Goal: Task Accomplishment & Management: Use online tool/utility

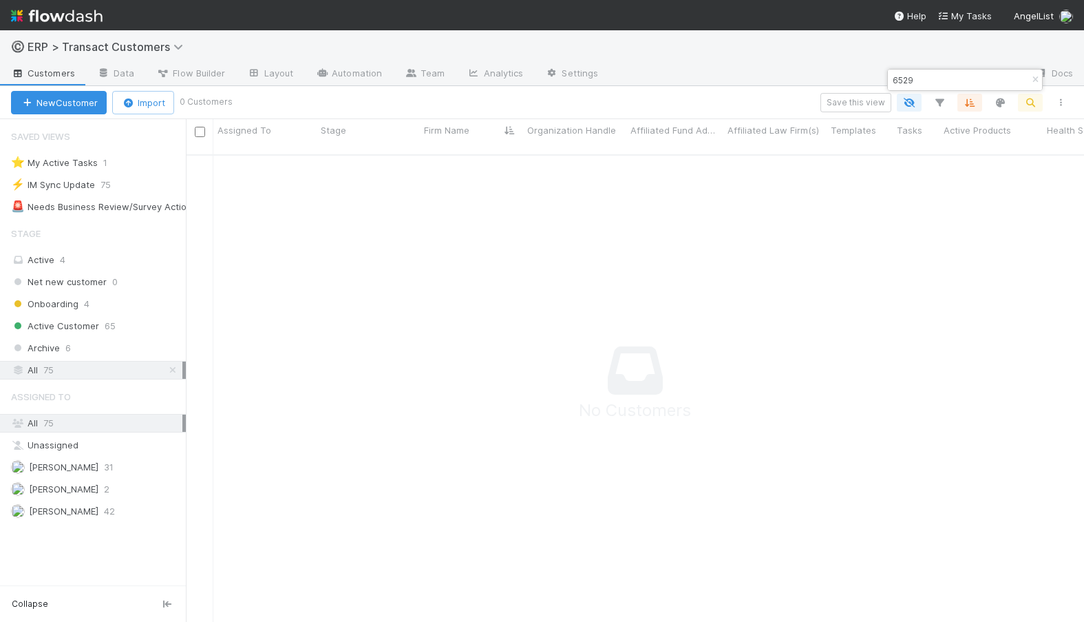
scroll to position [457, 888]
click at [49, 105] on button "New Customer" at bounding box center [59, 102] width 96 height 23
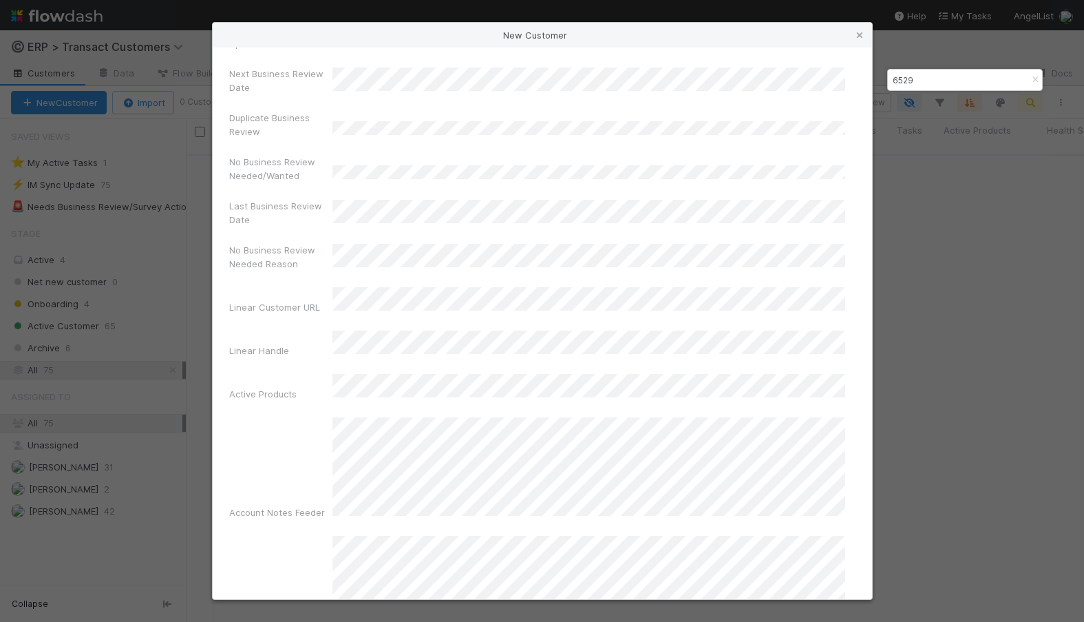
scroll to position [1062, 0]
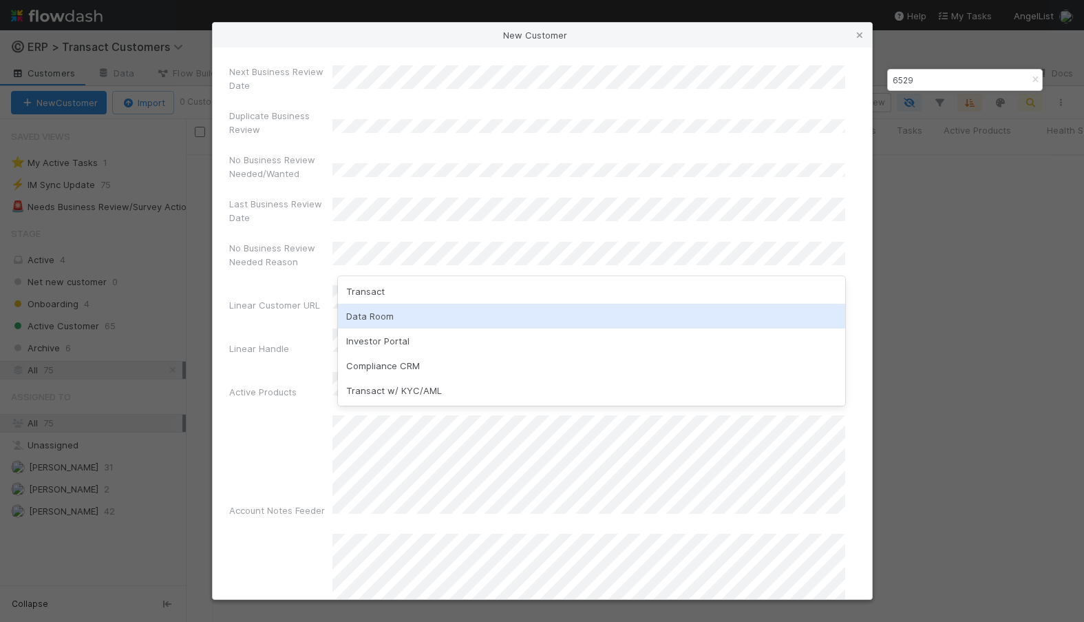
click at [388, 322] on div "Data Room" at bounding box center [591, 316] width 507 height 25
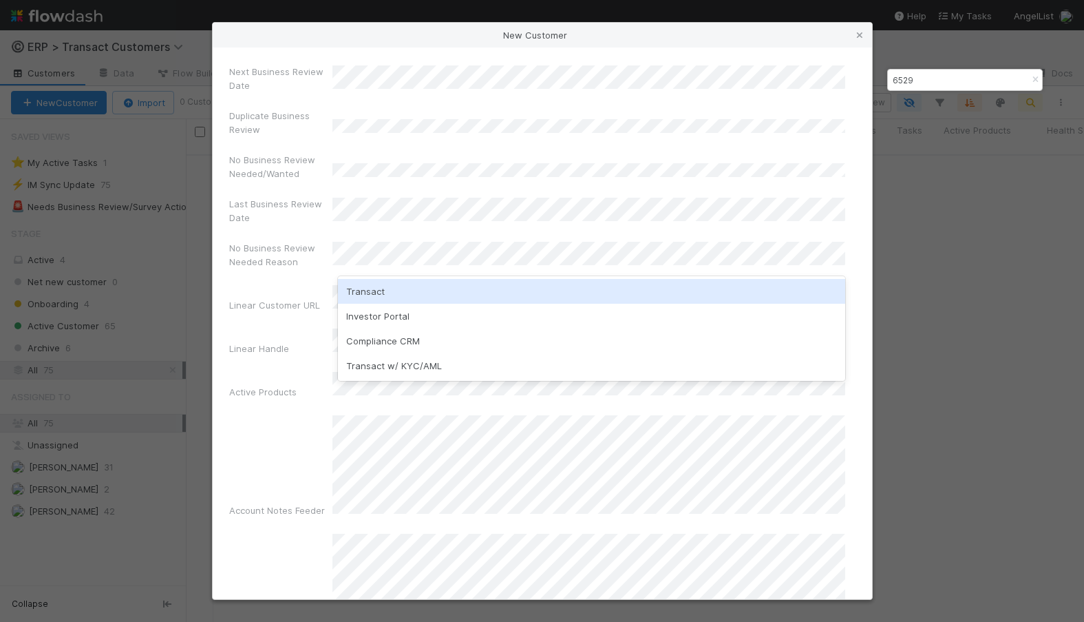
click at [396, 291] on div "Transact" at bounding box center [591, 291] width 507 height 25
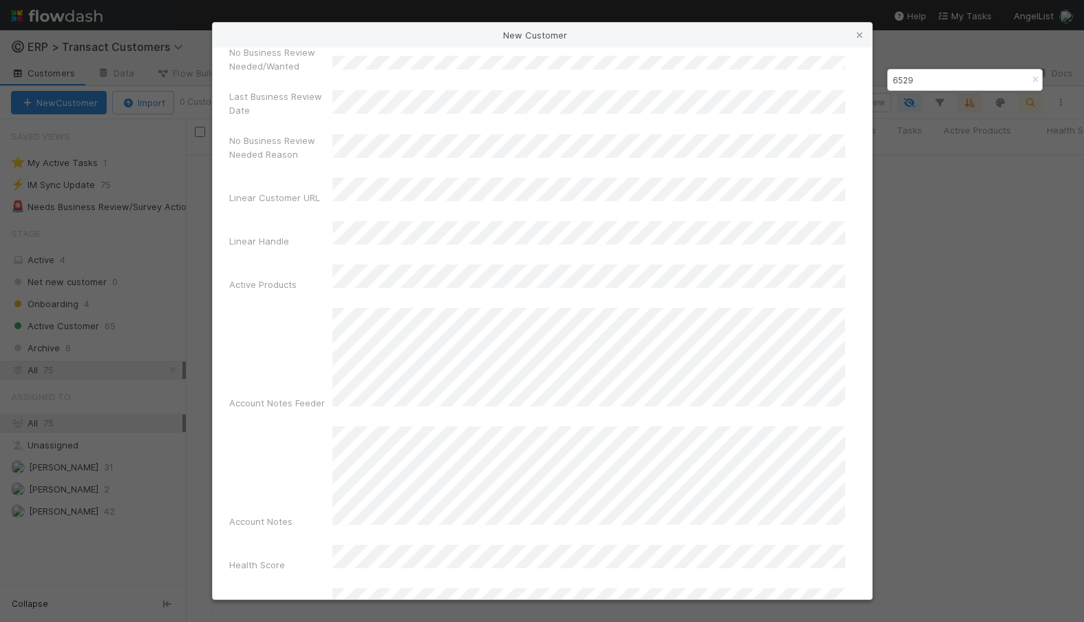
scroll to position [1179, 0]
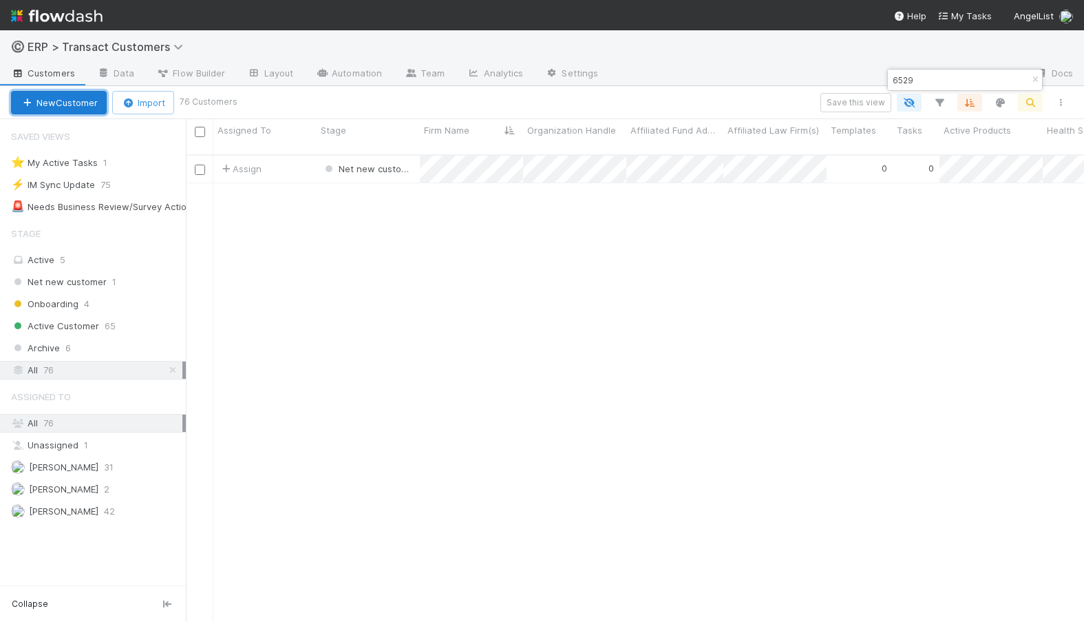
scroll to position [468, 888]
click at [236, 162] on span "Assign" at bounding box center [240, 169] width 43 height 14
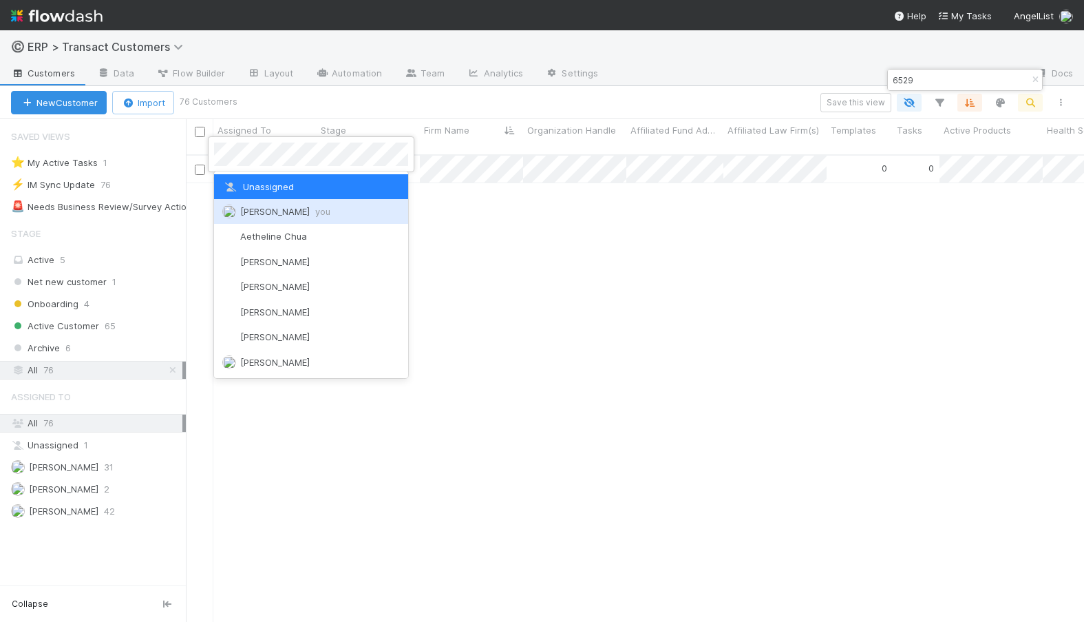
click at [268, 218] on div "[PERSON_NAME] you" at bounding box center [311, 211] width 194 height 25
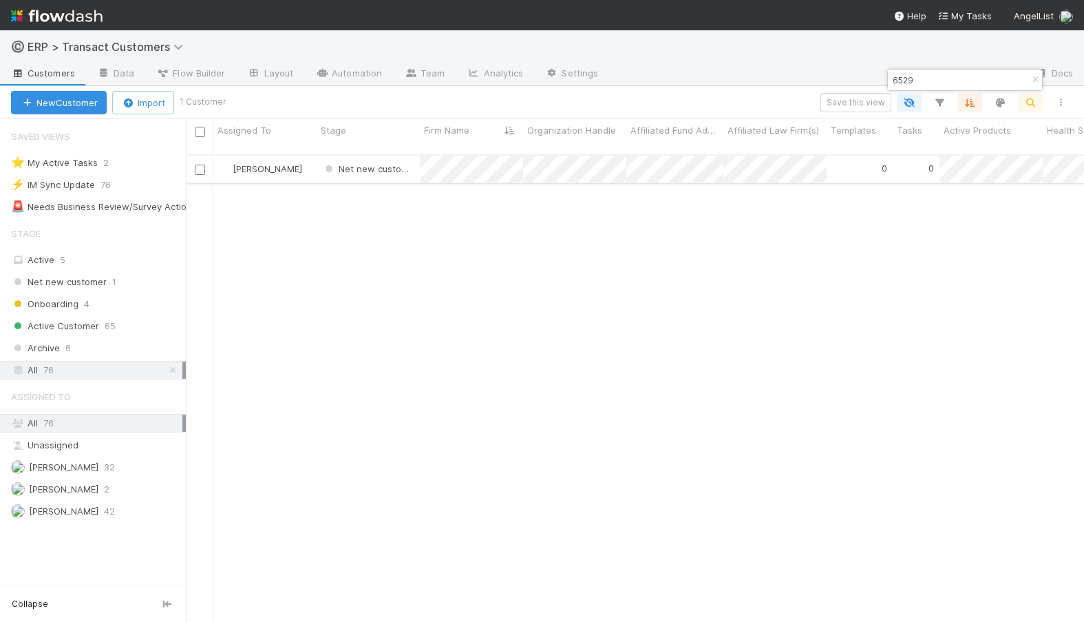
click at [305, 161] on div "[PERSON_NAME]" at bounding box center [264, 169] width 103 height 27
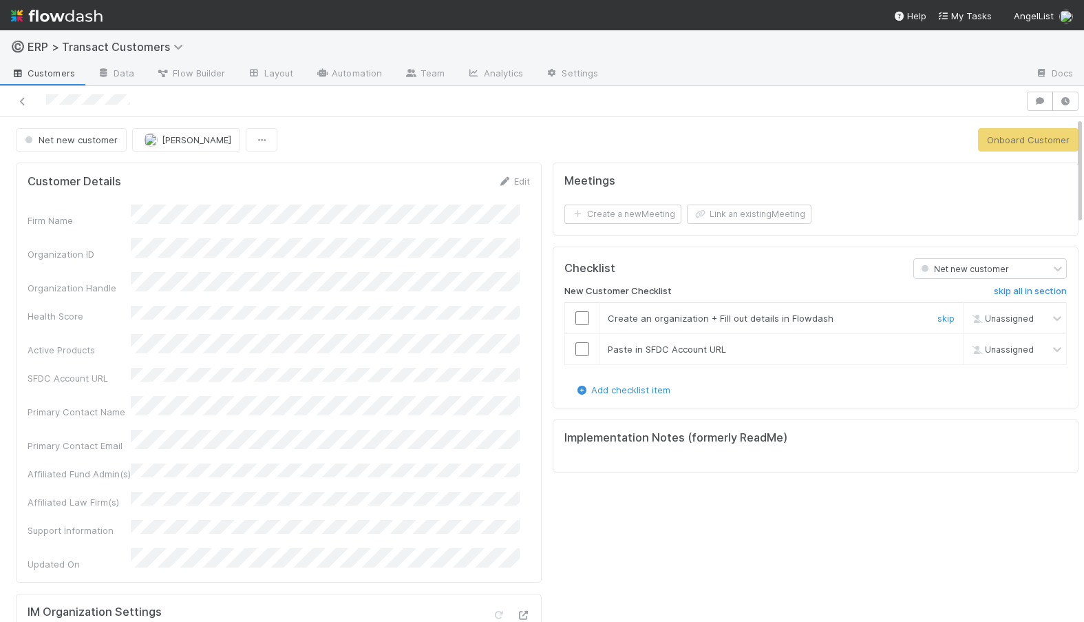
click at [576, 317] on input "checkbox" at bounding box center [583, 318] width 14 height 14
click at [938, 350] on link "skip" at bounding box center [946, 349] width 17 height 11
click at [576, 353] on input "checkbox" at bounding box center [583, 349] width 14 height 14
click at [1031, 143] on button "Onboard Customer" at bounding box center [1028, 139] width 101 height 23
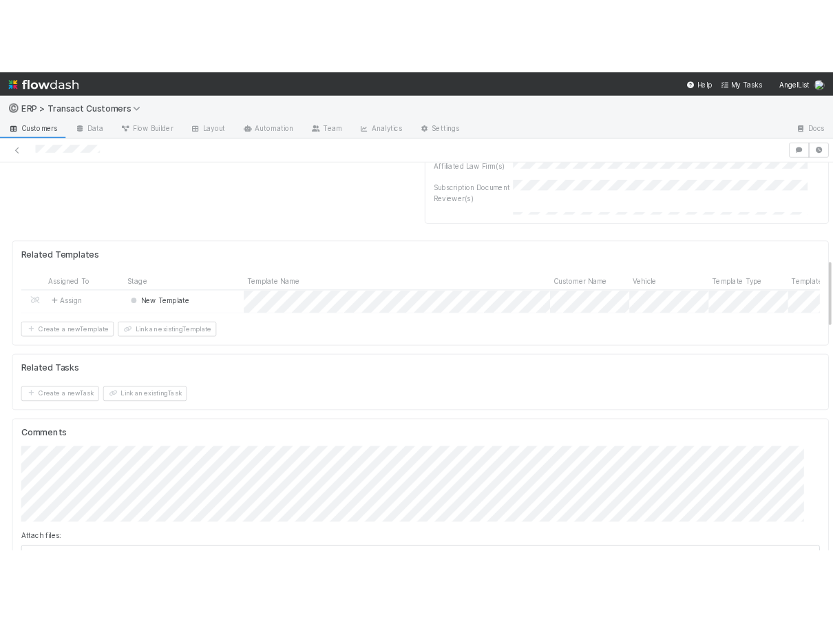
scroll to position [725, 0]
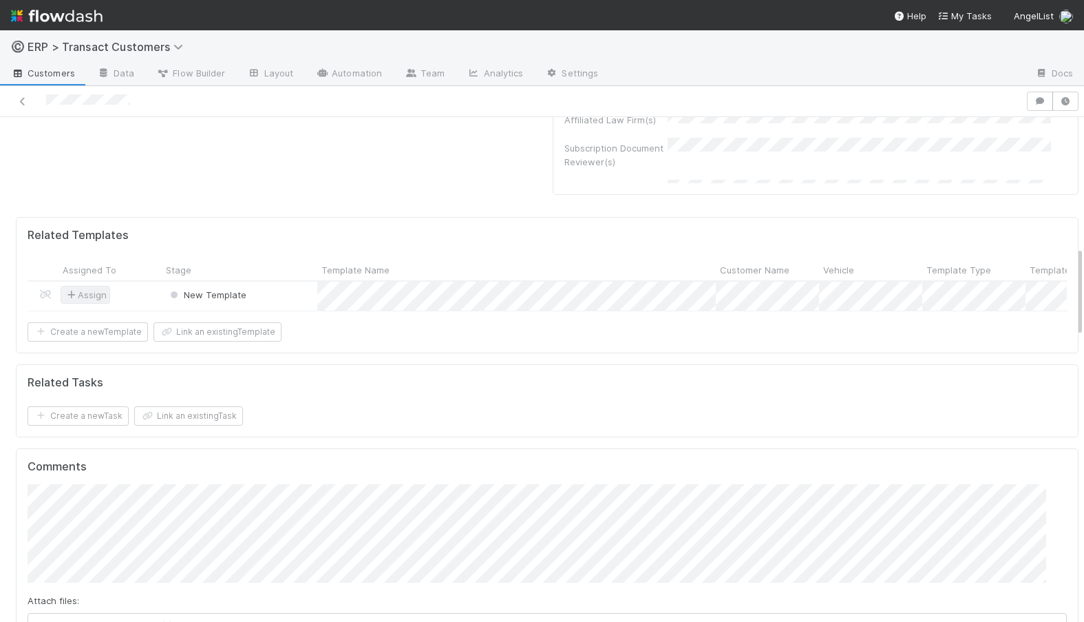
click at [78, 300] on span "Assign" at bounding box center [85, 295] width 43 height 14
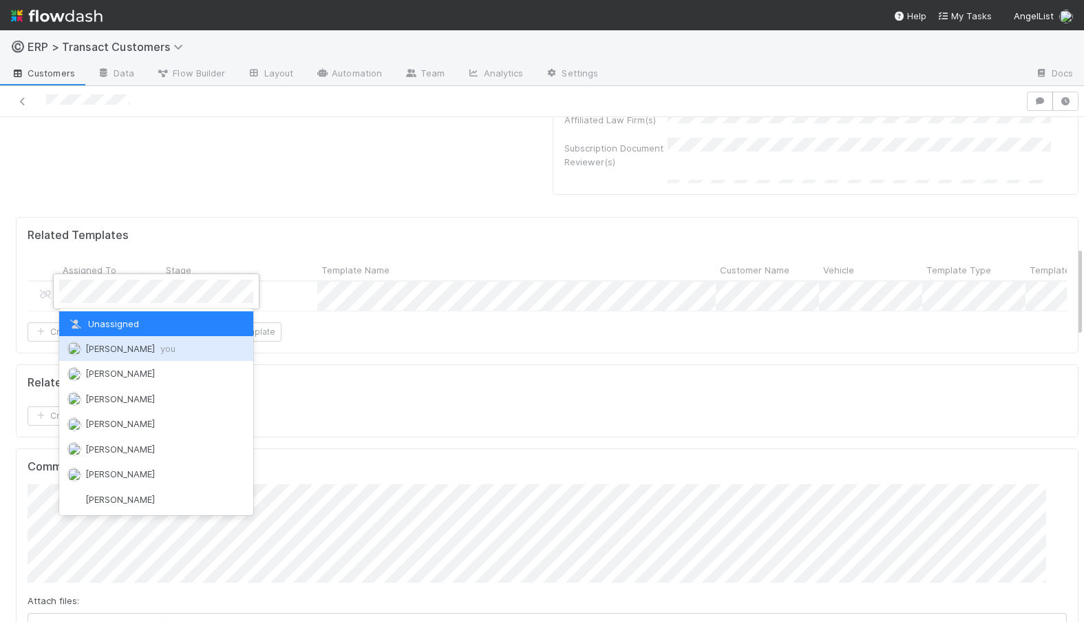
click at [93, 352] on span "[PERSON_NAME] you" at bounding box center [130, 348] width 90 height 11
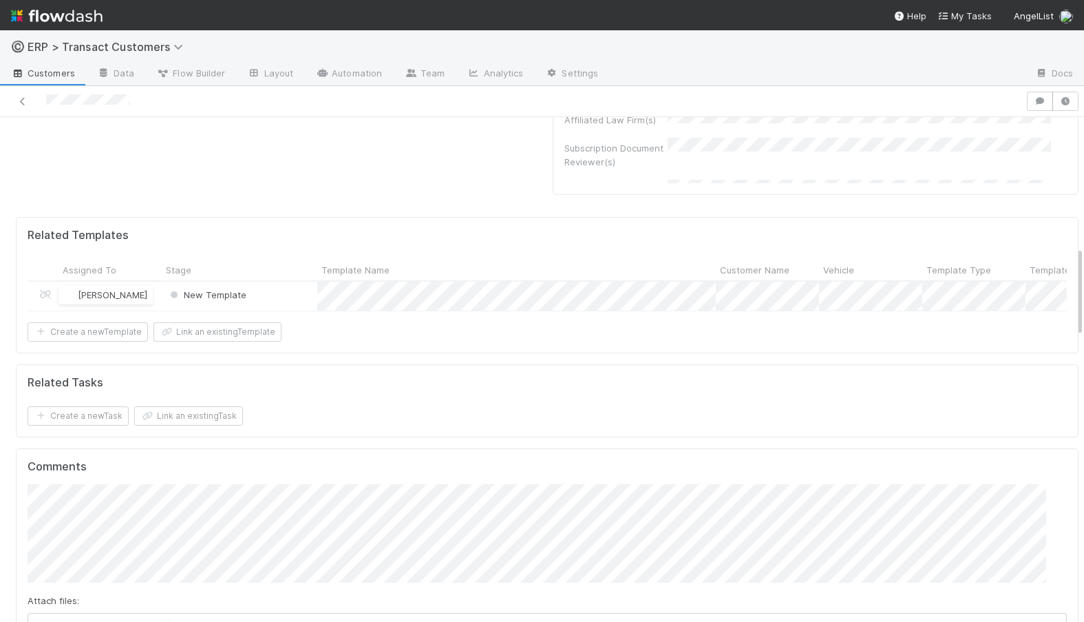
click at [153, 299] on div "[PERSON_NAME]" at bounding box center [110, 297] width 103 height 30
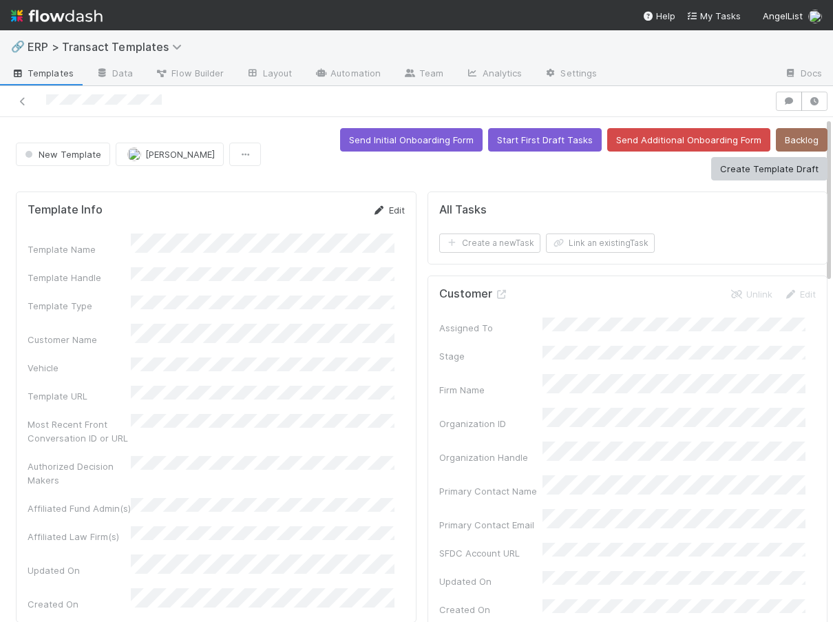
click at [382, 213] on link "Edit" at bounding box center [388, 209] width 32 height 11
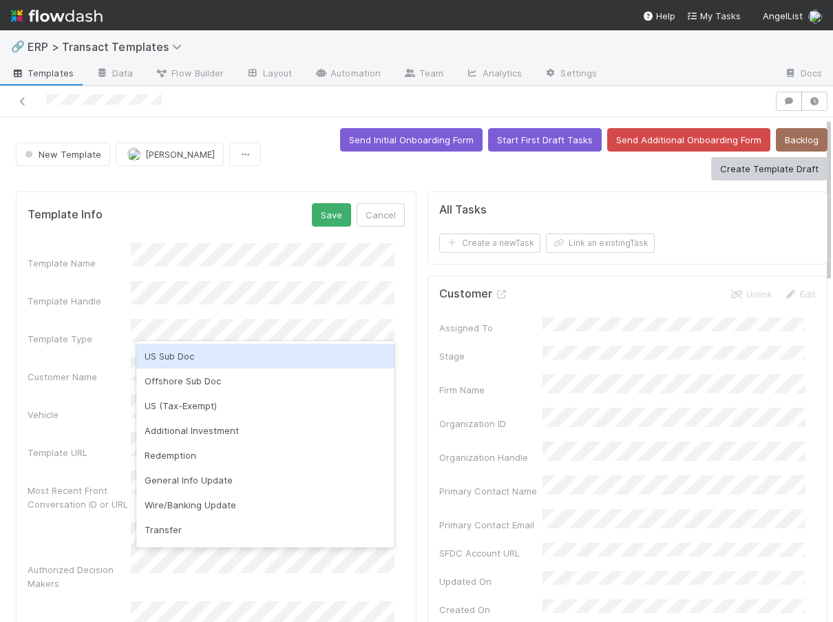
click at [185, 353] on div "US Sub Doc" at bounding box center [265, 356] width 258 height 25
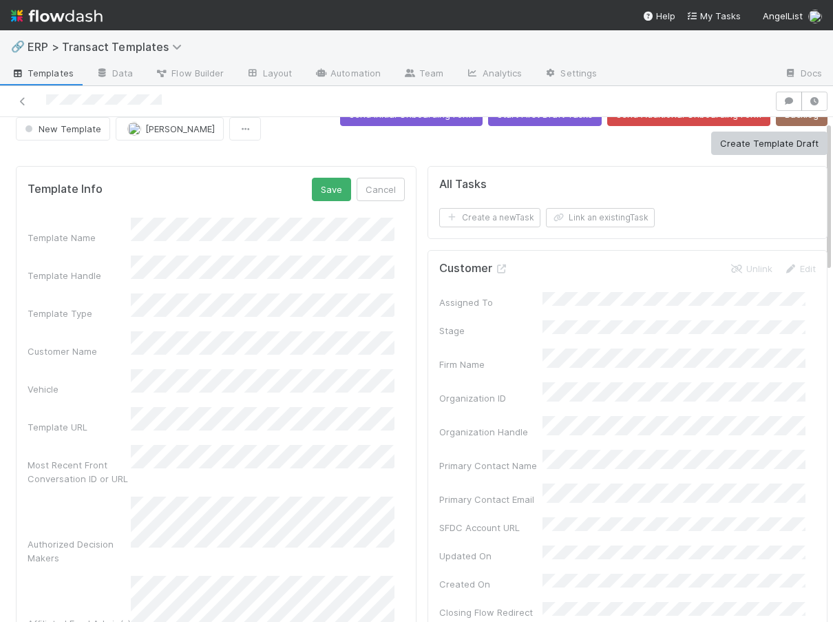
scroll to position [27, 0]
click at [107, 227] on div "Template Name" at bounding box center [216, 229] width 377 height 27
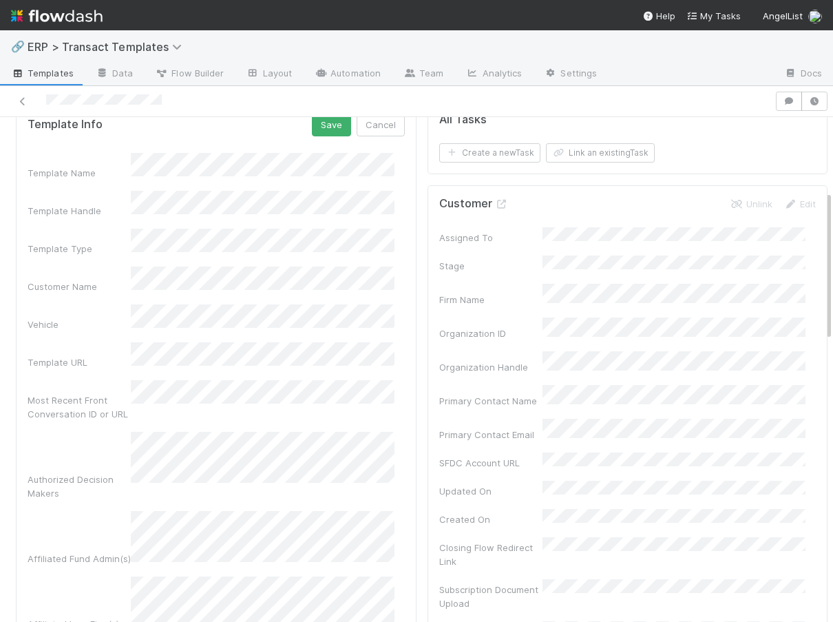
scroll to position [0, 0]
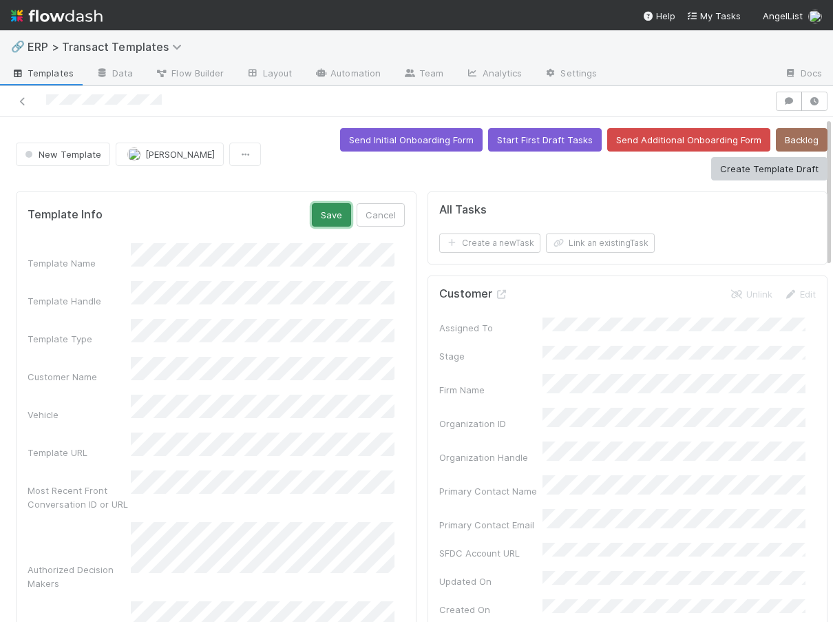
click at [323, 214] on button "Save" at bounding box center [331, 214] width 39 height 23
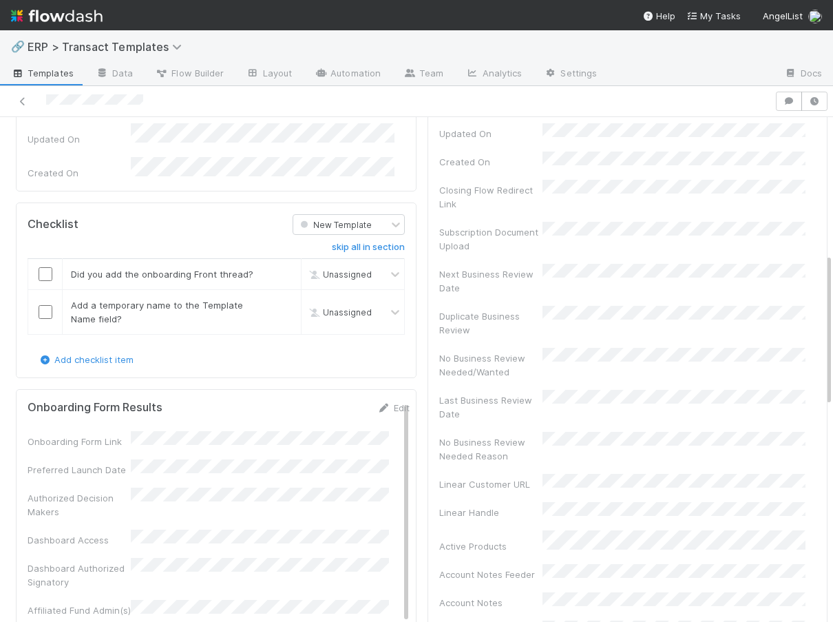
scroll to position [454, 0]
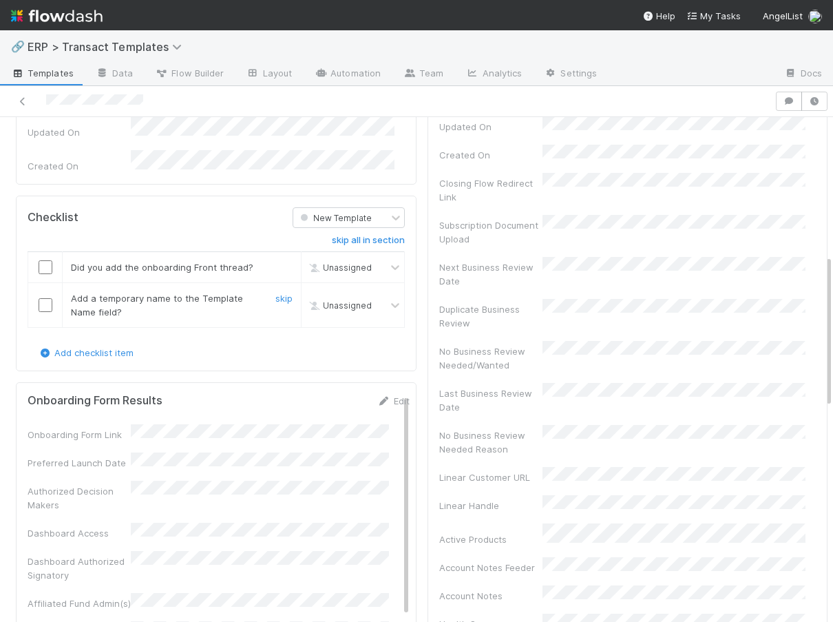
click at [48, 298] on input "checkbox" at bounding box center [46, 305] width 14 height 14
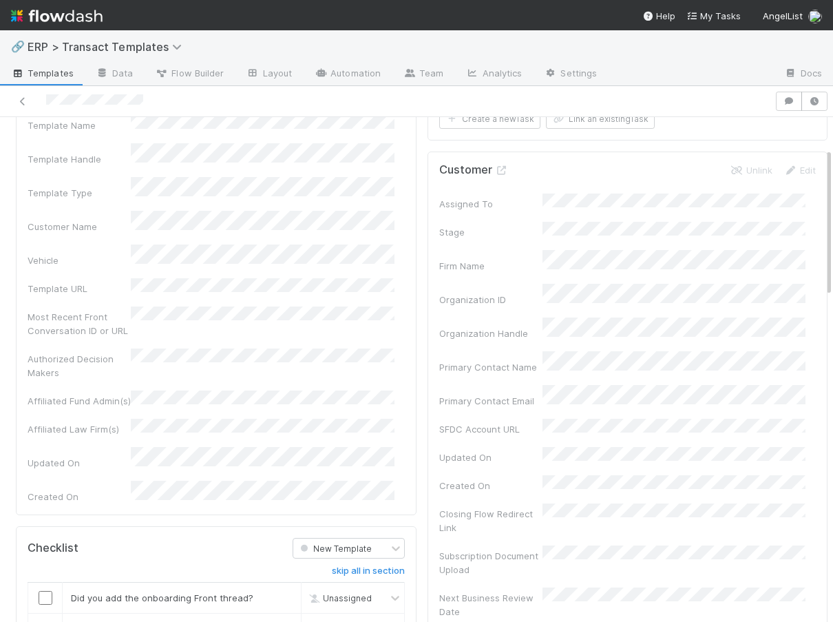
scroll to position [92, 0]
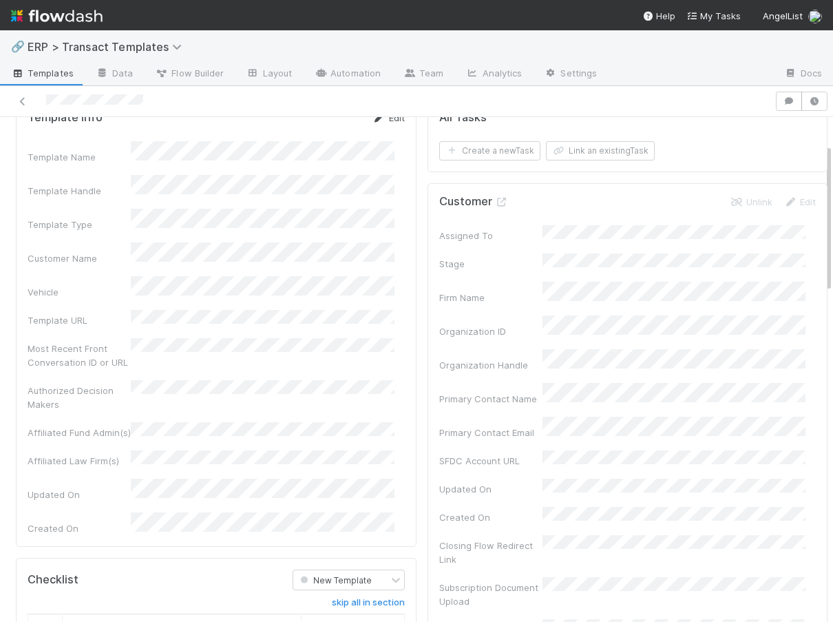
click at [380, 118] on link "Edit" at bounding box center [388, 117] width 32 height 11
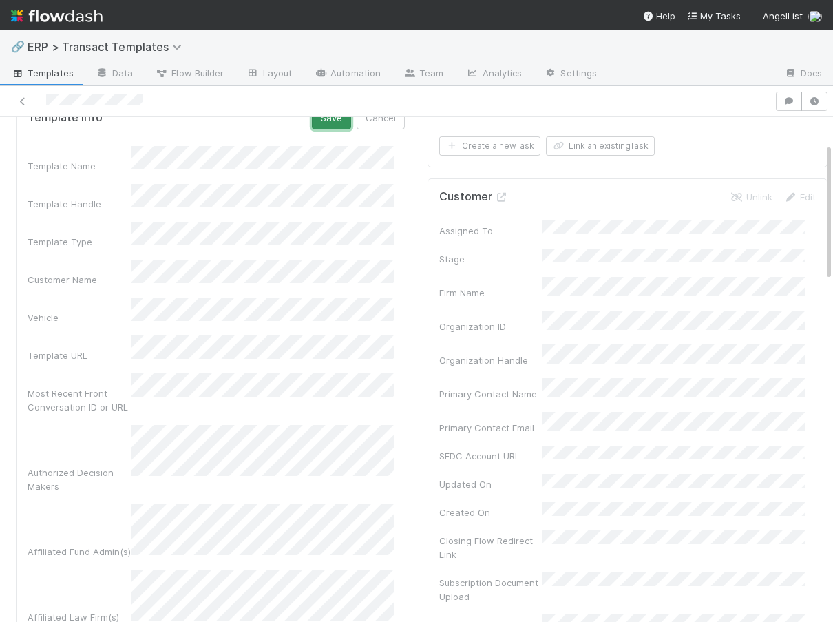
click at [316, 120] on button "Save" at bounding box center [331, 117] width 39 height 23
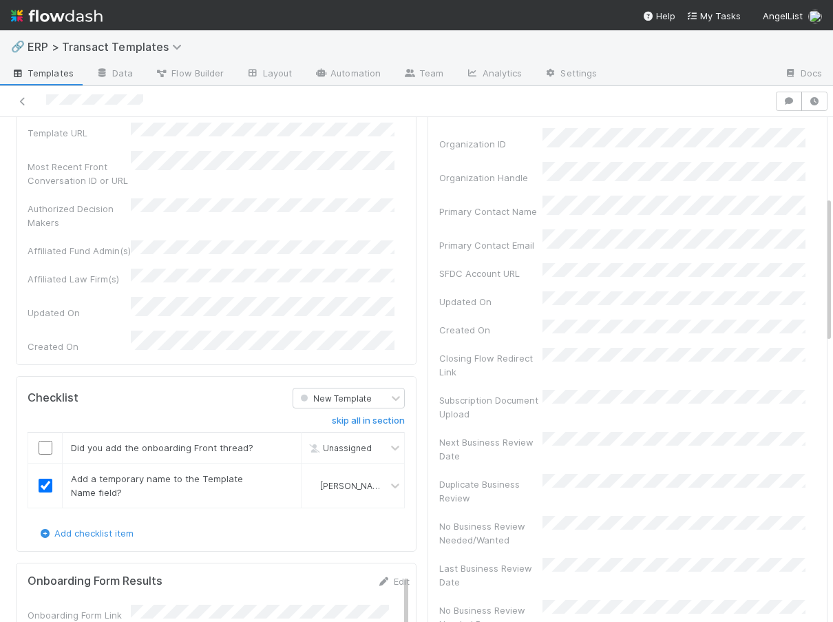
scroll to position [264, 0]
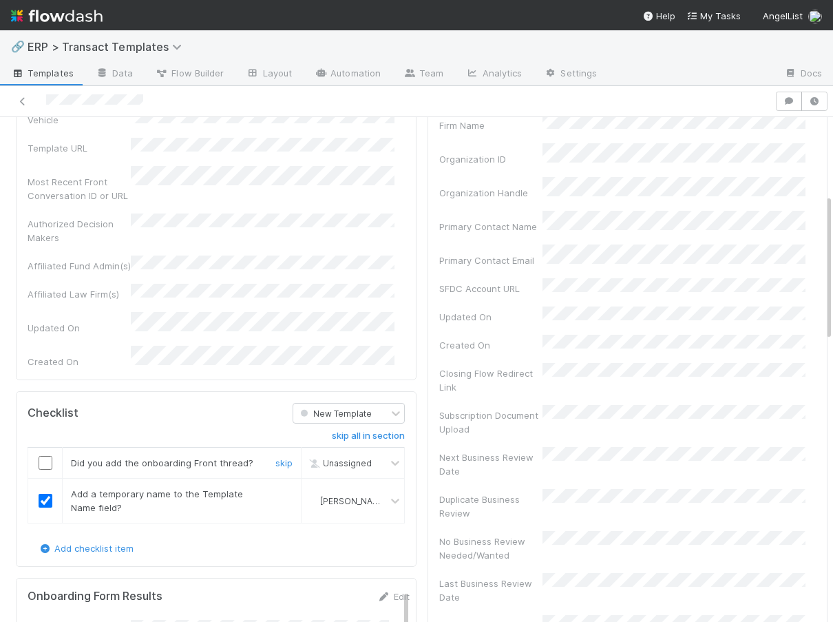
click at [45, 456] on input "checkbox" at bounding box center [46, 463] width 14 height 14
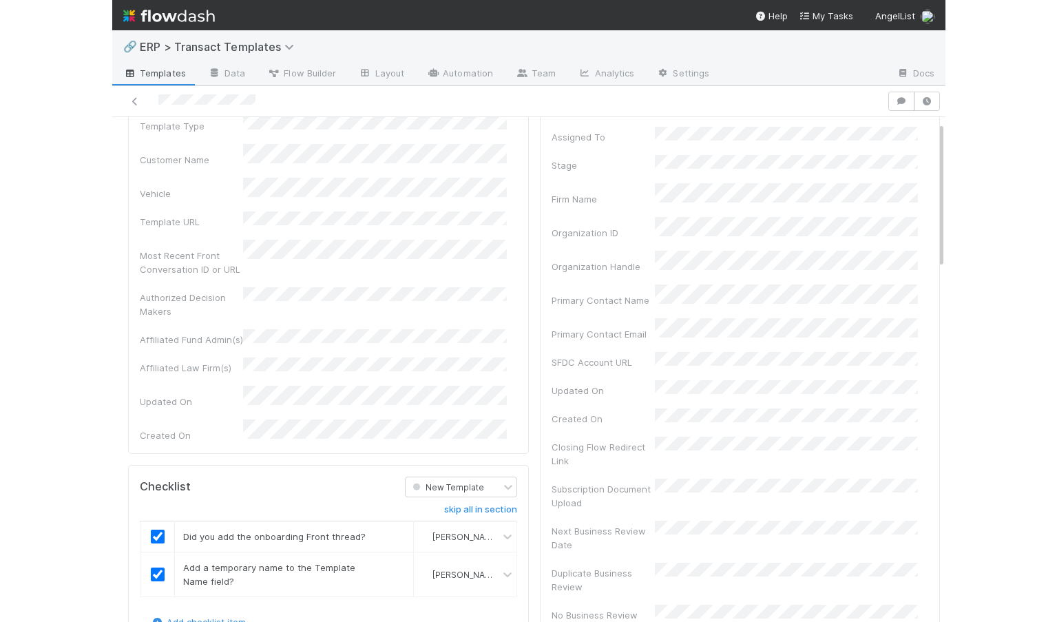
scroll to position [0, 0]
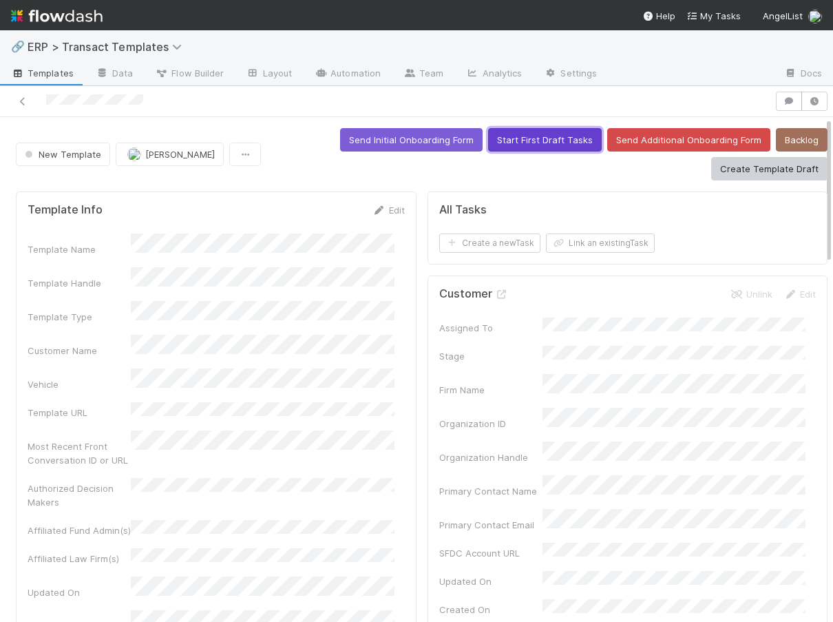
click at [545, 136] on button "Start First Draft Tasks" at bounding box center [545, 139] width 114 height 23
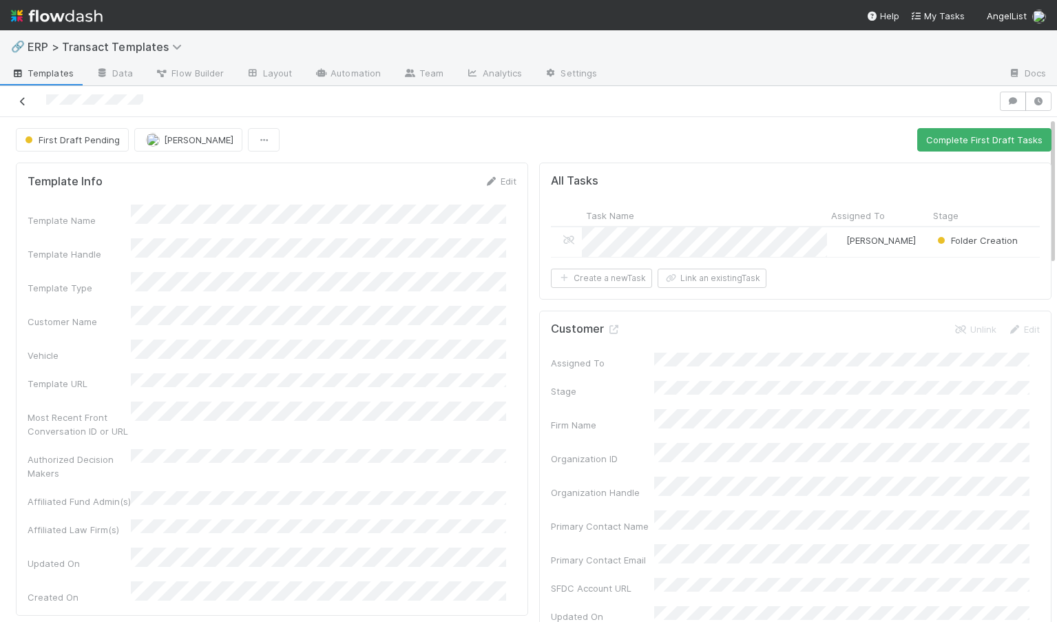
click at [23, 101] on icon at bounding box center [23, 101] width 14 height 9
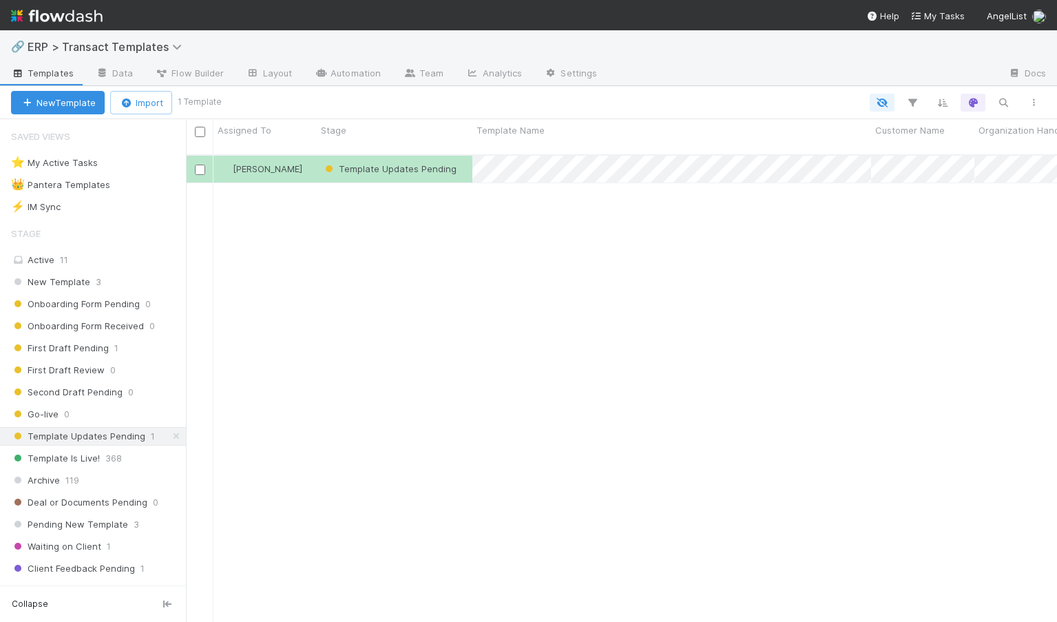
scroll to position [468, 861]
click at [104, 47] on span "ERP > Transact Templates" at bounding box center [108, 47] width 161 height 14
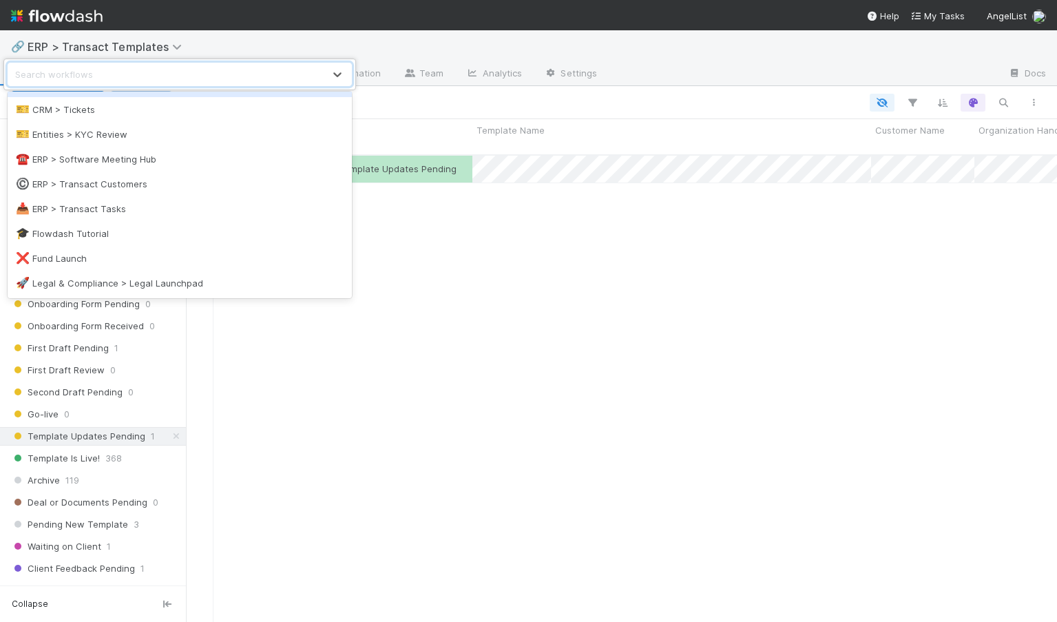
scroll to position [127, 0]
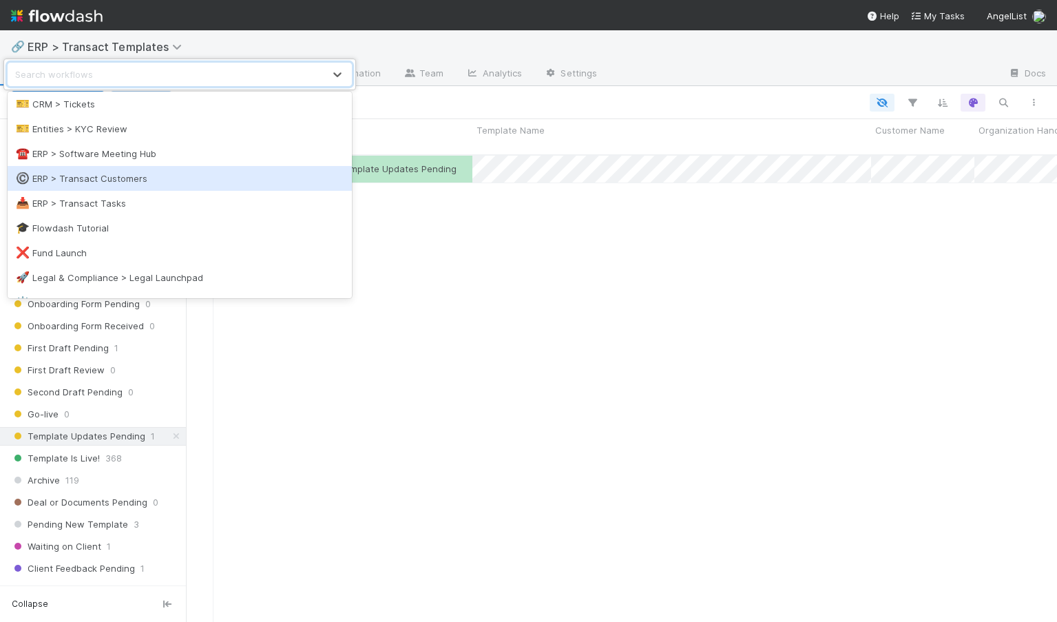
click at [113, 176] on div "©️ ERP > Transact Customers" at bounding box center [180, 178] width 328 height 14
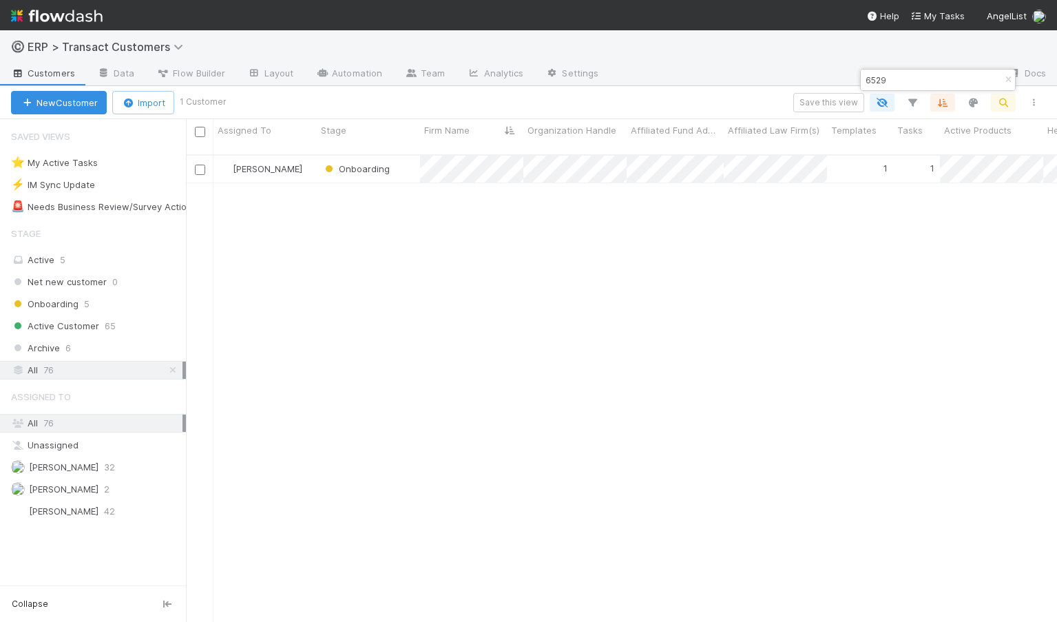
scroll to position [468, 861]
click at [305, 160] on div "[PERSON_NAME]" at bounding box center [264, 169] width 103 height 27
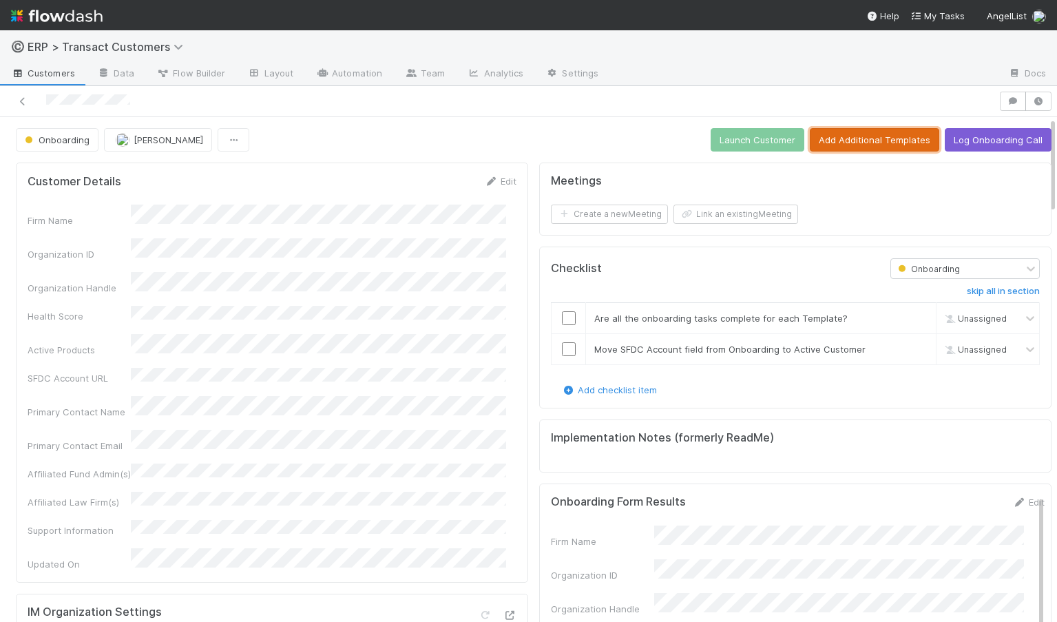
click at [838, 145] on button "Add Additional Templates" at bounding box center [874, 139] width 129 height 23
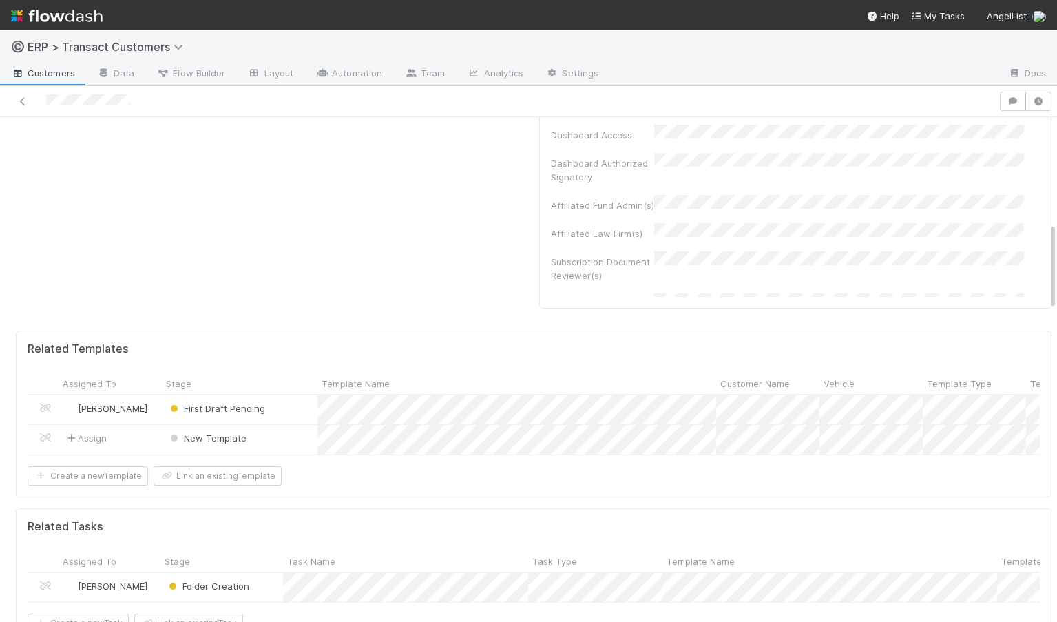
scroll to position [613, 0]
click at [101, 441] on span "Assign" at bounding box center [85, 437] width 43 height 14
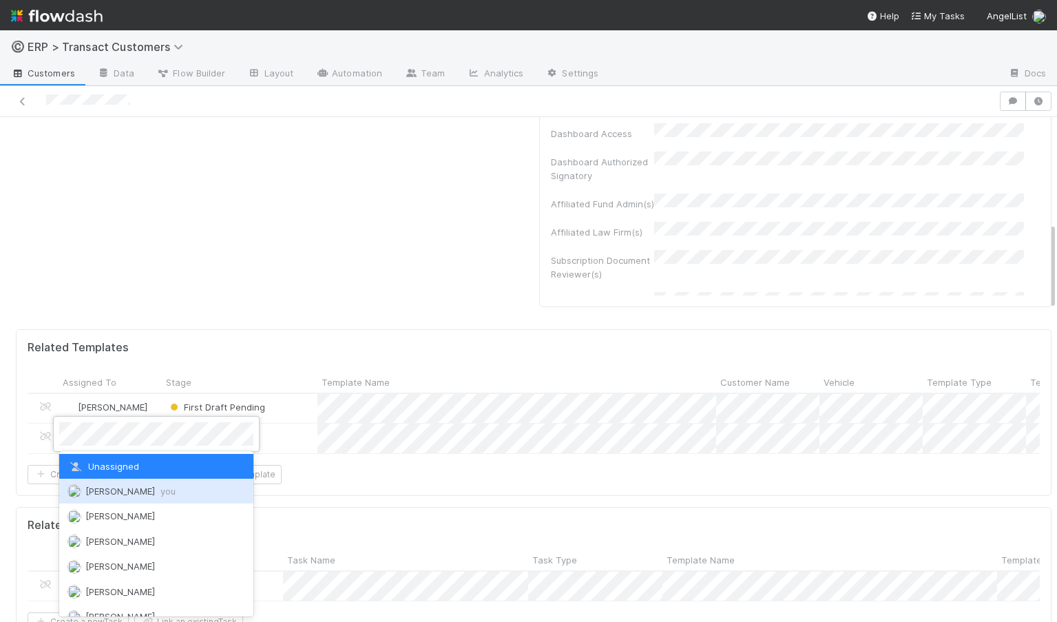
click at [106, 487] on span "[PERSON_NAME] you" at bounding box center [130, 490] width 90 height 11
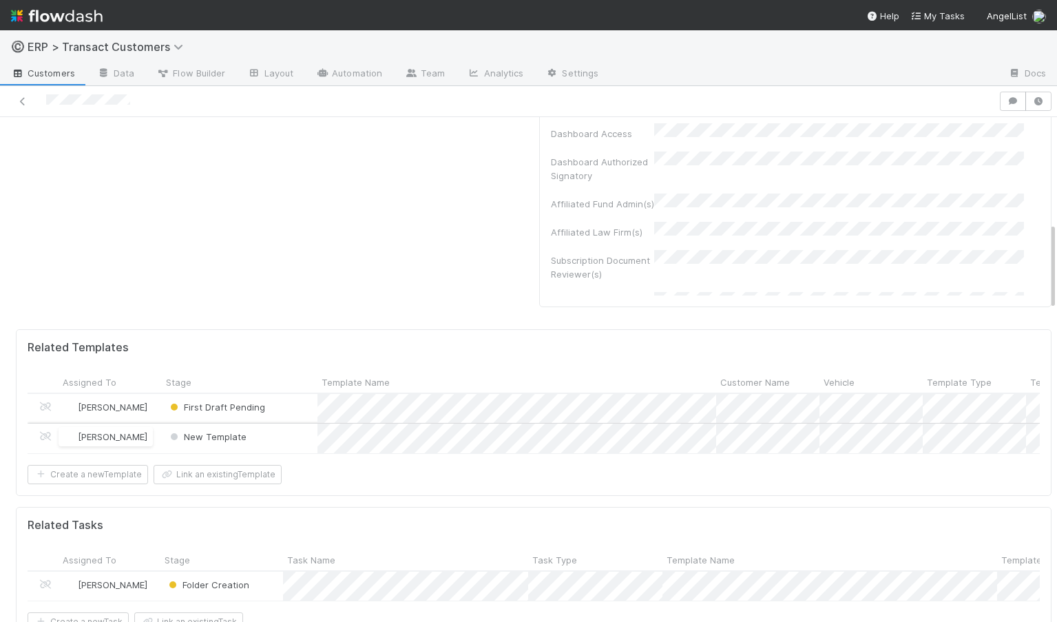
click at [157, 439] on div "[PERSON_NAME]" at bounding box center [110, 438] width 103 height 30
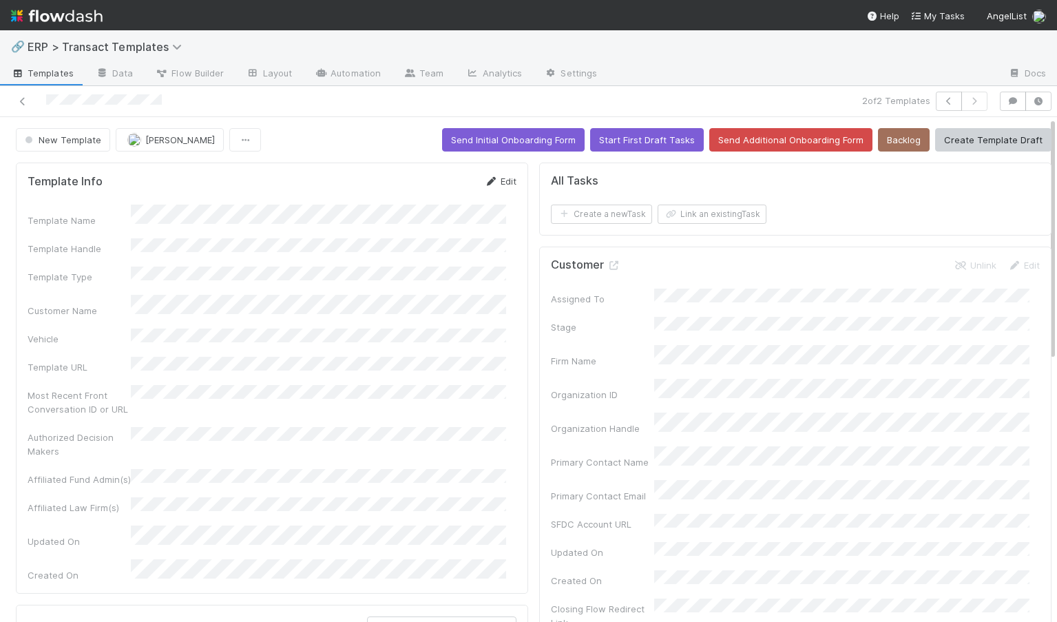
click at [491, 179] on link "Edit" at bounding box center [500, 181] width 32 height 11
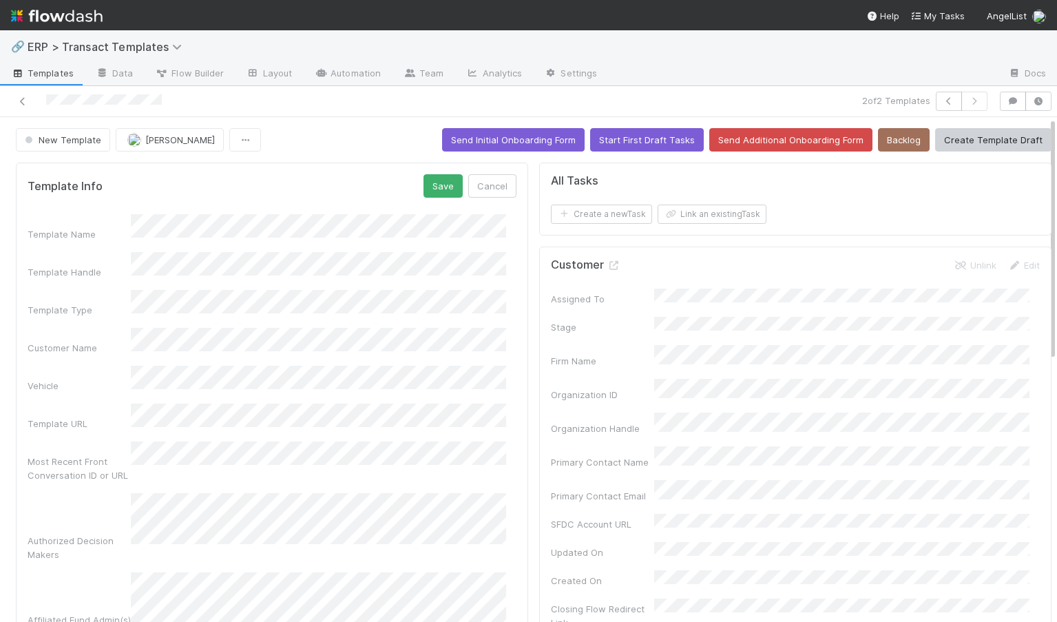
click at [117, 226] on div "Template Name" at bounding box center [272, 227] width 489 height 27
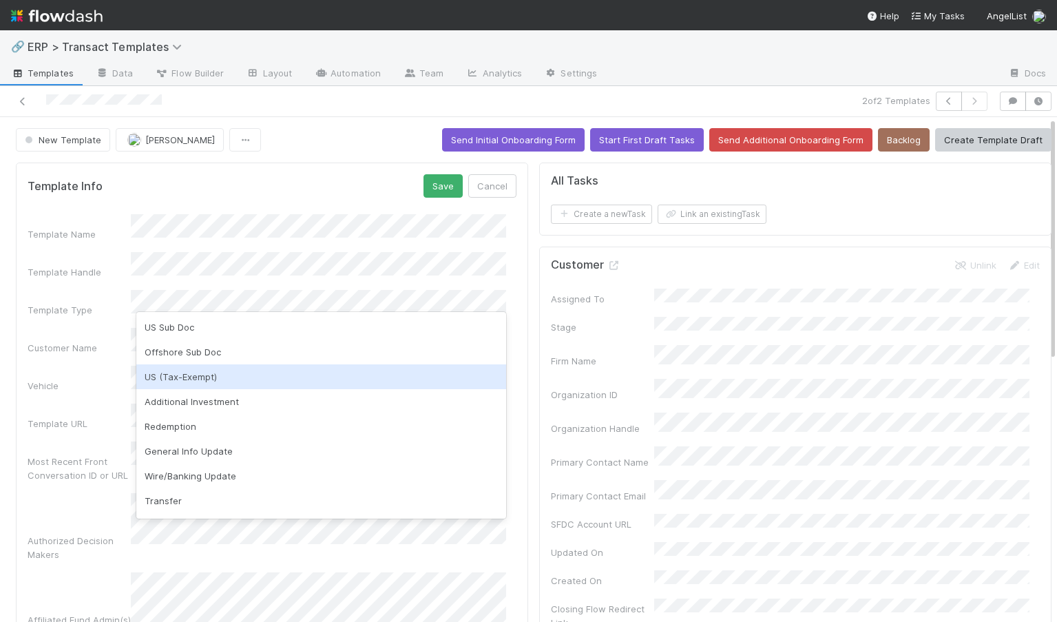
click at [205, 368] on div "US (Tax-Exempt)" at bounding box center [321, 376] width 370 height 25
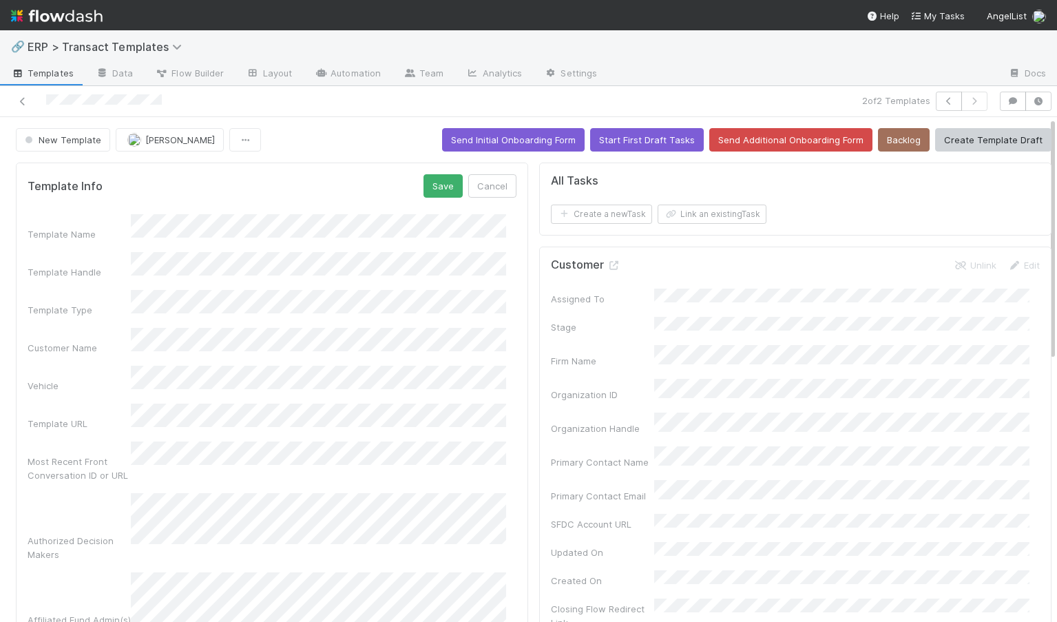
click at [103, 227] on div "Template Name" at bounding box center [272, 227] width 489 height 27
click at [437, 188] on button "Save" at bounding box center [442, 185] width 39 height 23
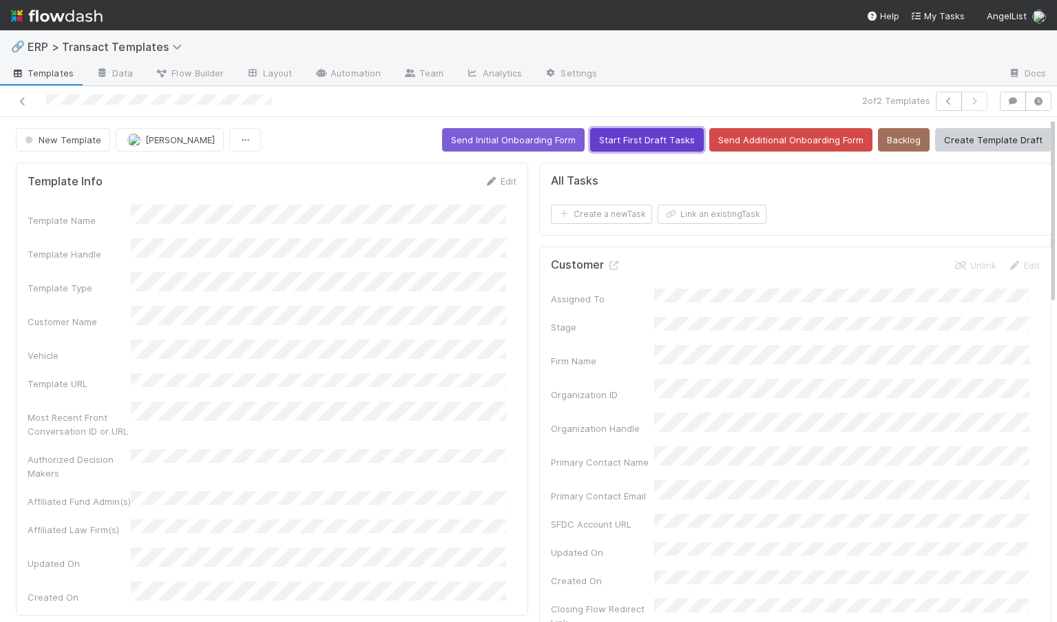
click at [631, 137] on button "Start First Draft Tasks" at bounding box center [647, 139] width 114 height 23
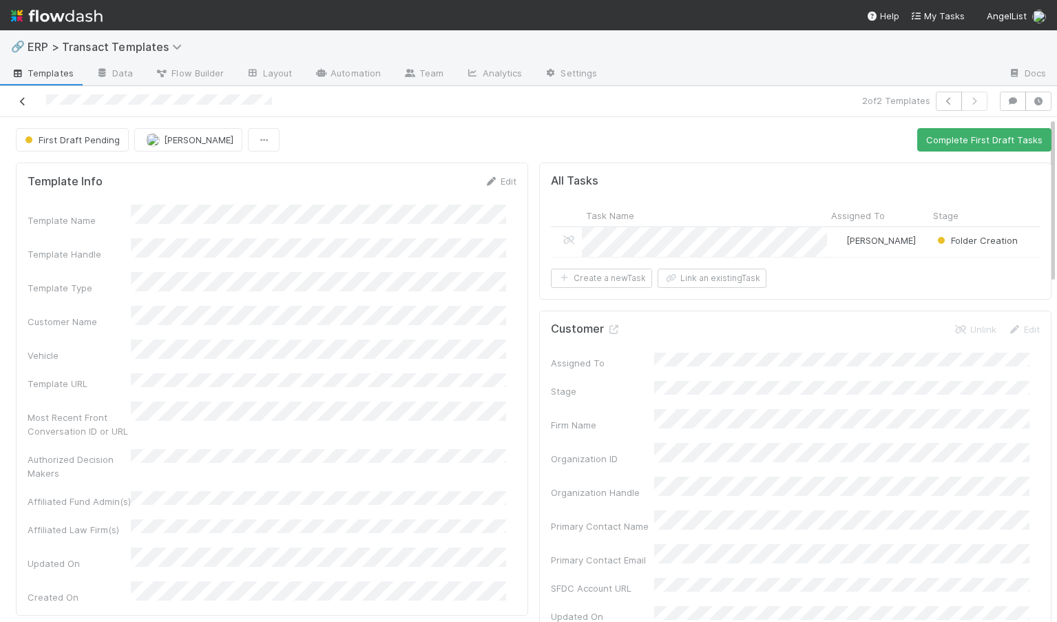
click at [23, 106] on link at bounding box center [23, 101] width 14 height 14
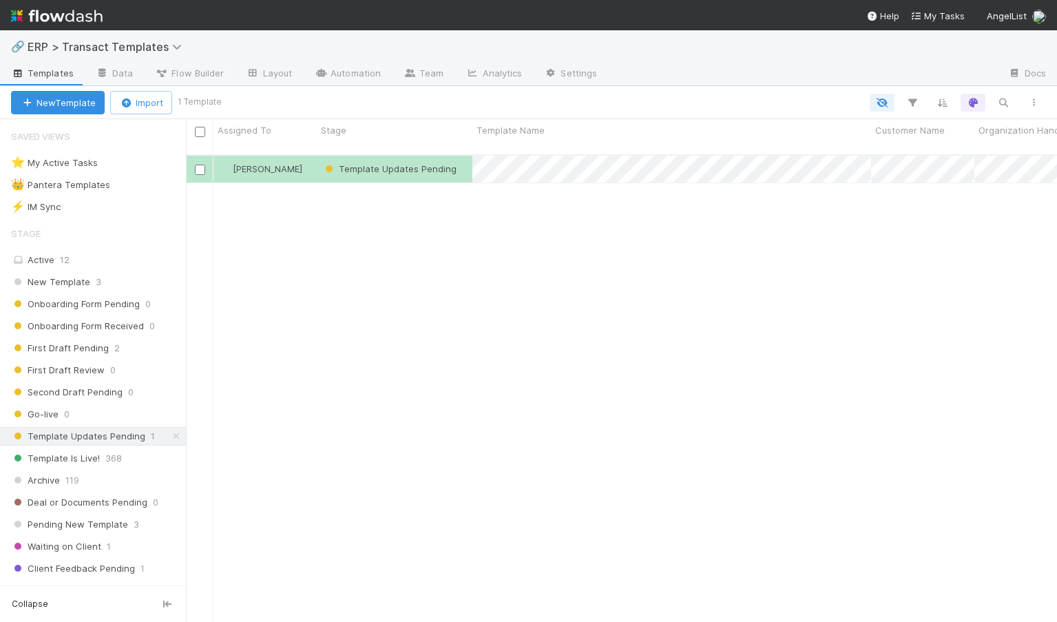
scroll to position [468, 861]
click at [98, 41] on span "ERP > Transact Templates" at bounding box center [108, 47] width 161 height 14
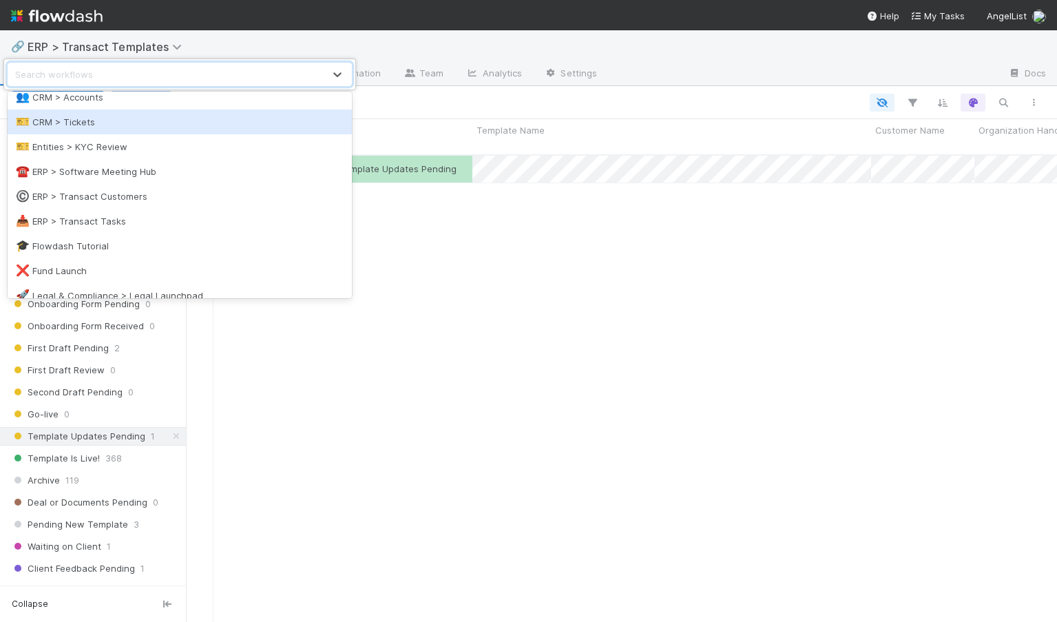
scroll to position [126, 0]
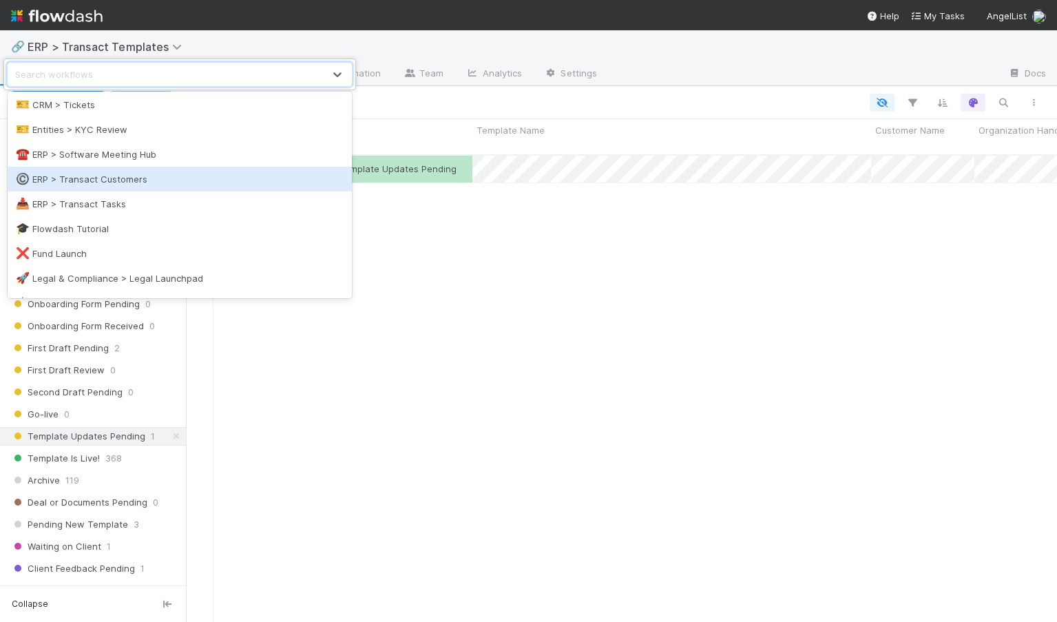
click at [119, 177] on div "©️ ERP > Transact Customers" at bounding box center [180, 179] width 328 height 14
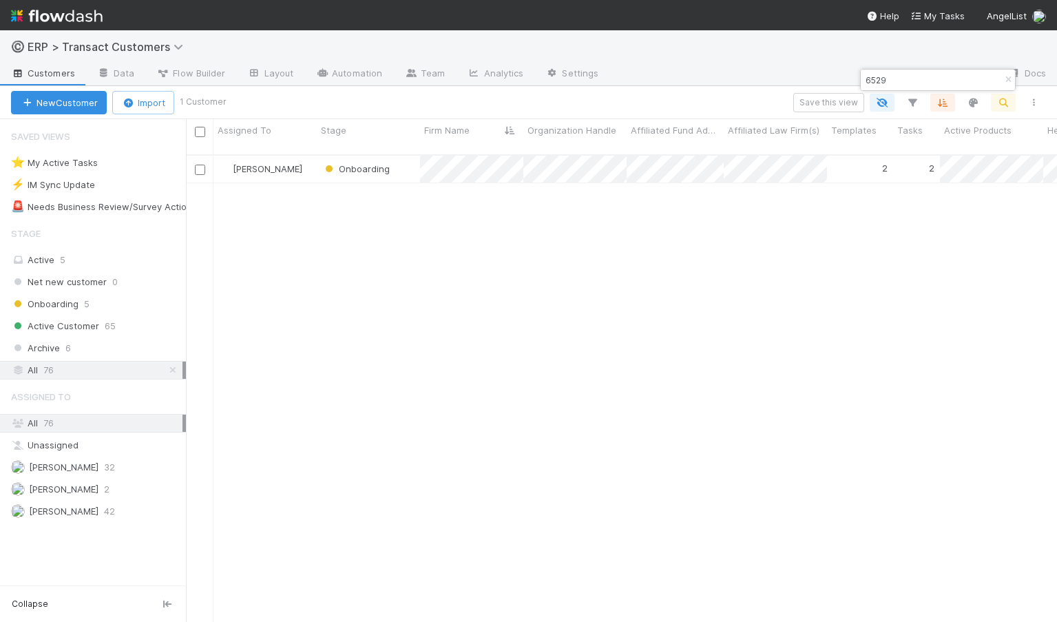
scroll to position [468, 861]
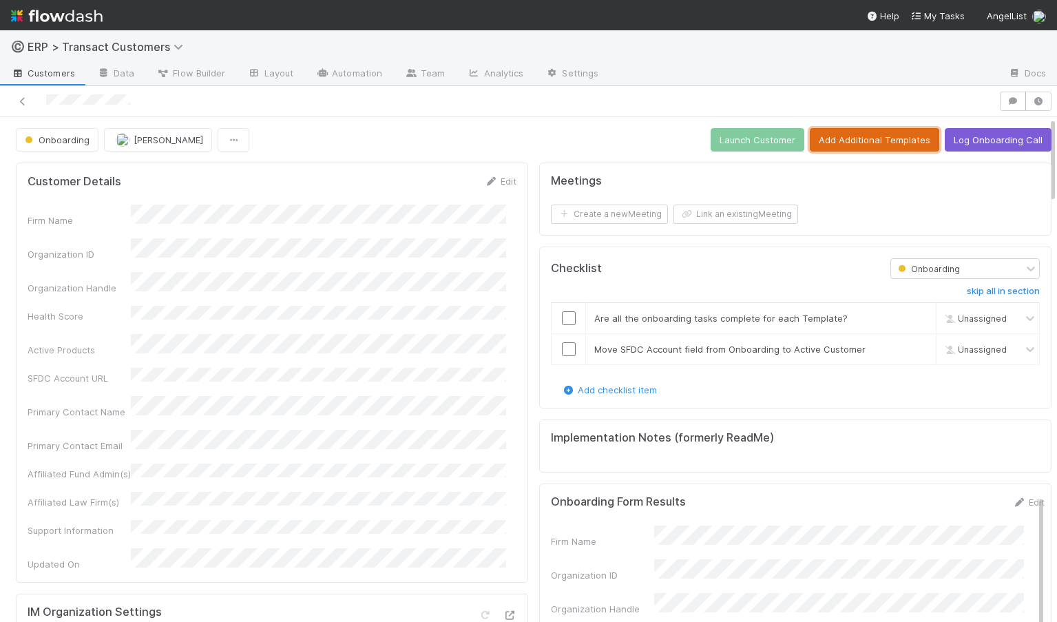
click at [854, 134] on button "Add Additional Templates" at bounding box center [874, 139] width 129 height 23
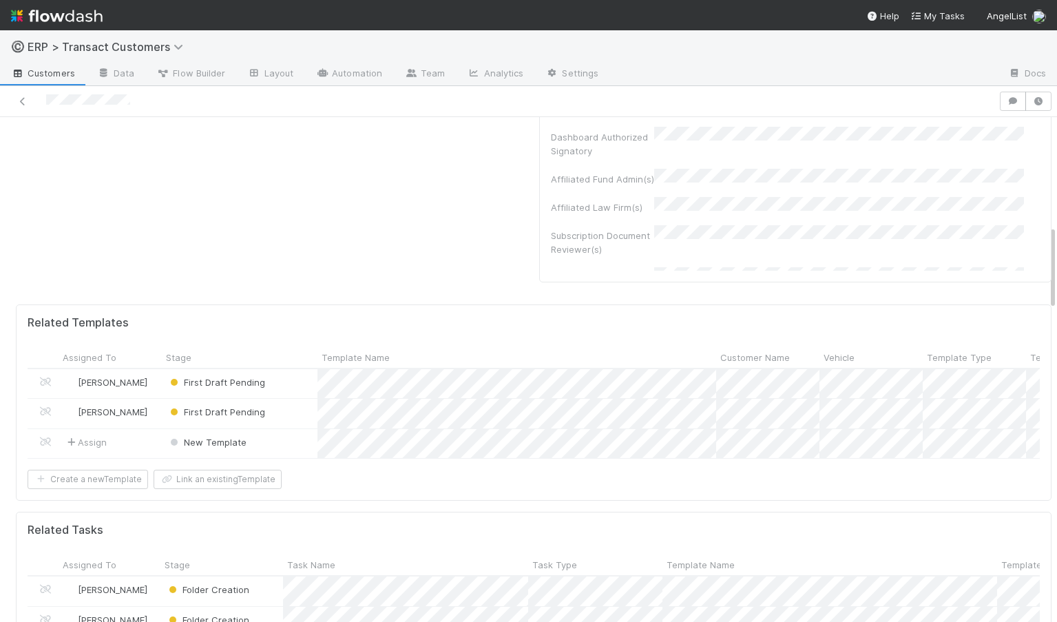
scroll to position [639, 0]
click at [100, 441] on span "Assign" at bounding box center [85, 441] width 43 height 14
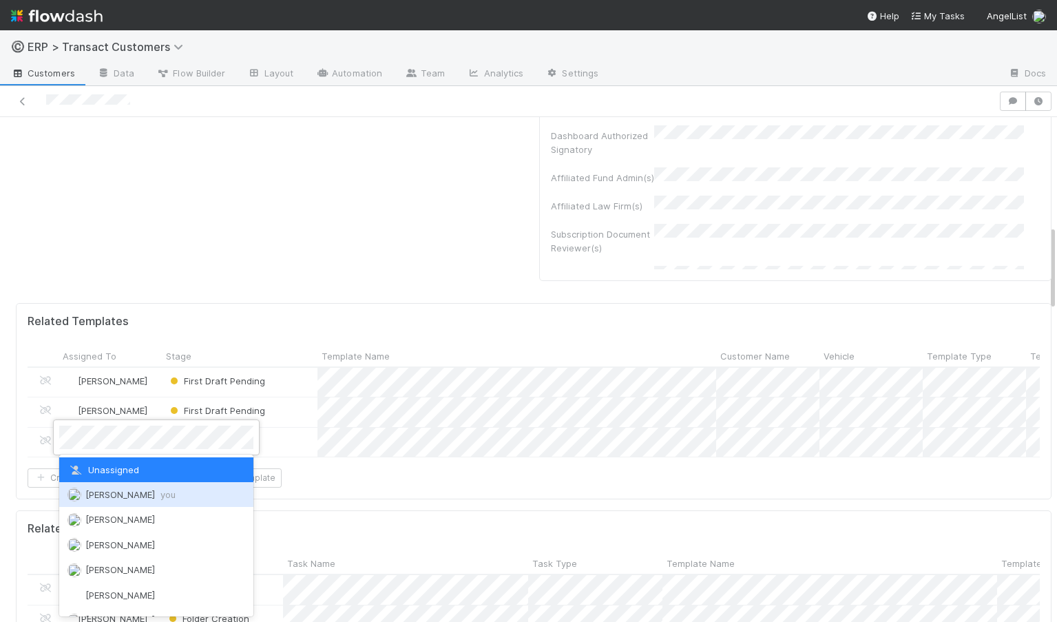
click at [107, 494] on span "[PERSON_NAME] you" at bounding box center [130, 494] width 90 height 11
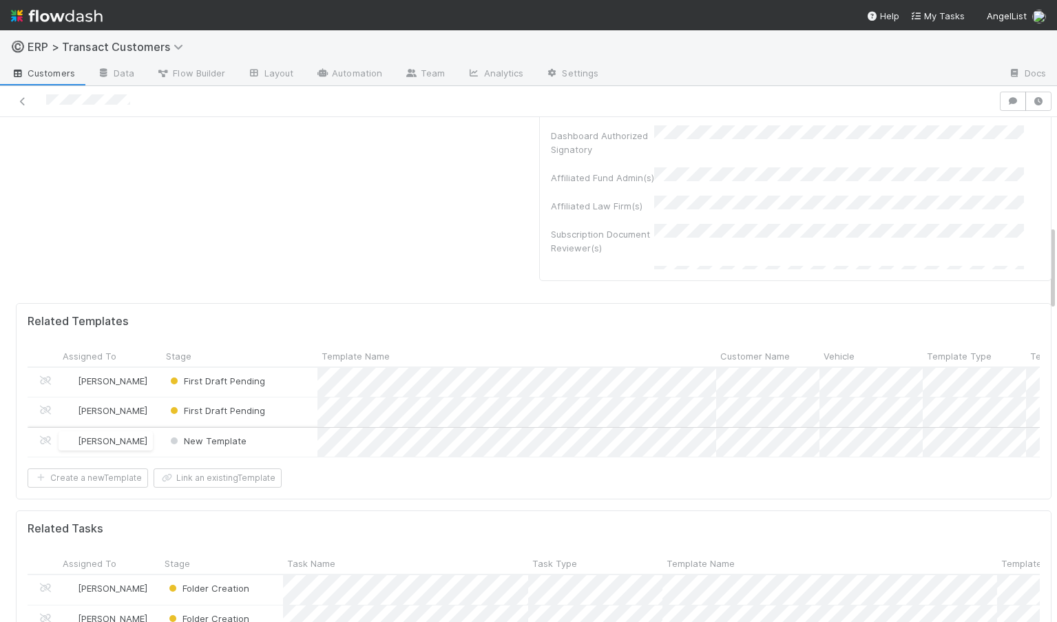
click at [153, 444] on div "[PERSON_NAME]" at bounding box center [110, 443] width 103 height 30
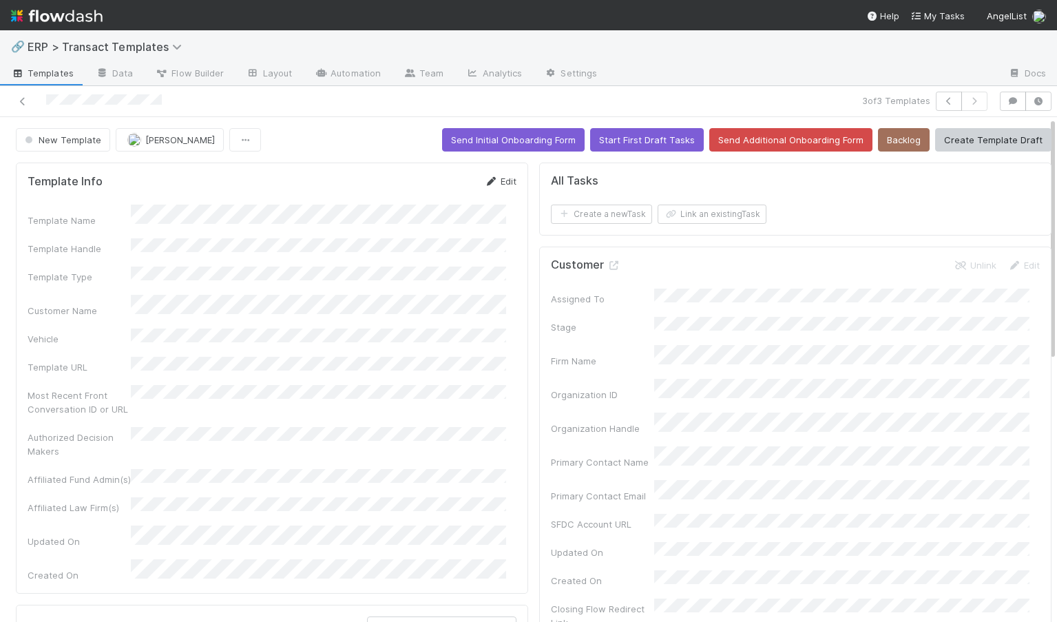
click at [490, 184] on link "Edit" at bounding box center [500, 181] width 32 height 11
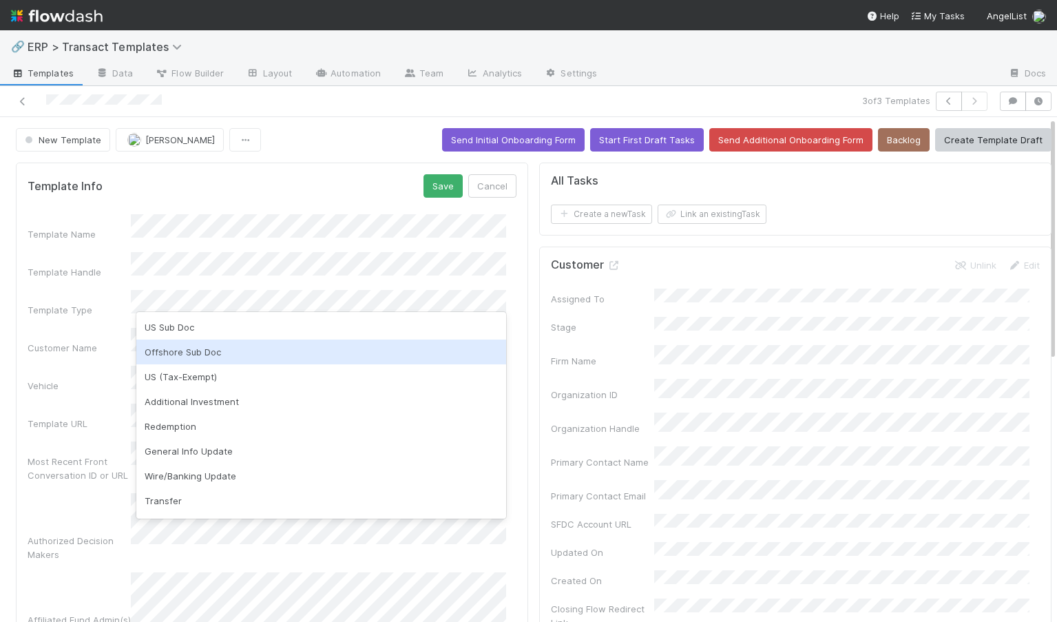
click at [220, 361] on div "Offshore Sub Doc" at bounding box center [321, 351] width 370 height 25
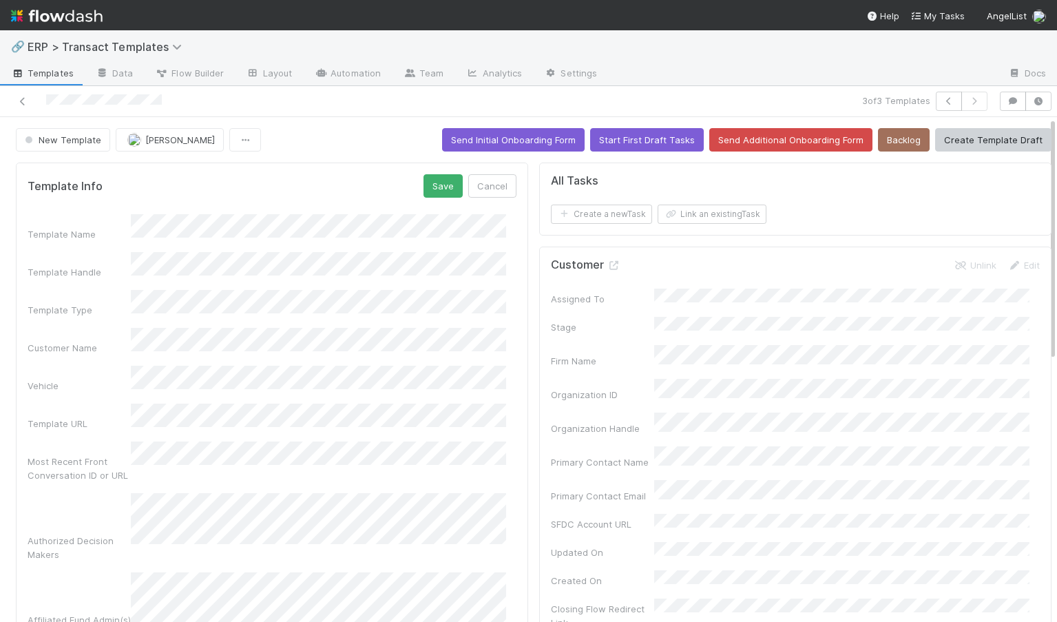
click at [129, 228] on div "Template Name" at bounding box center [272, 227] width 489 height 27
click at [129, 227] on div "Template Name" at bounding box center [272, 227] width 489 height 27
click at [441, 186] on button "Save" at bounding box center [442, 185] width 39 height 23
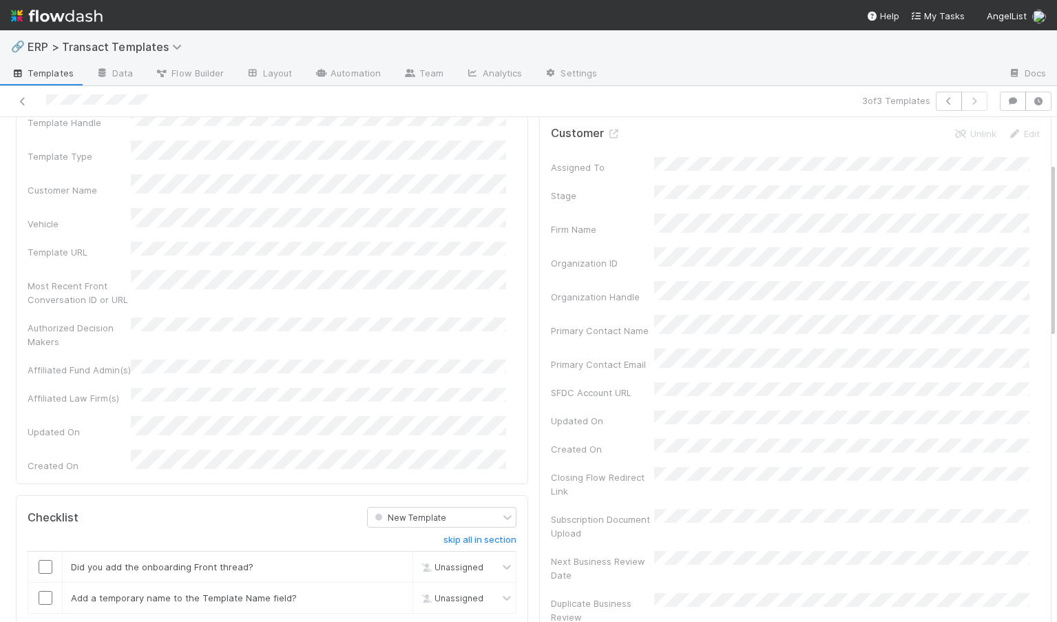
scroll to position [131, 0]
click at [45, 560] on input "checkbox" at bounding box center [46, 567] width 14 height 14
click at [47, 591] on input "checkbox" at bounding box center [46, 598] width 14 height 14
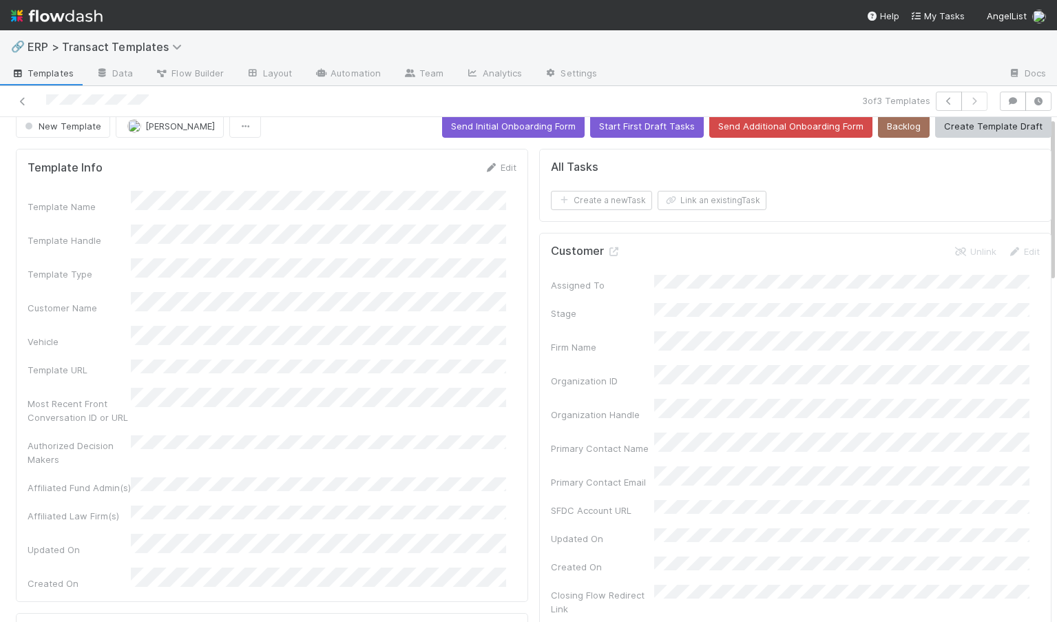
scroll to position [0, 0]
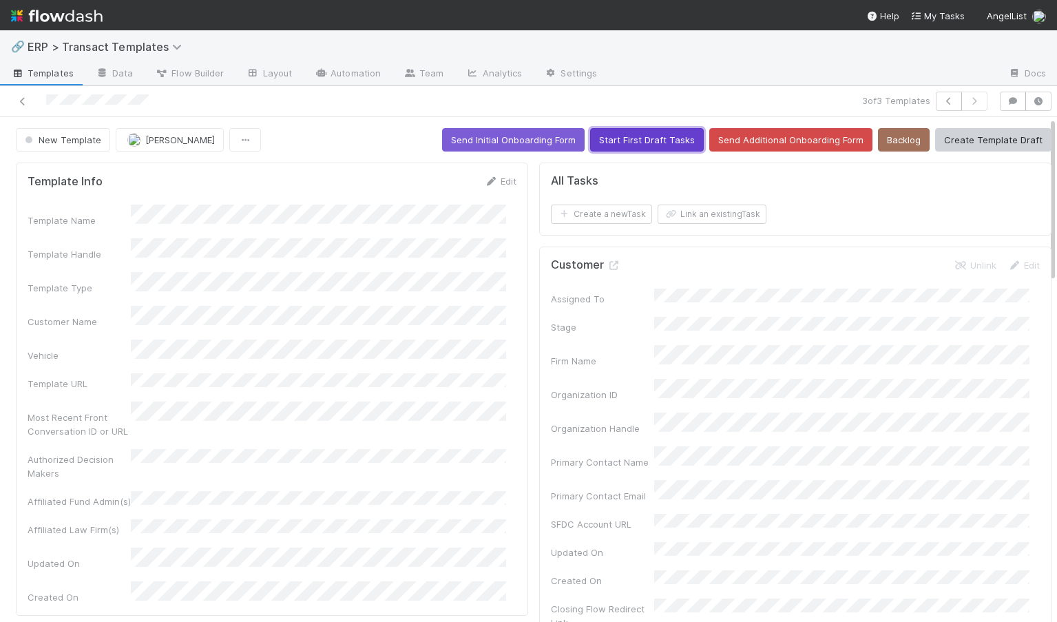
click at [633, 139] on button "Start First Draft Tasks" at bounding box center [647, 139] width 114 height 23
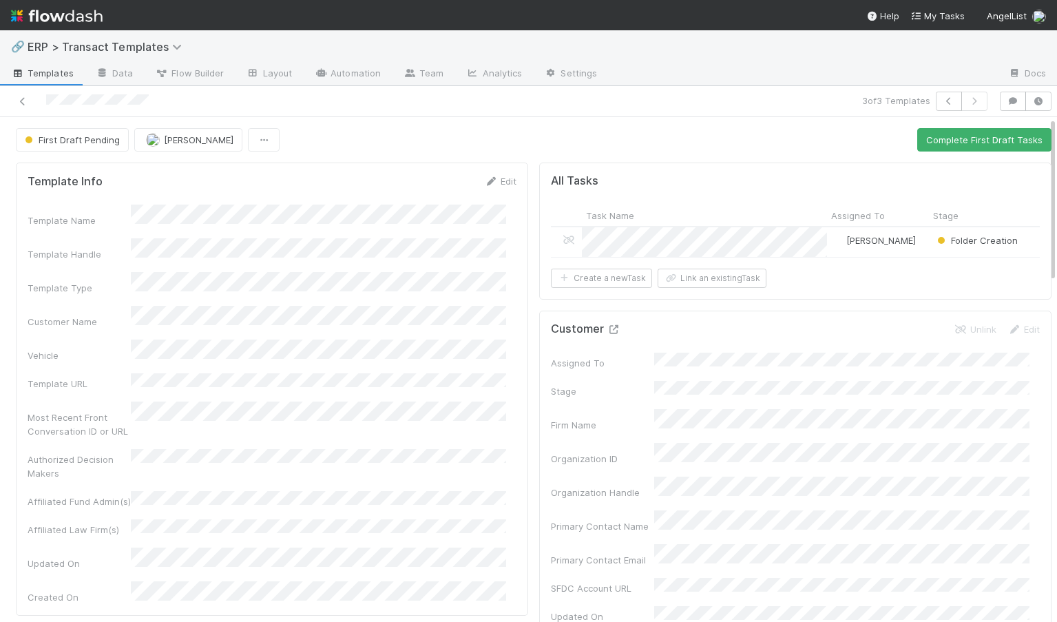
click at [607, 334] on icon at bounding box center [614, 329] width 14 height 9
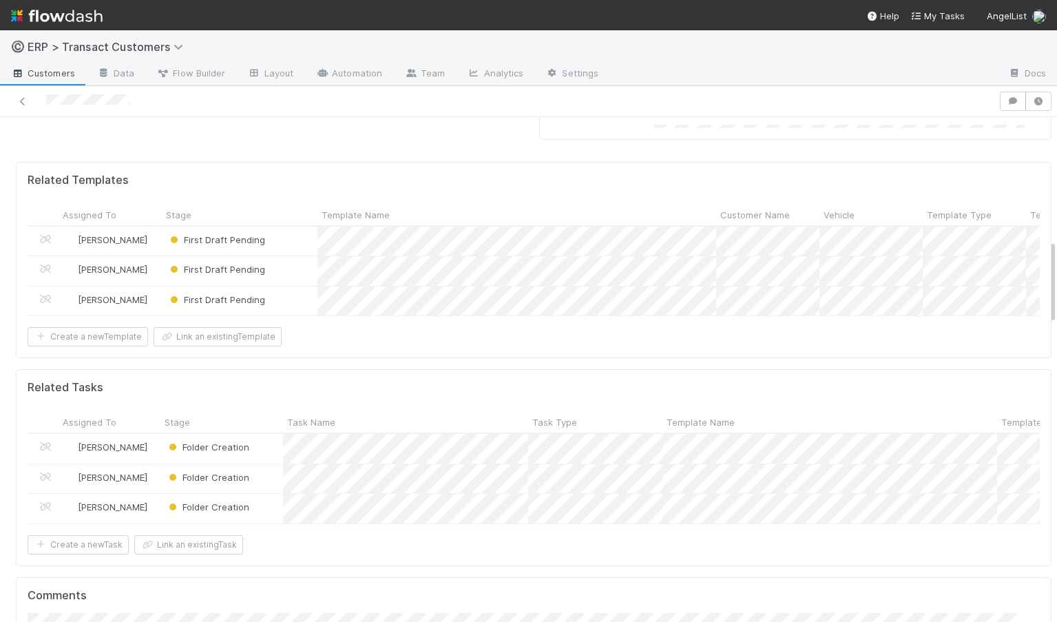
scroll to position [842, 0]
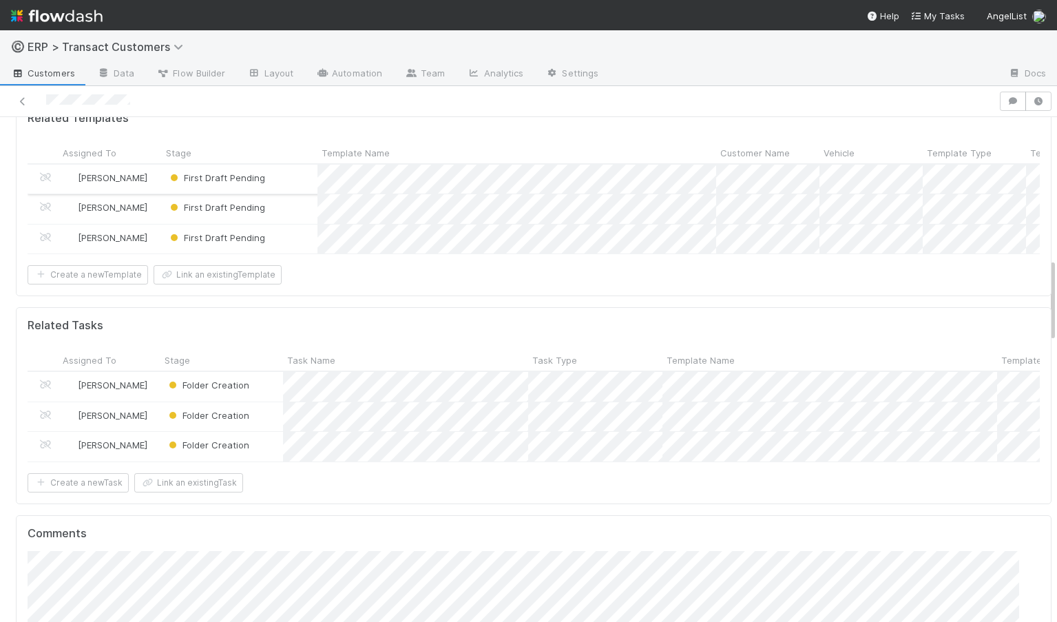
click at [303, 183] on div "First Draft Pending" at bounding box center [240, 180] width 156 height 30
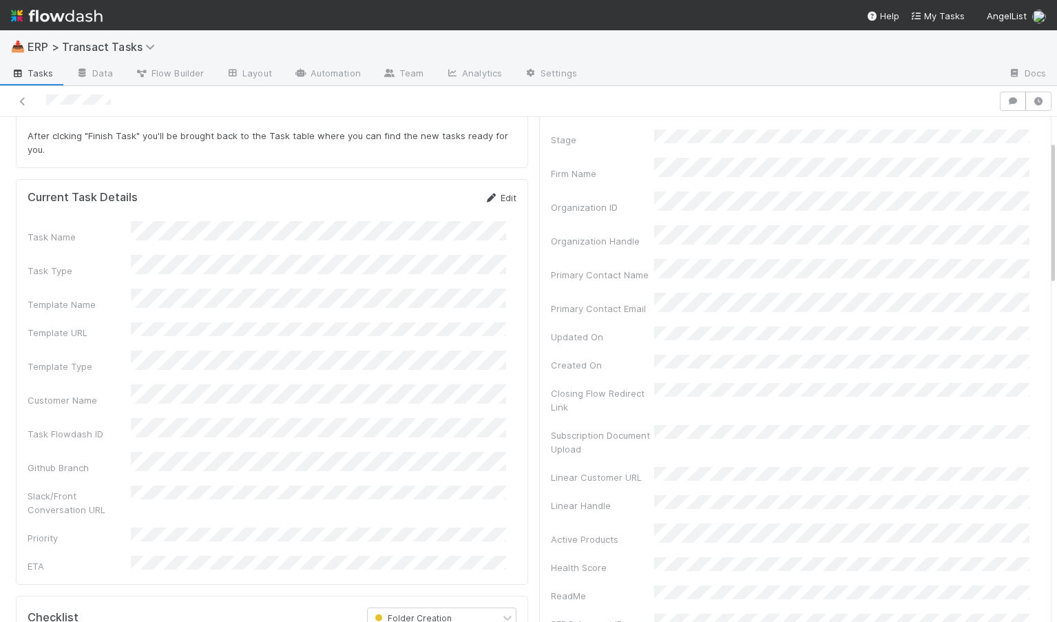
scroll to position [107, 0]
click at [496, 191] on link "Edit" at bounding box center [500, 194] width 32 height 11
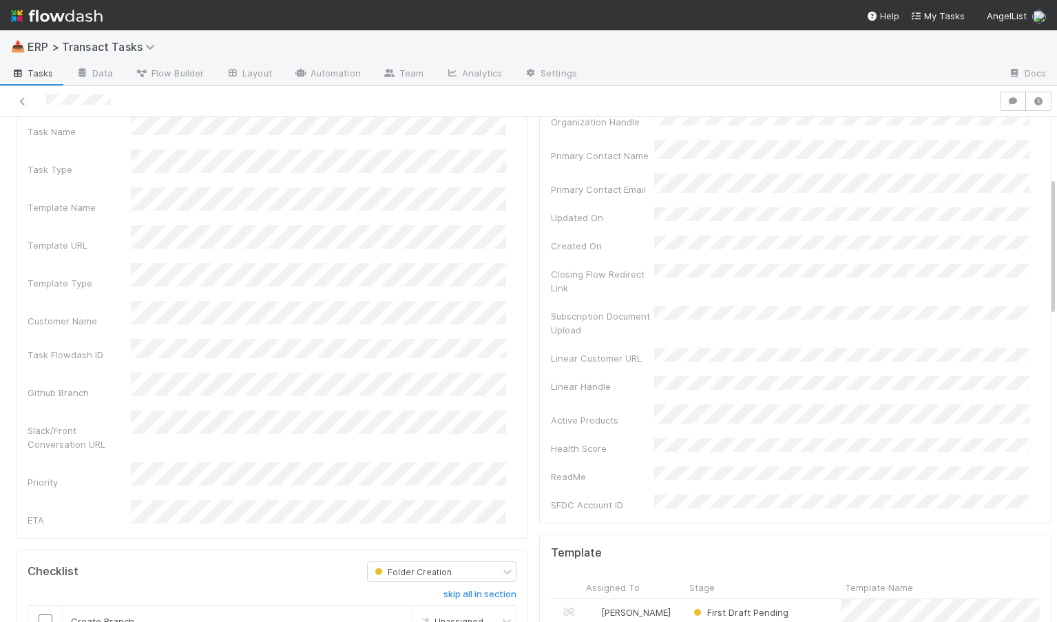
scroll to position [249, 0]
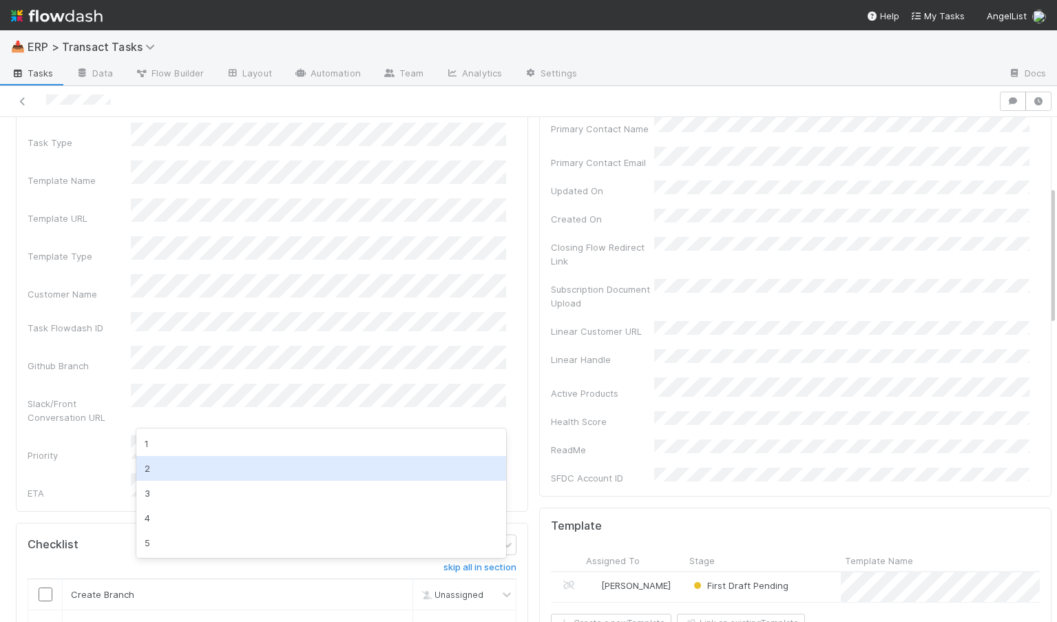
click at [211, 461] on div "2" at bounding box center [321, 468] width 370 height 25
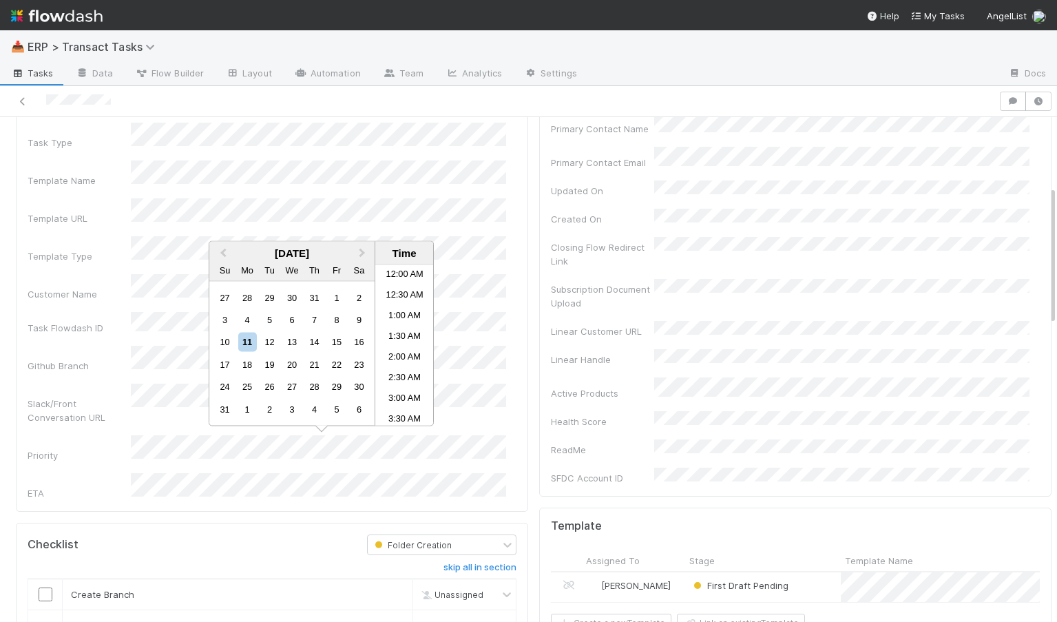
scroll to position [487, 0]
click at [403, 361] on li "2:00 PM" at bounding box center [404, 366] width 59 height 21
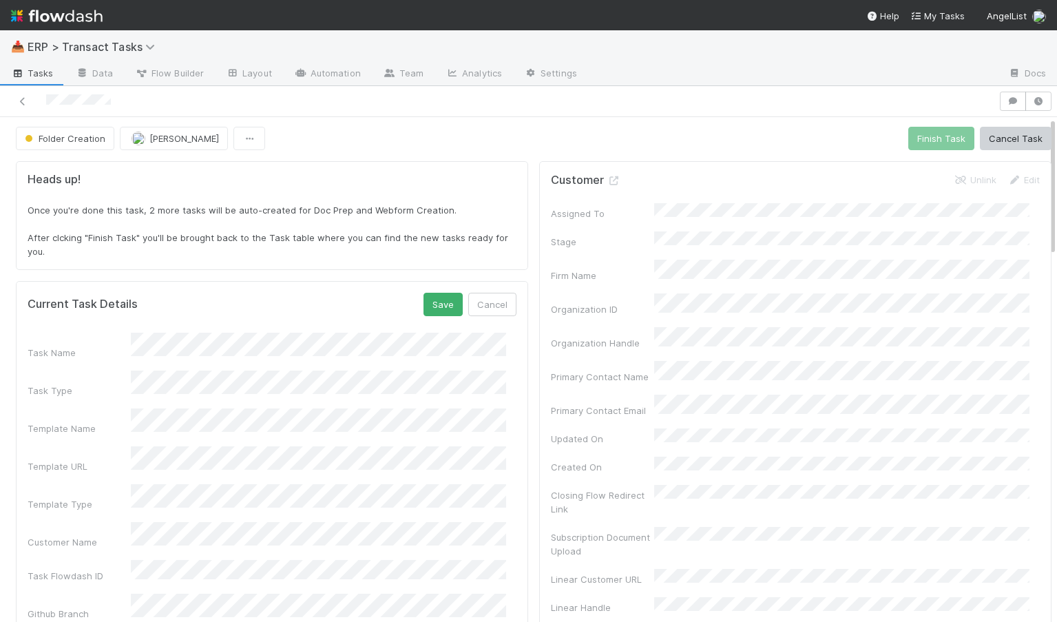
scroll to position [0, 0]
click at [432, 307] on button "Save" at bounding box center [442, 305] width 39 height 23
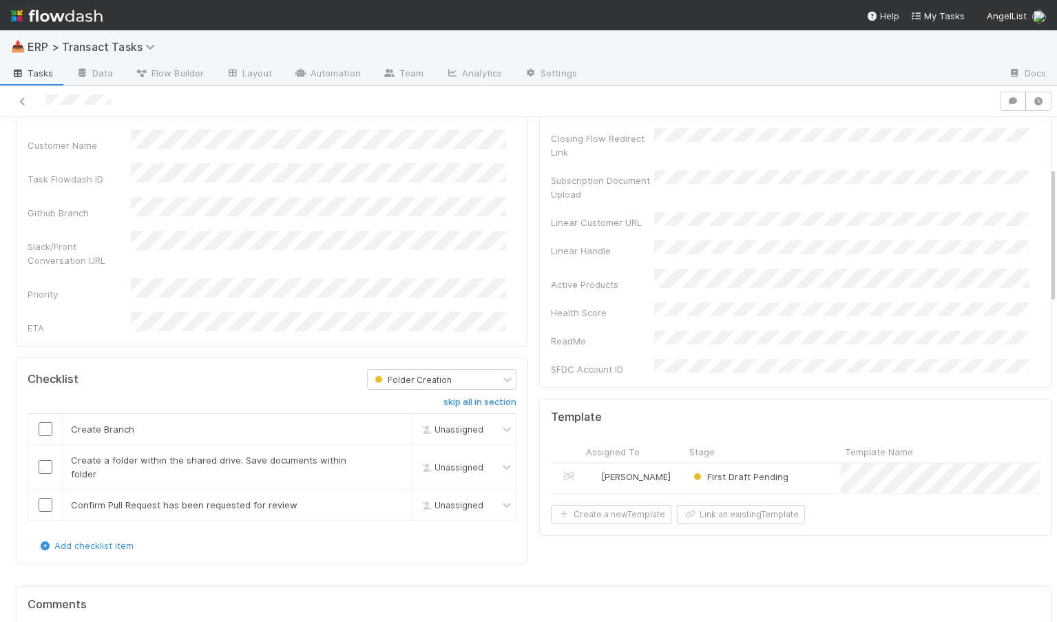
scroll to position [369, 0]
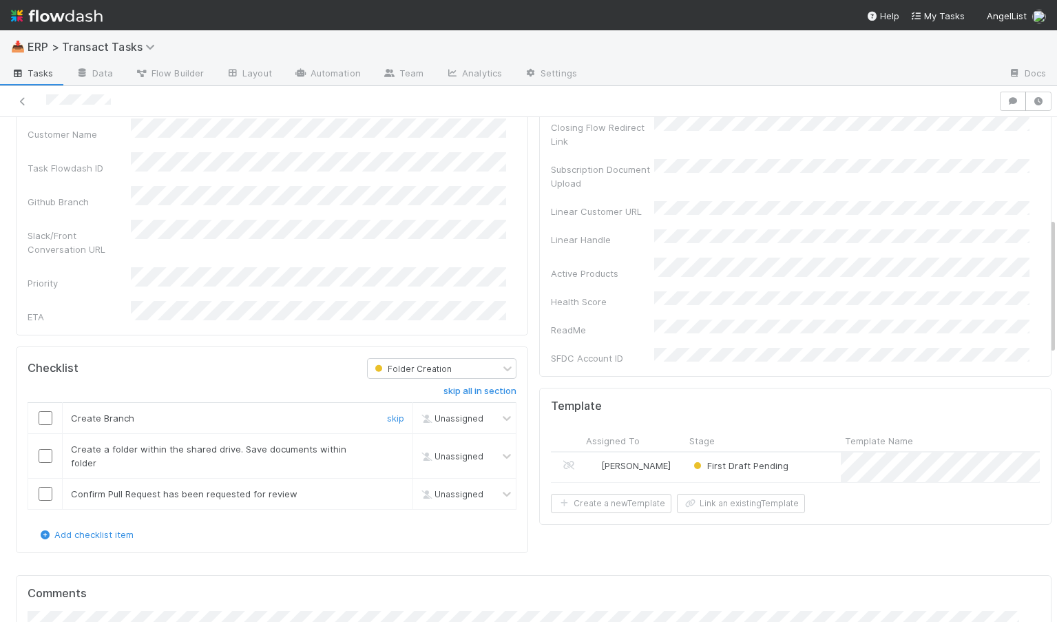
click at [43, 411] on input "checkbox" at bounding box center [46, 418] width 14 height 14
click at [43, 449] on input "checkbox" at bounding box center [46, 456] width 14 height 14
click at [44, 487] on input "checkbox" at bounding box center [46, 494] width 14 height 14
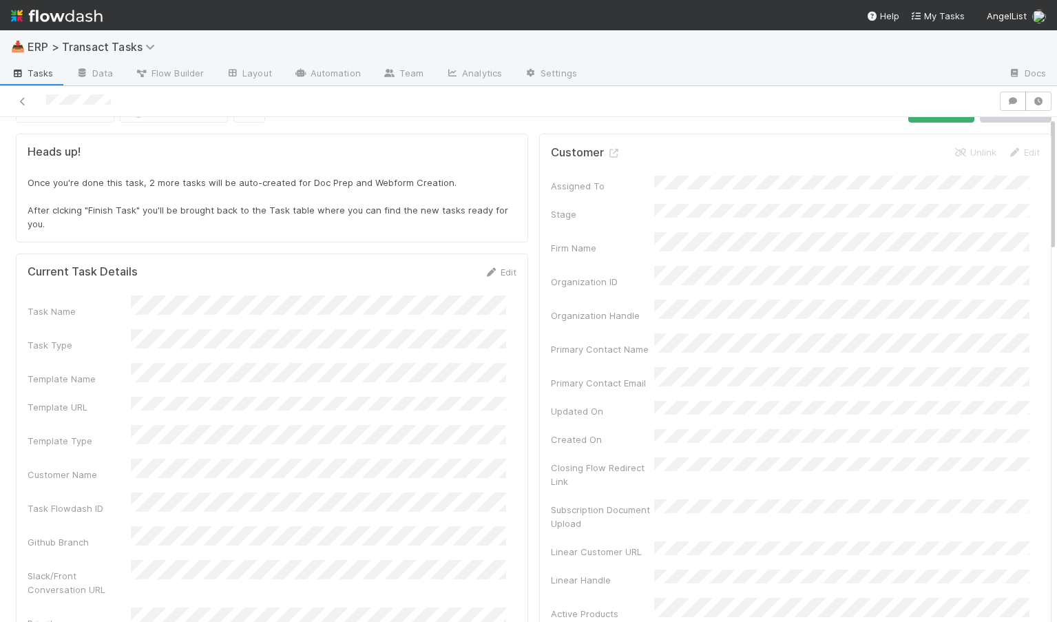
scroll to position [0, 0]
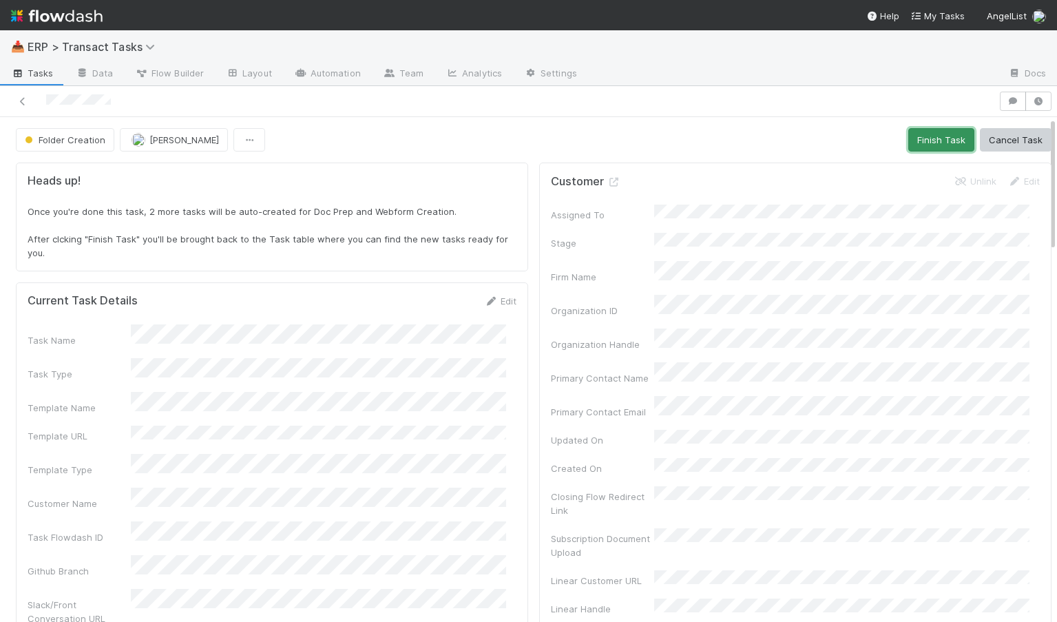
click at [914, 140] on button "Finish Task" at bounding box center [941, 139] width 66 height 23
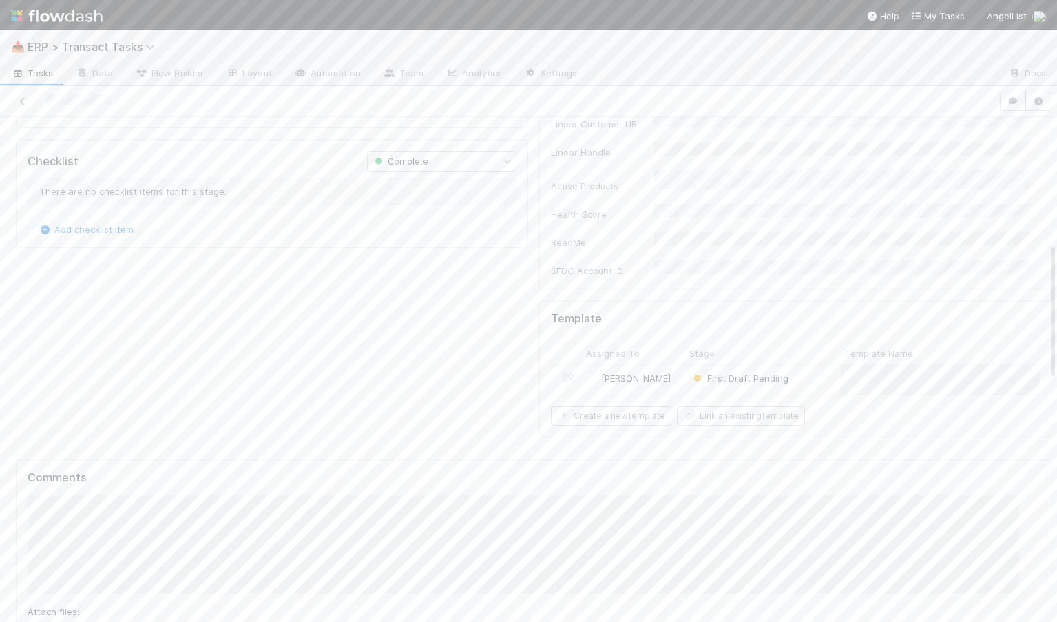
scroll to position [472, 0]
click at [663, 350] on div "[PERSON_NAME]" at bounding box center [633, 365] width 103 height 30
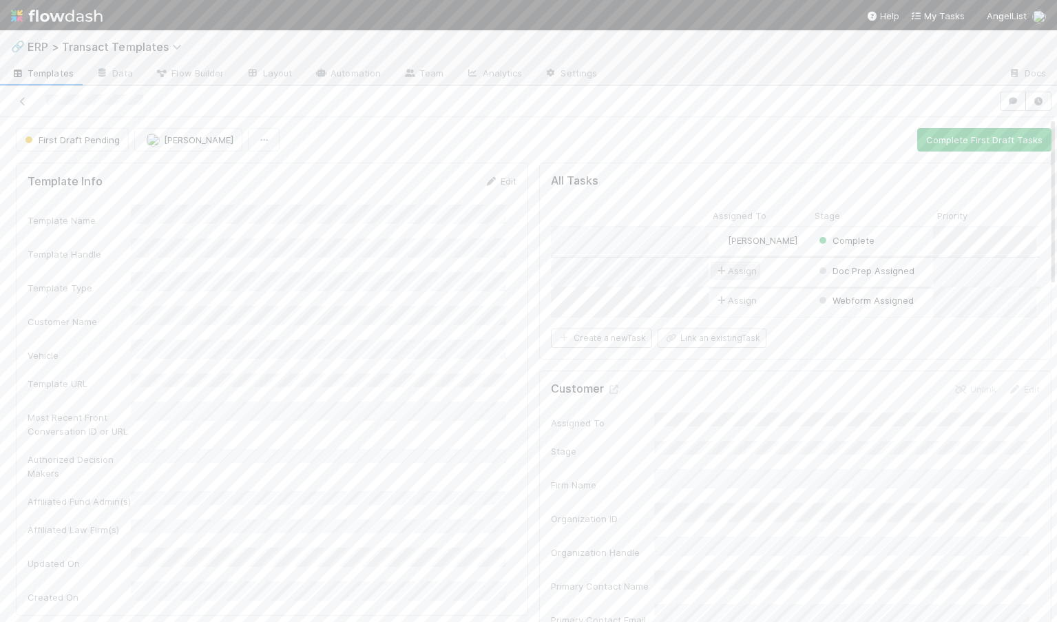
click at [739, 272] on span "Assign" at bounding box center [735, 271] width 43 height 14
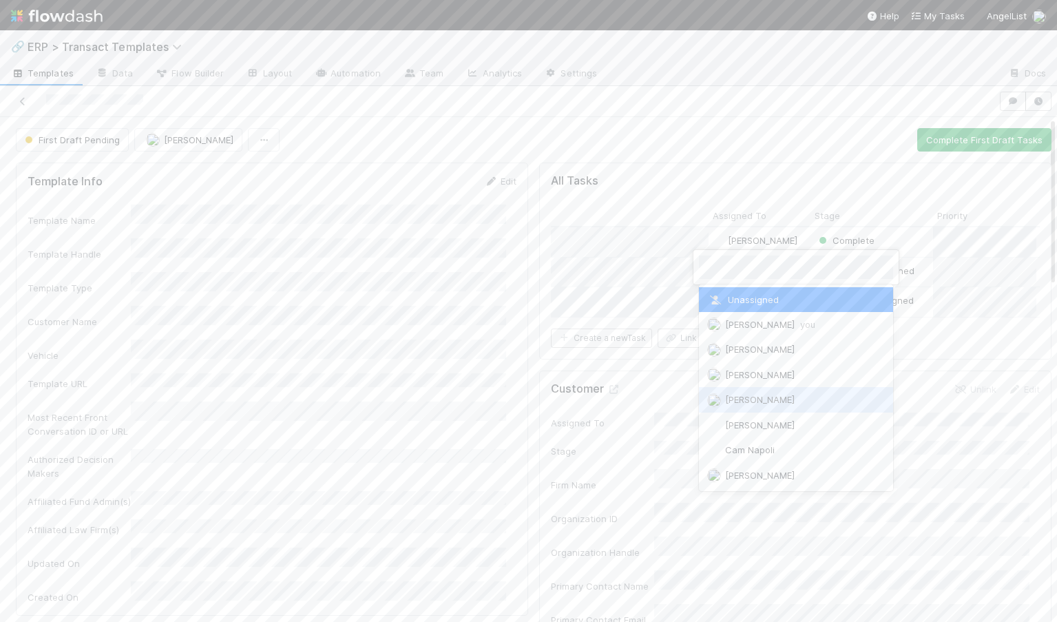
click at [751, 405] on div "[PERSON_NAME]" at bounding box center [796, 399] width 194 height 25
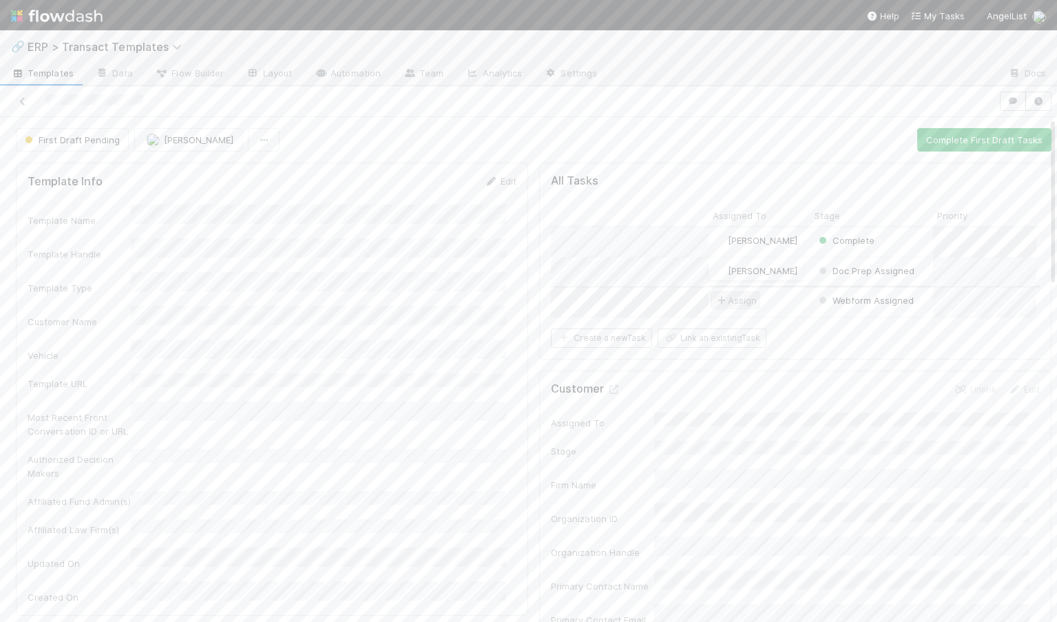
click at [735, 304] on span "Assign" at bounding box center [735, 300] width 43 height 14
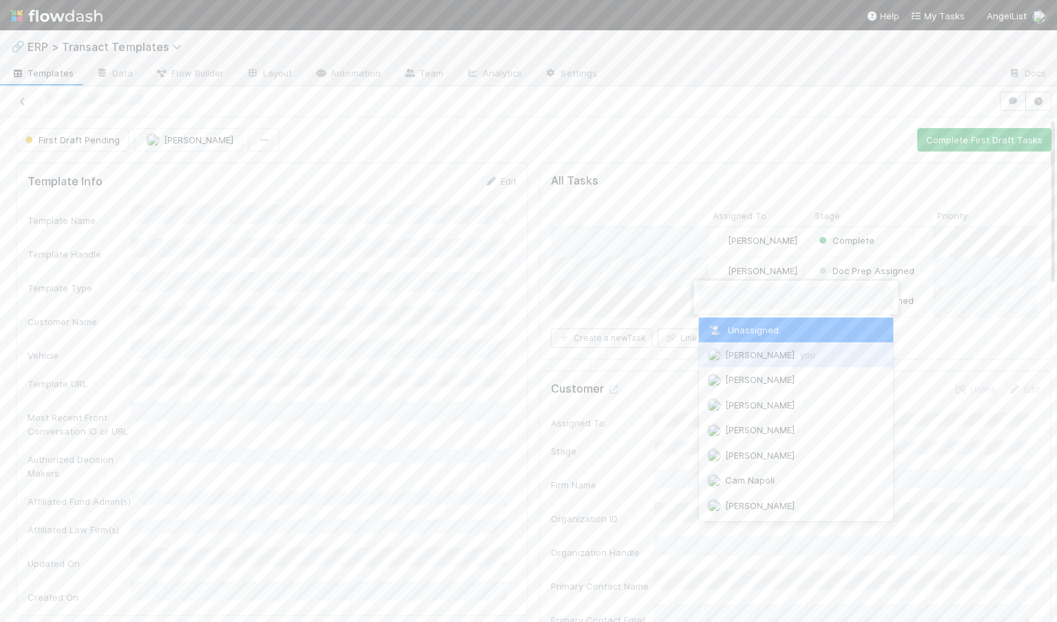
click at [744, 353] on span "[PERSON_NAME] you" at bounding box center [770, 354] width 90 height 11
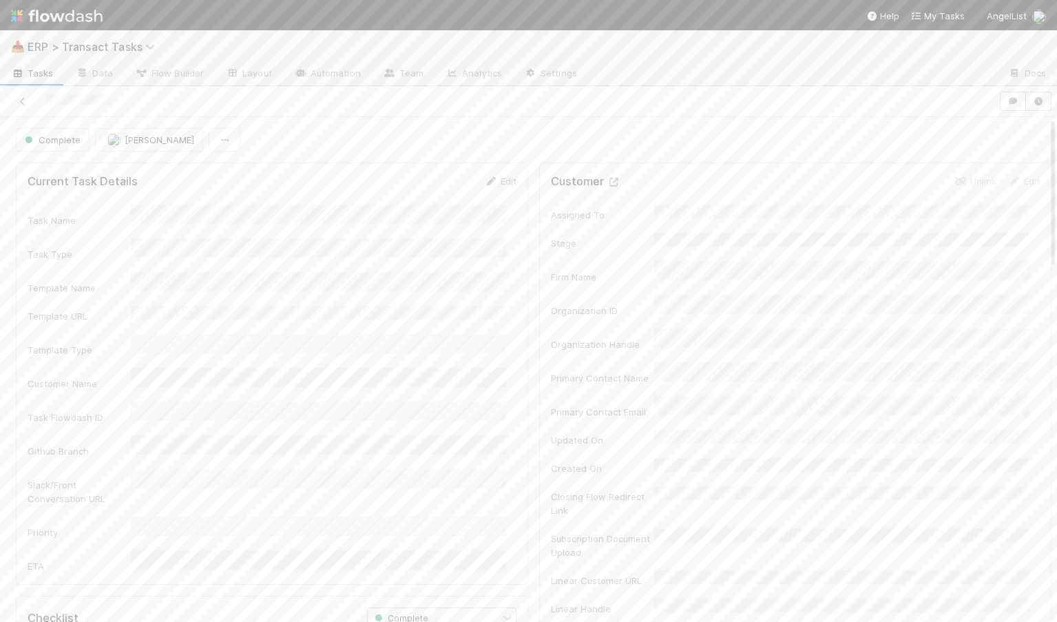
click at [607, 180] on icon at bounding box center [614, 182] width 14 height 9
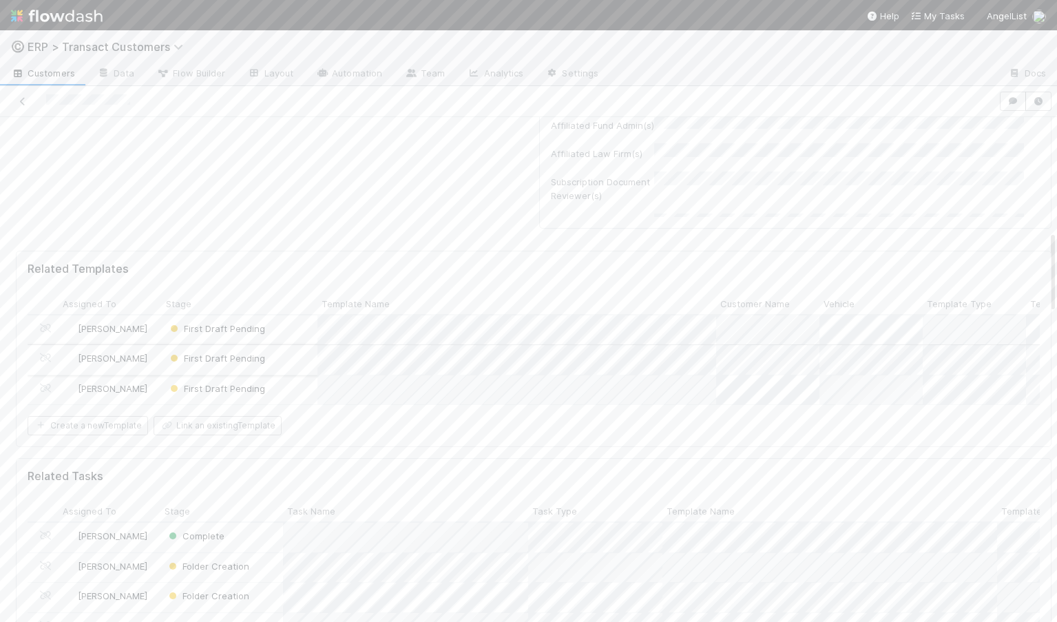
click at [162, 363] on div "First Draft Pending" at bounding box center [240, 360] width 156 height 30
click at [43, 516] on input "checkbox" at bounding box center [46, 523] width 14 height 14
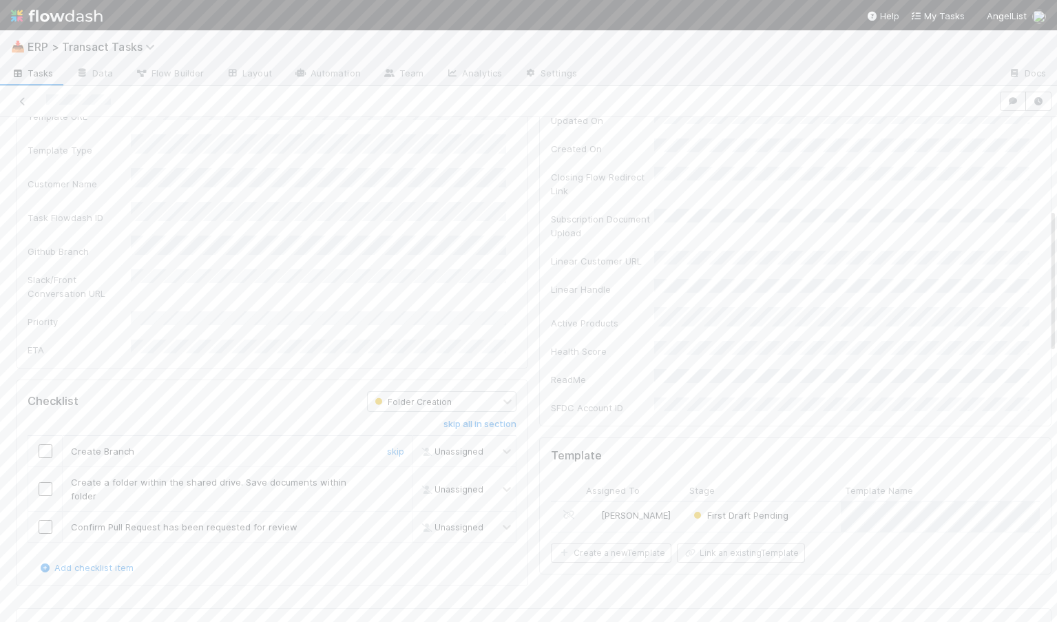
click at [46, 444] on input "checkbox" at bounding box center [46, 451] width 14 height 14
click at [46, 482] on input "checkbox" at bounding box center [46, 489] width 14 height 14
click at [45, 520] on input "checkbox" at bounding box center [46, 527] width 14 height 14
click at [498, 260] on link "Edit" at bounding box center [500, 258] width 32 height 11
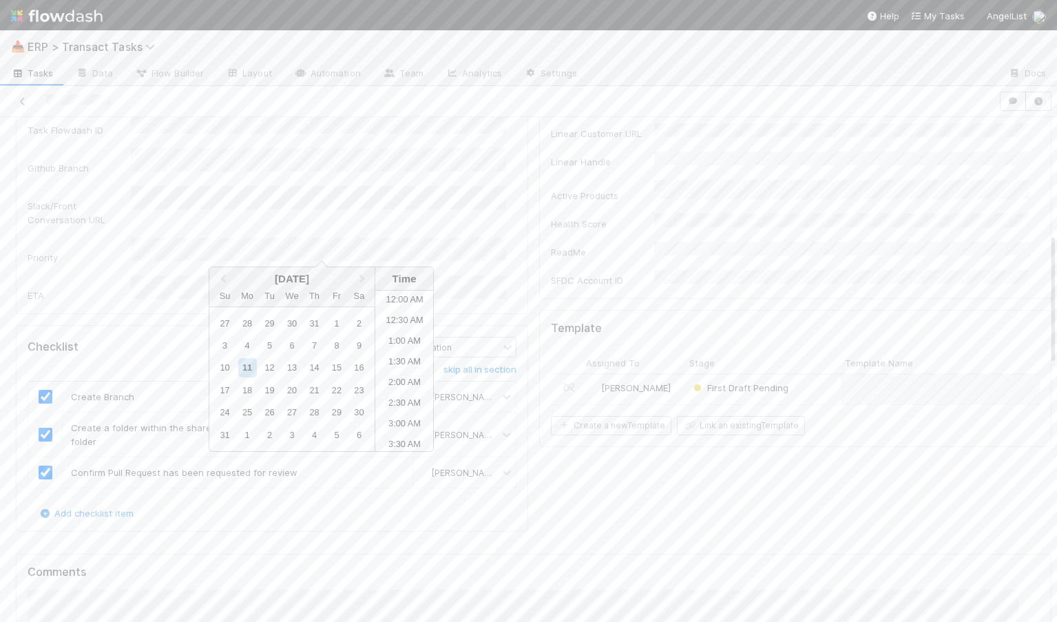
scroll to position [487, 0]
click at [386, 382] on li "2:00 PM" at bounding box center [404, 391] width 59 height 21
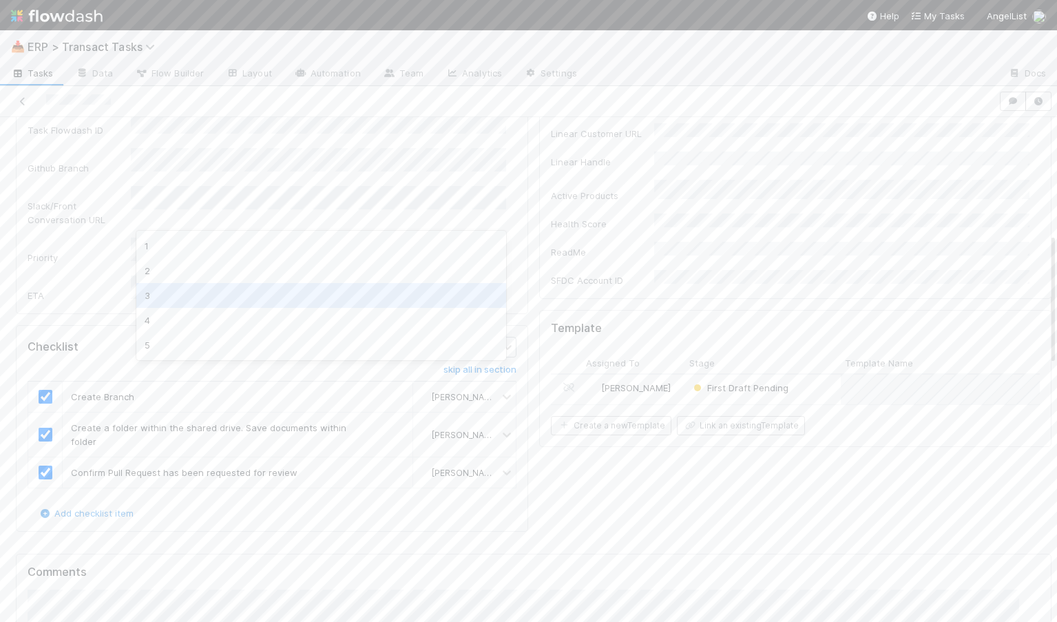
click at [213, 296] on div "3" at bounding box center [321, 295] width 370 height 25
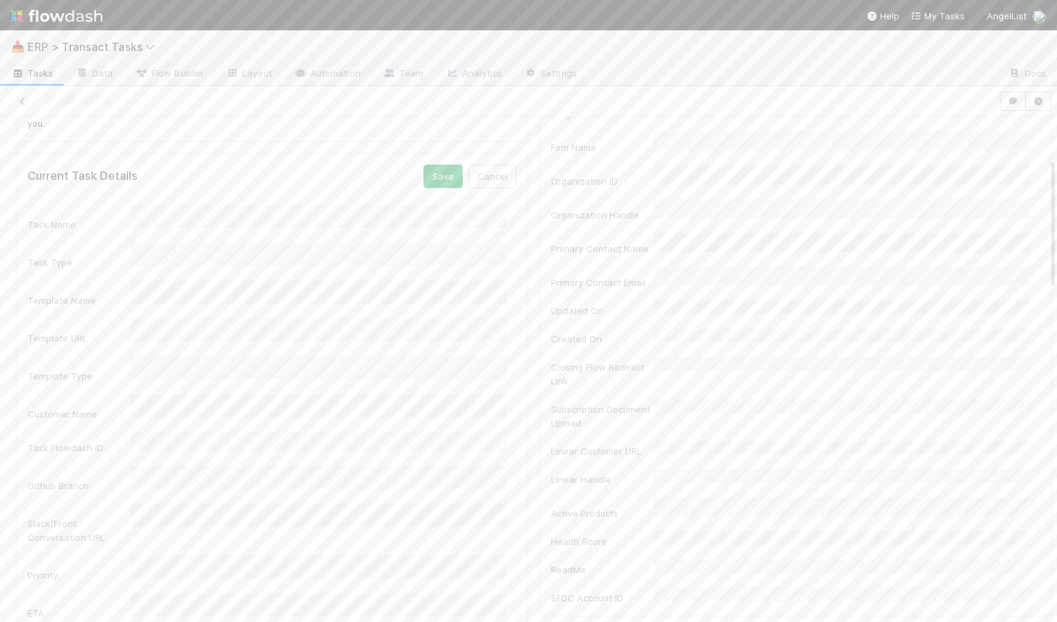
scroll to position [121, 0]
click at [441, 183] on button "Save" at bounding box center [442, 184] width 39 height 23
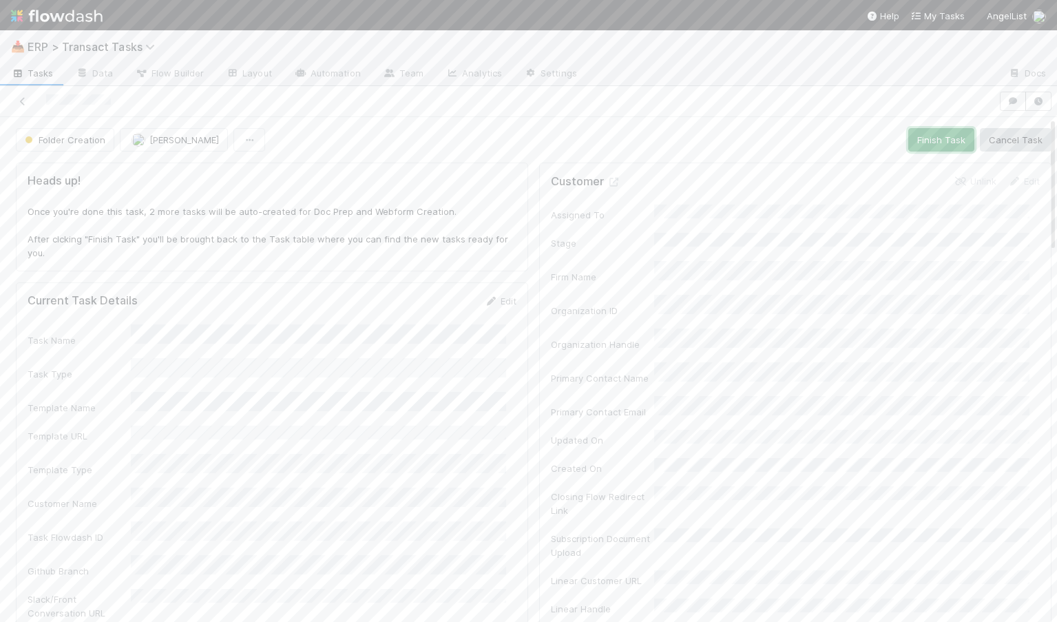
click at [908, 144] on button "Finish Task" at bounding box center [941, 139] width 66 height 23
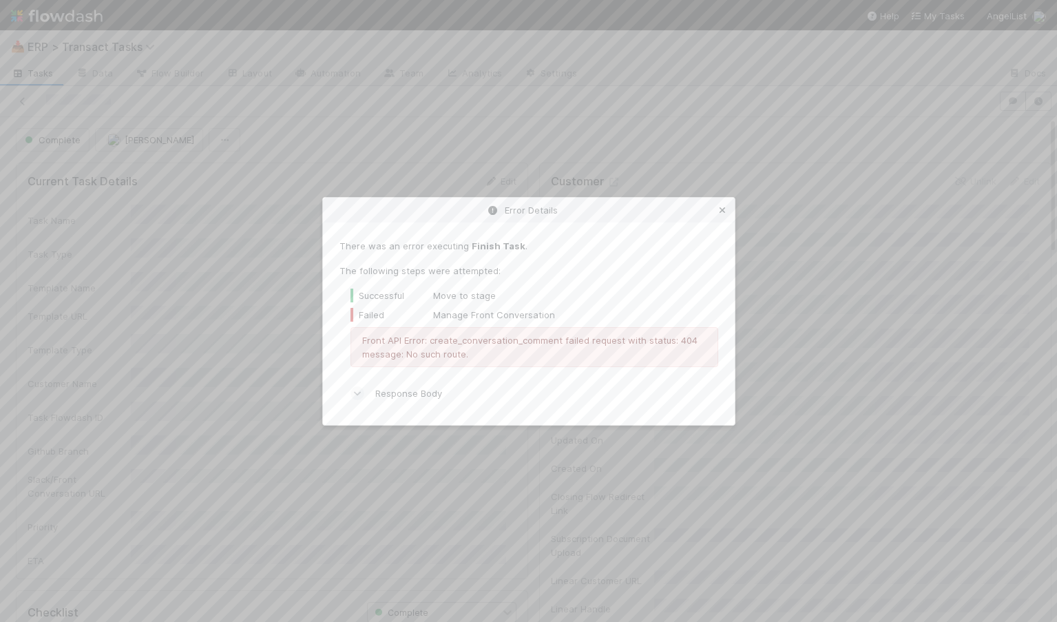
click at [722, 206] on icon at bounding box center [722, 210] width 14 height 9
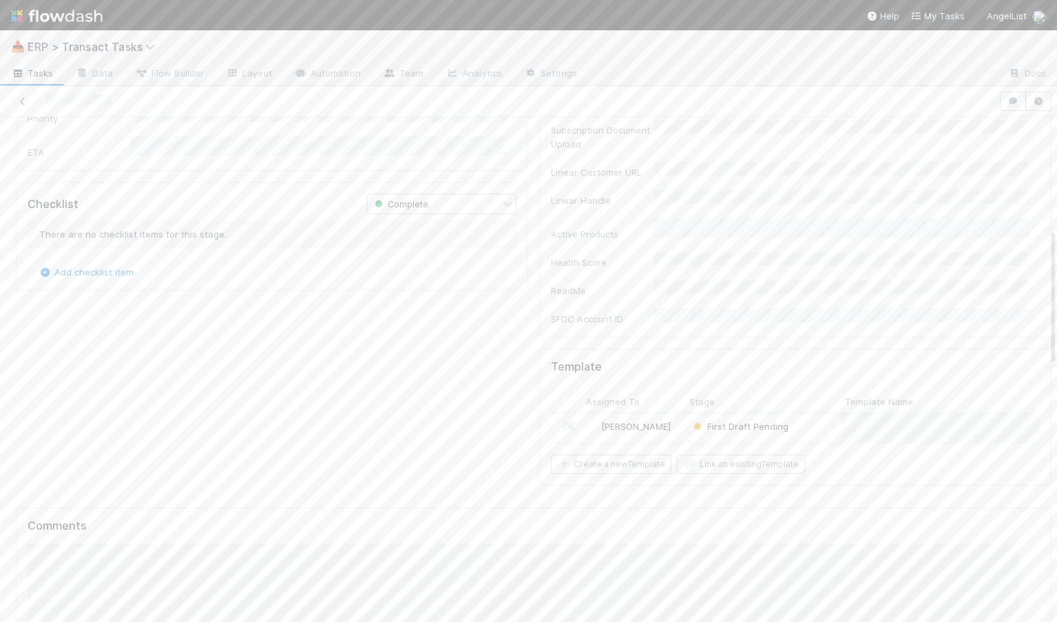
scroll to position [410, 0]
click at [654, 412] on div "[PERSON_NAME]" at bounding box center [633, 427] width 103 height 30
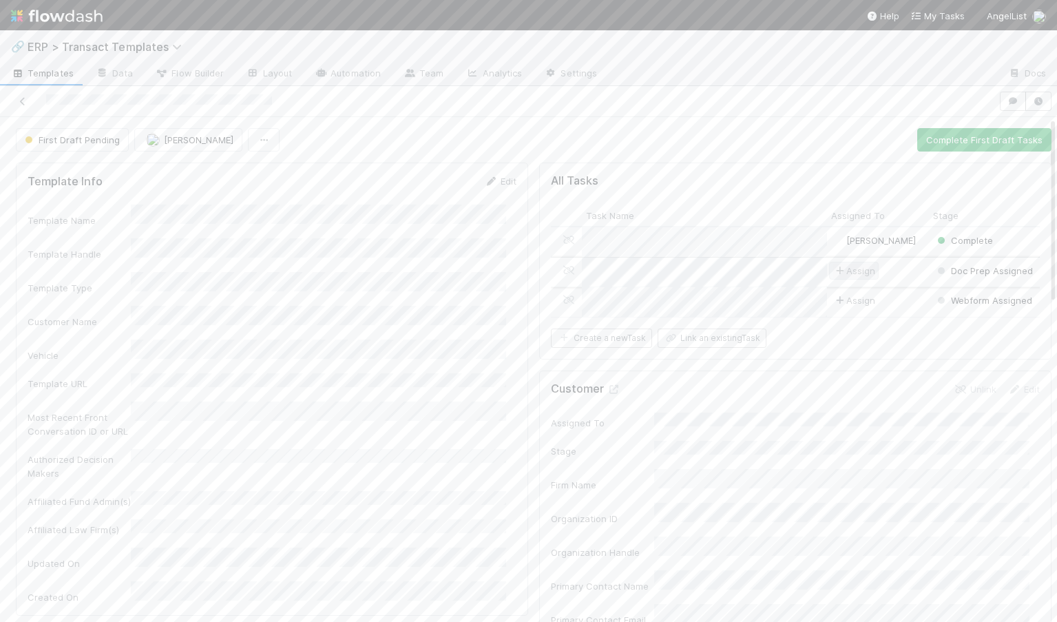
click at [840, 270] on span "Assign" at bounding box center [853, 271] width 43 height 14
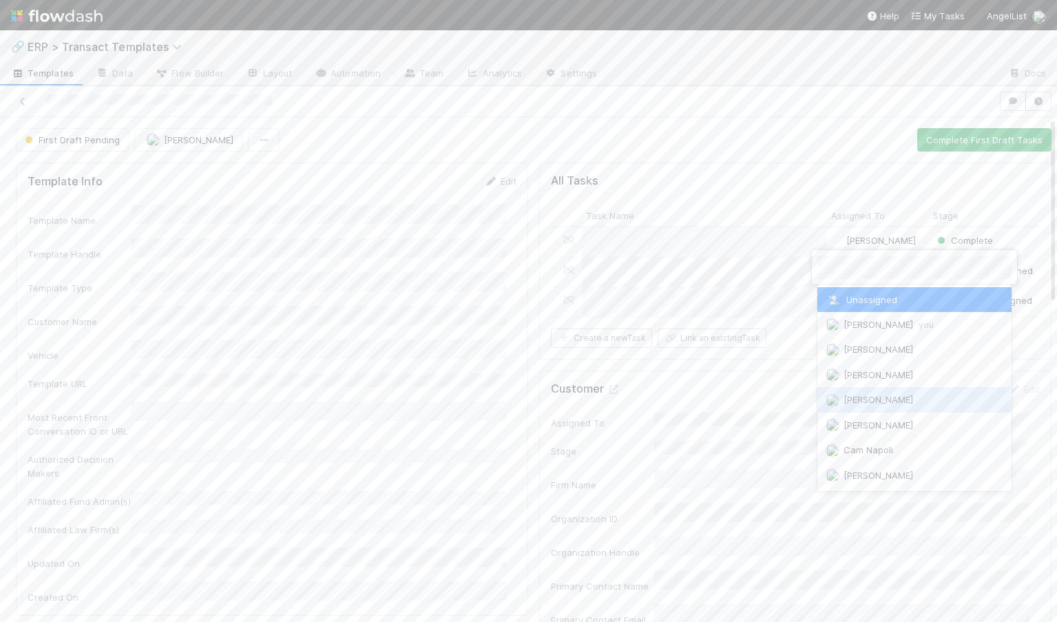
click at [848, 404] on div "[PERSON_NAME]" at bounding box center [914, 399] width 194 height 25
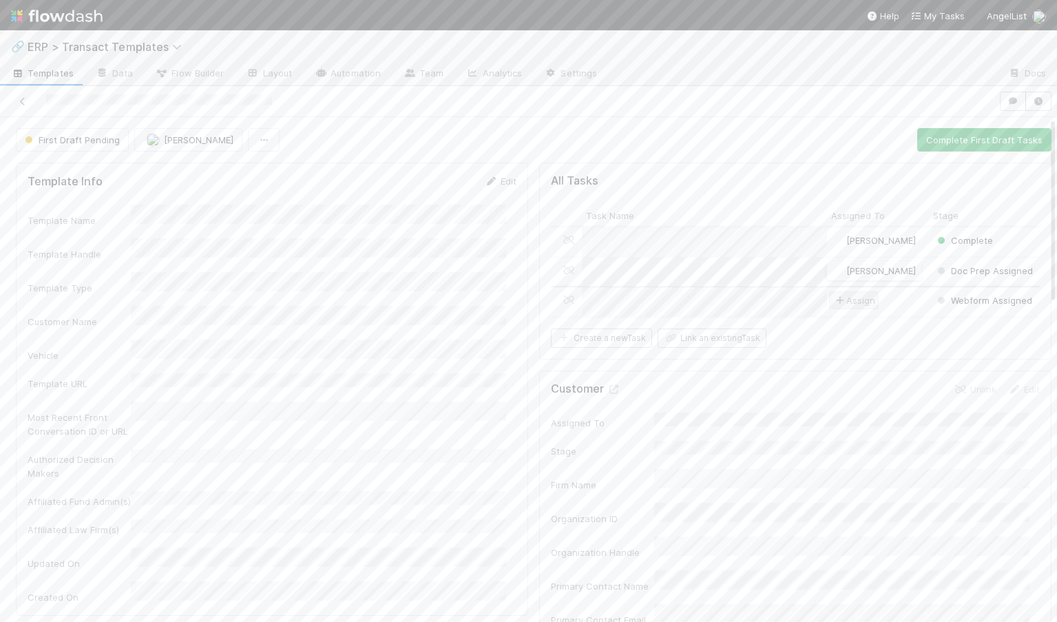
click at [839, 307] on span "Assign" at bounding box center [854, 300] width 50 height 18
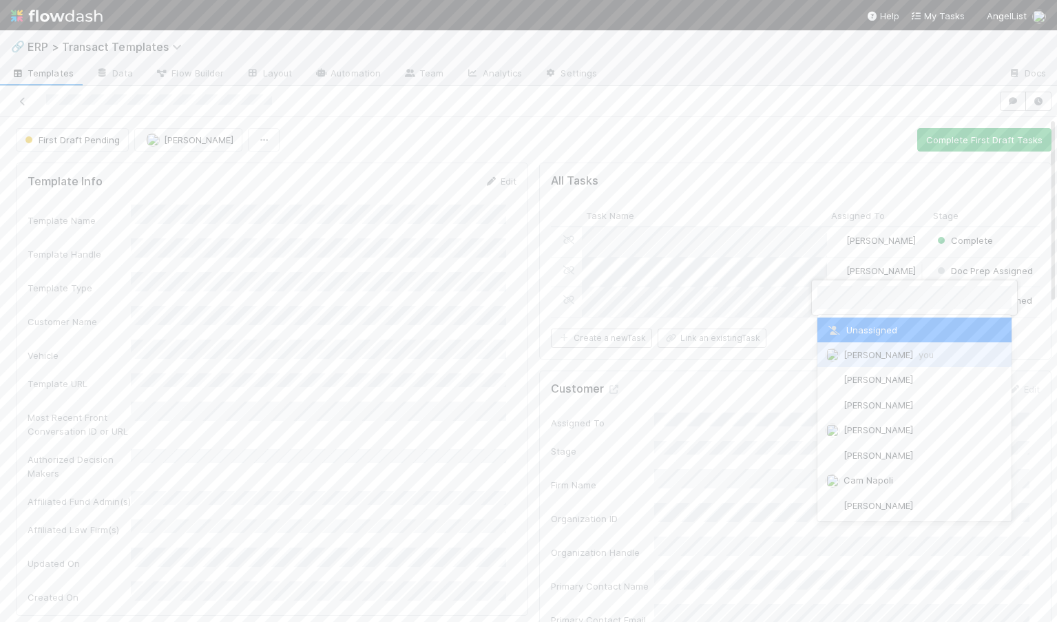
click at [847, 357] on span "[PERSON_NAME] you" at bounding box center [888, 354] width 90 height 11
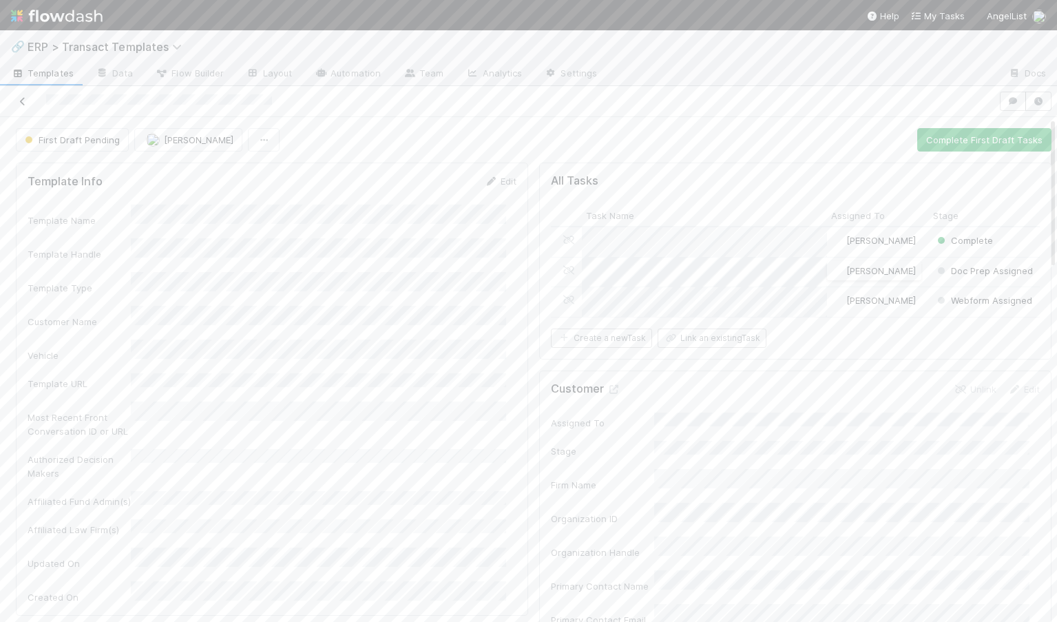
click at [25, 98] on icon at bounding box center [23, 101] width 14 height 9
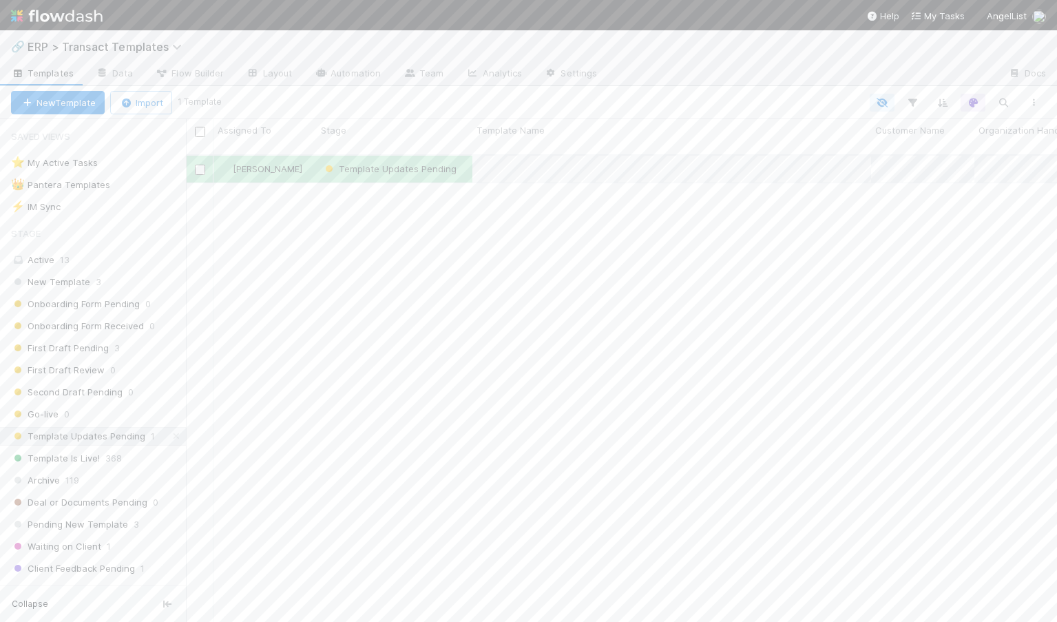
scroll to position [468, 861]
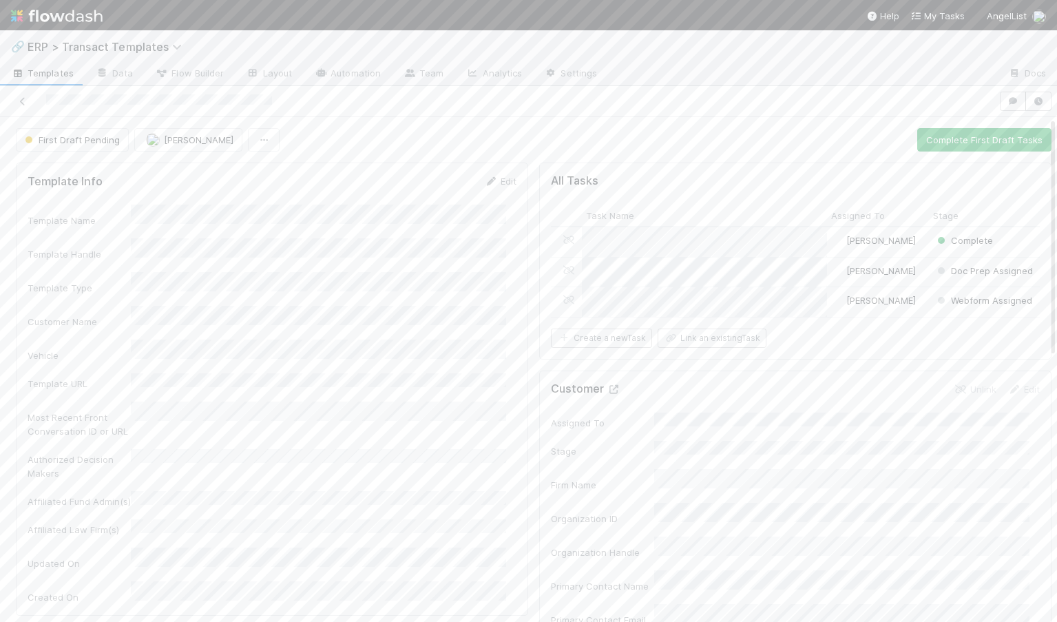
click at [607, 394] on icon at bounding box center [614, 389] width 14 height 9
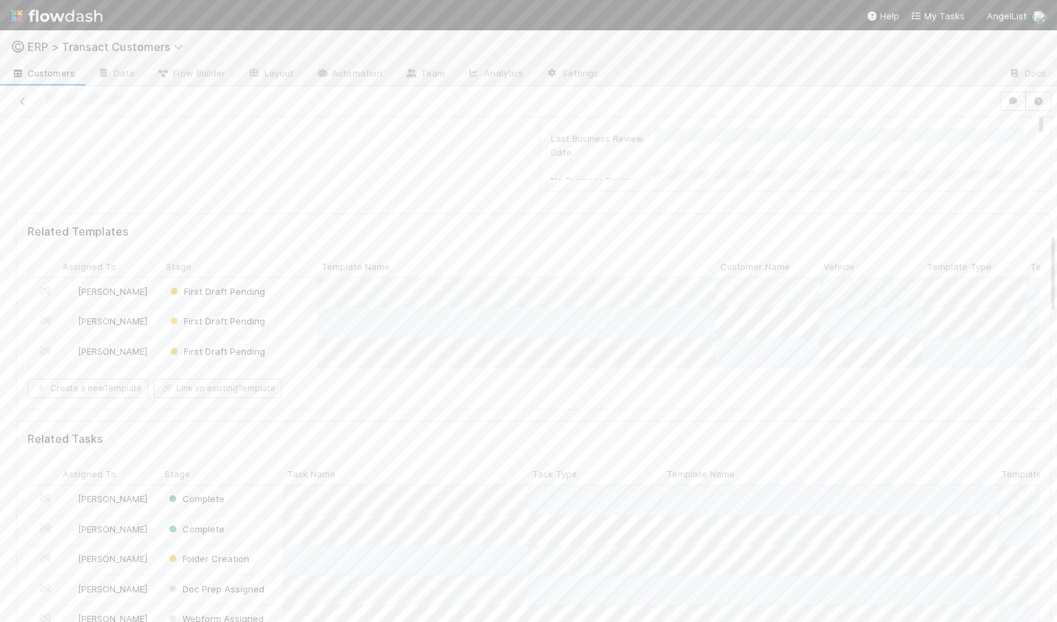
scroll to position [718, 0]
click at [301, 367] on div "First Draft Pending" at bounding box center [240, 363] width 156 height 30
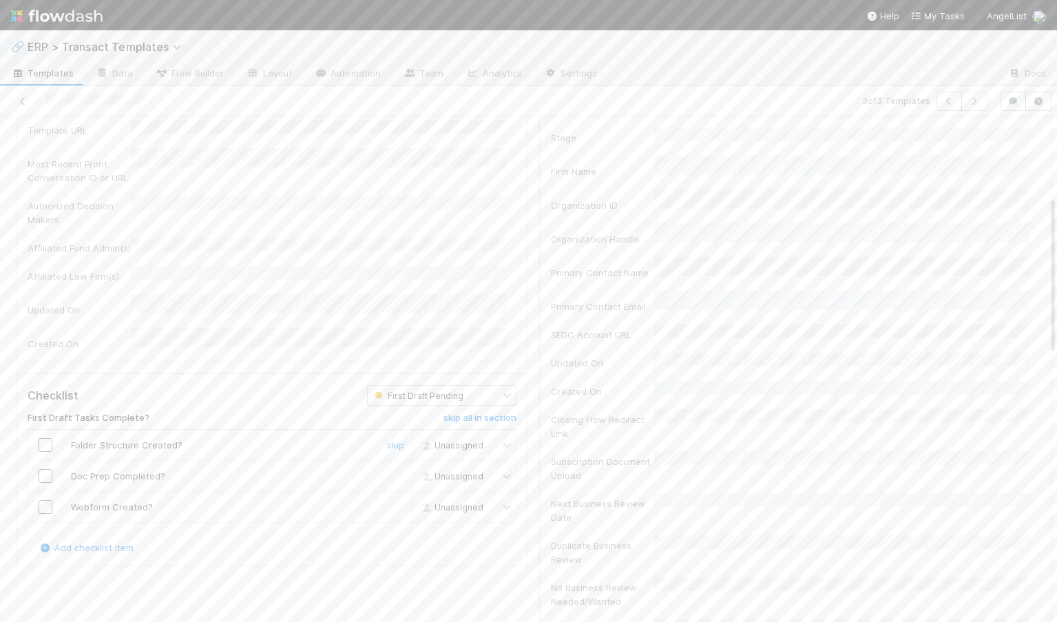
scroll to position [254, 0]
click at [42, 437] on input "checkbox" at bounding box center [46, 444] width 14 height 14
click at [496, 186] on link "Edit" at bounding box center [500, 187] width 32 height 11
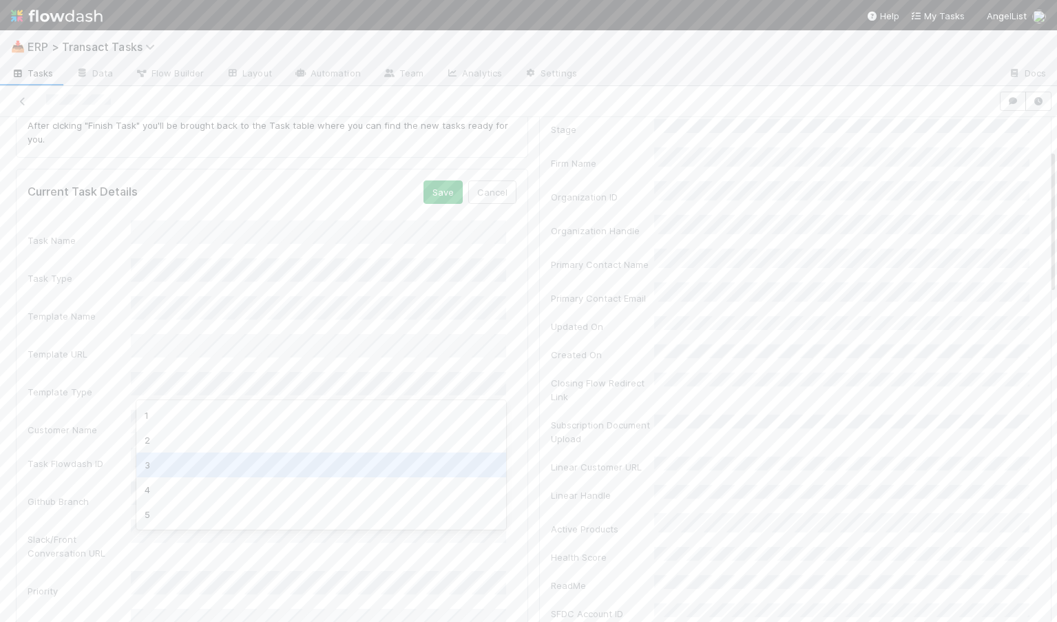
click at [198, 464] on div "3" at bounding box center [321, 464] width 370 height 25
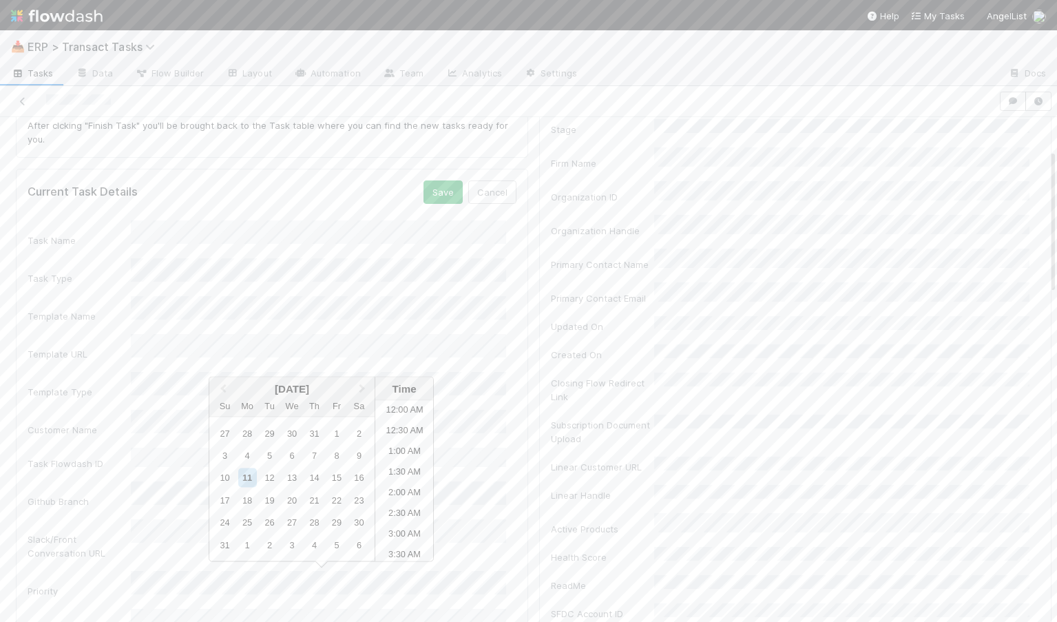
scroll to position [487, 0]
click at [393, 499] on li "2:00 PM" at bounding box center [404, 502] width 59 height 21
click at [439, 195] on button "Save" at bounding box center [442, 191] width 39 height 23
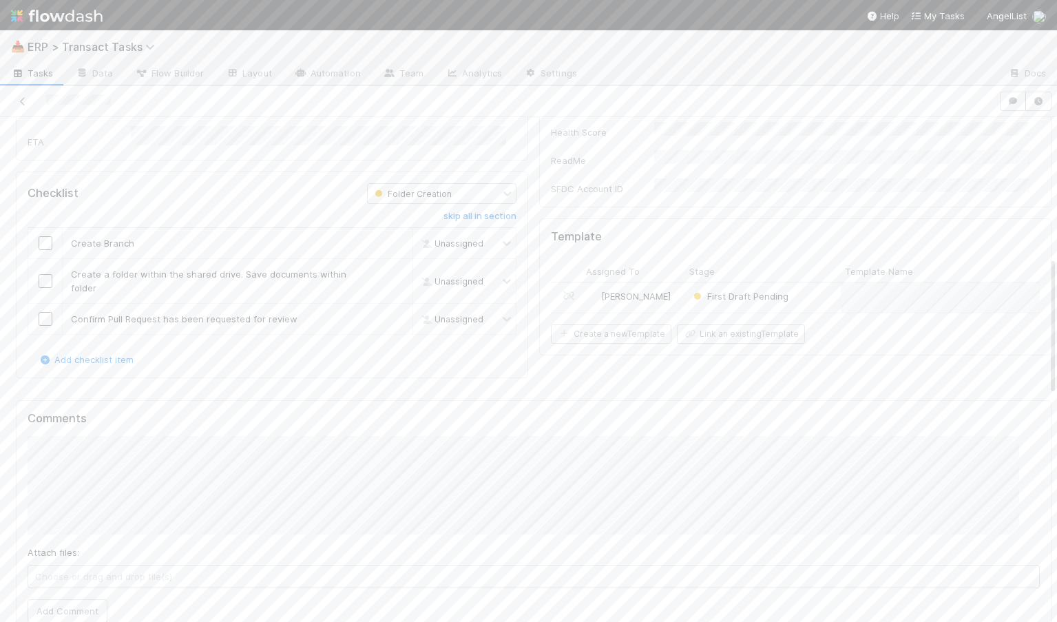
scroll to position [586, 0]
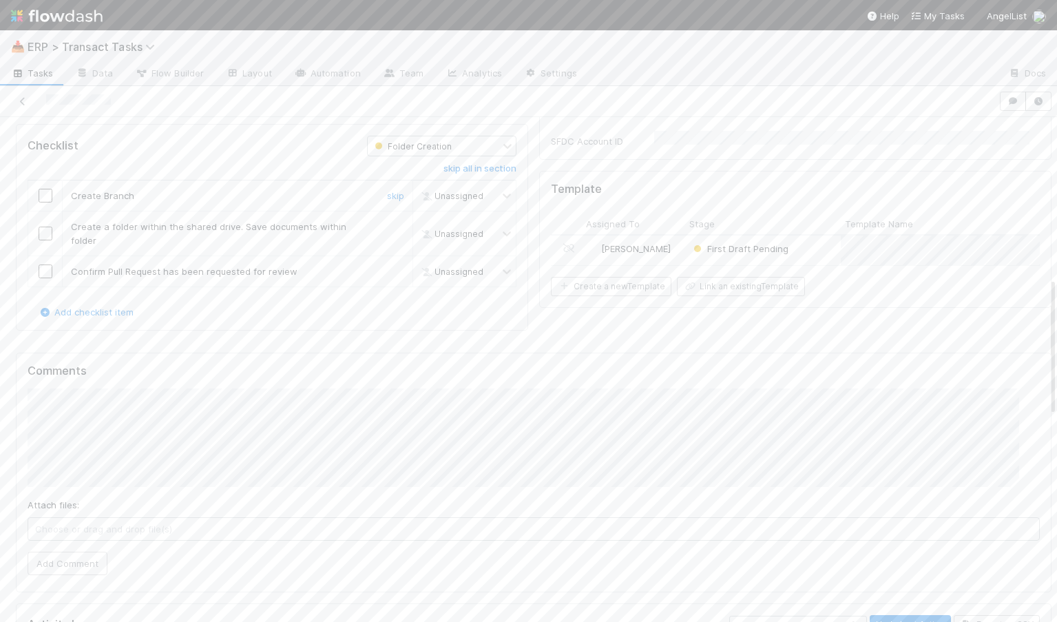
click at [43, 189] on input "checkbox" at bounding box center [46, 196] width 14 height 14
click at [43, 227] on input "checkbox" at bounding box center [46, 234] width 14 height 14
click at [48, 264] on input "checkbox" at bounding box center [46, 271] width 14 height 14
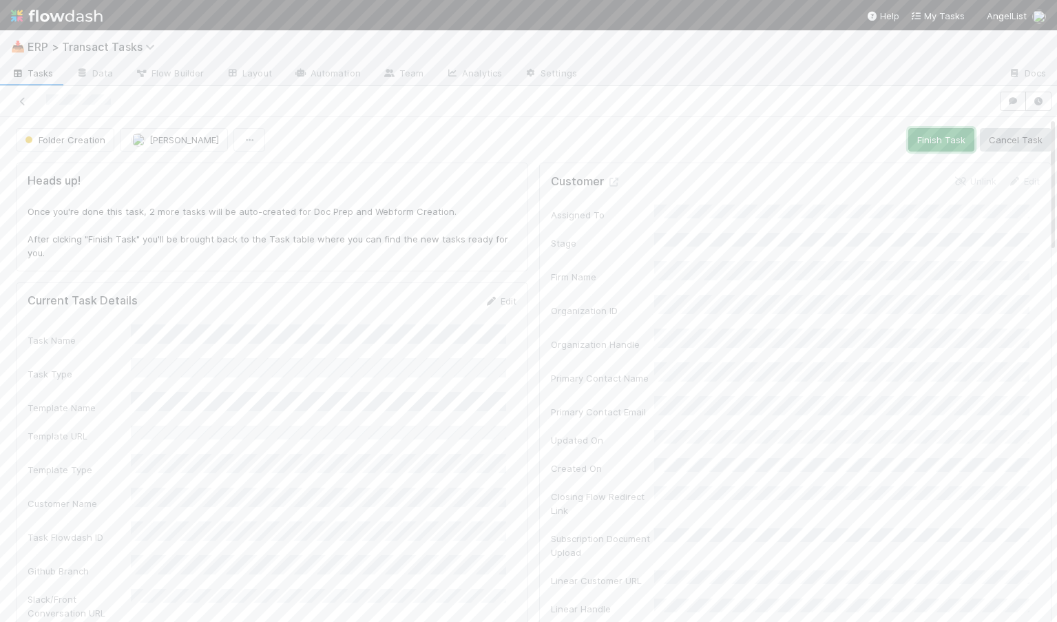
click at [916, 139] on button "Finish Task" at bounding box center [941, 139] width 66 height 23
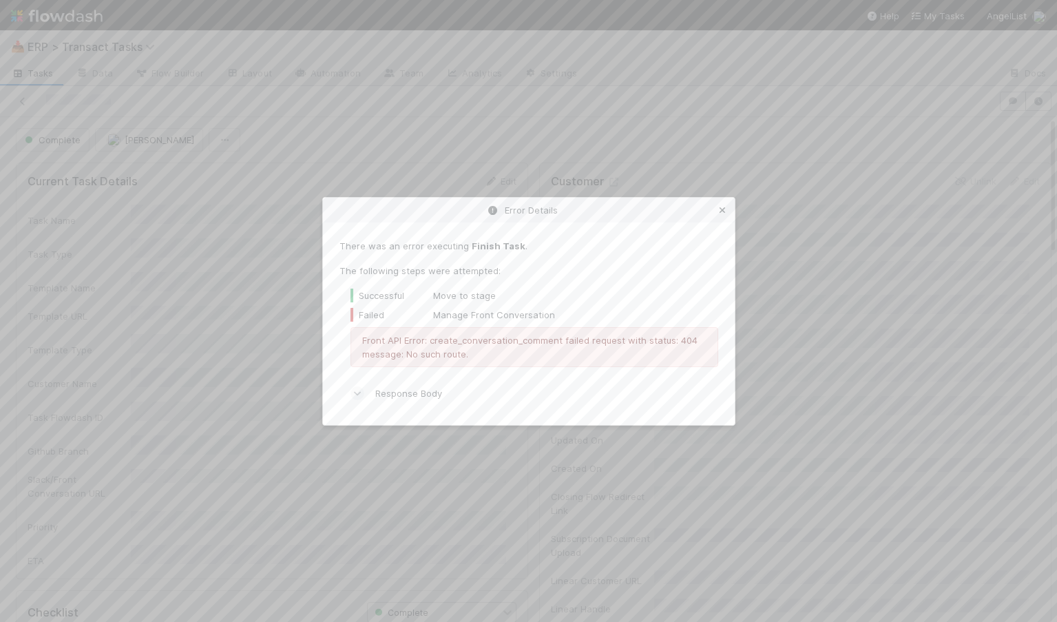
click at [716, 210] on icon at bounding box center [722, 210] width 14 height 9
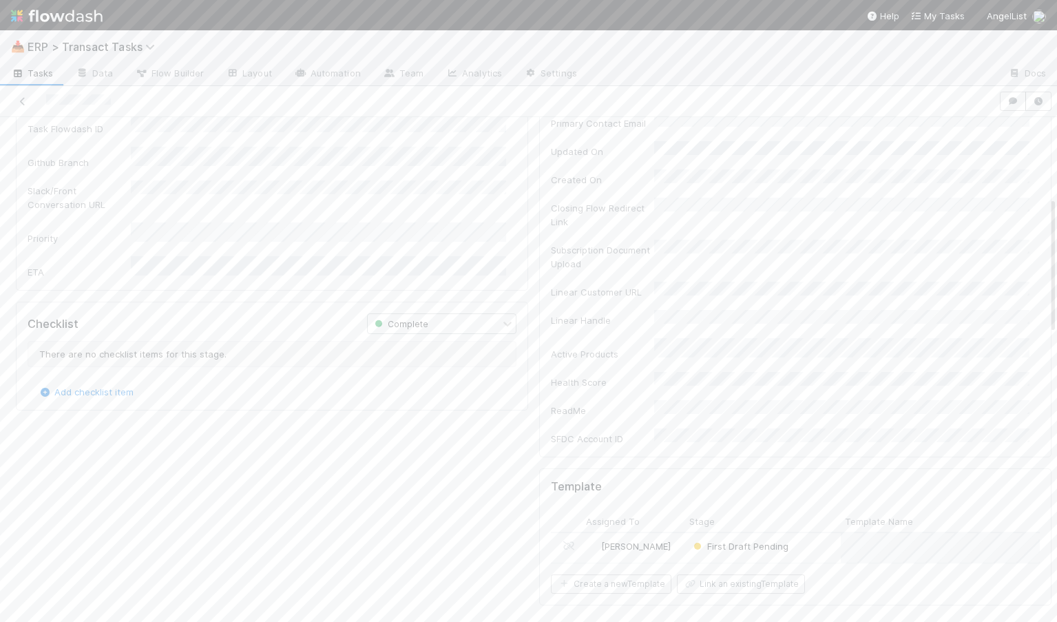
scroll to position [306, 0]
click at [668, 515] on div "[PERSON_NAME]" at bounding box center [633, 530] width 103 height 30
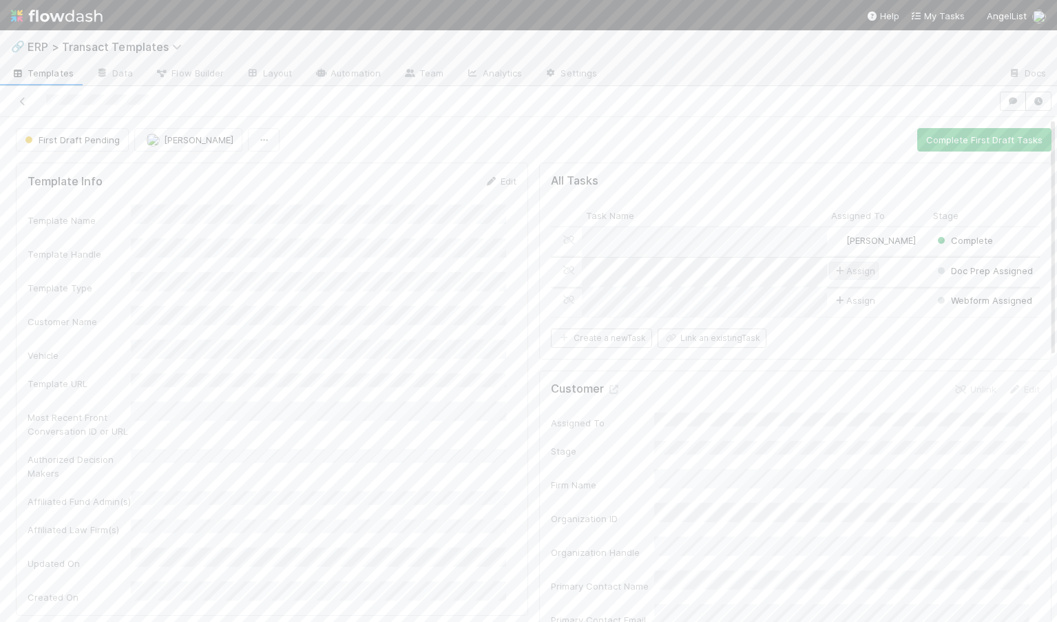
click at [853, 275] on span "Assign" at bounding box center [853, 271] width 43 height 14
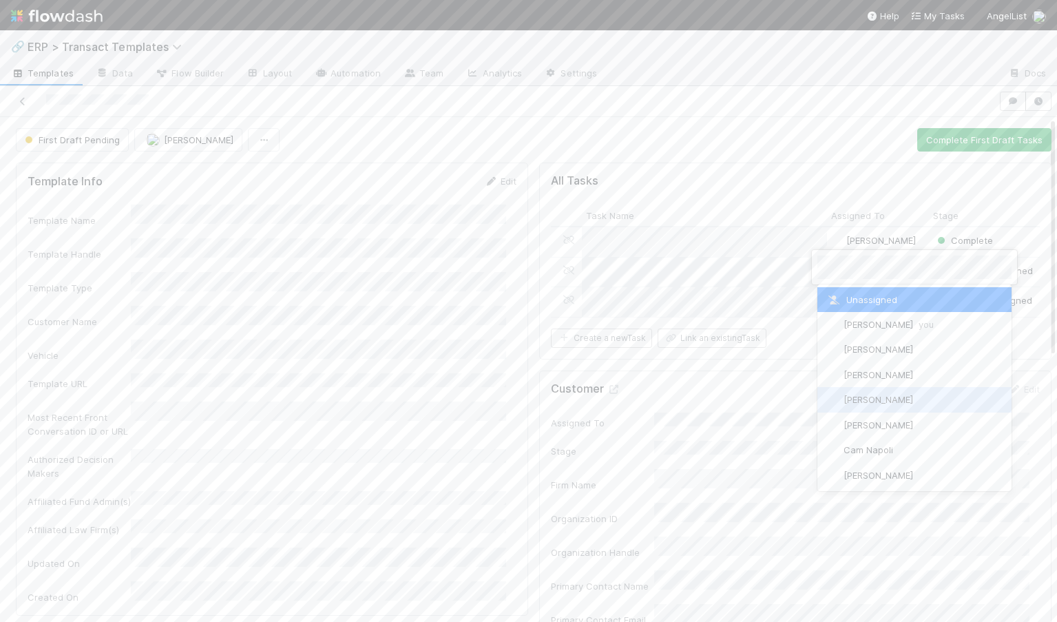
click at [871, 394] on span "[PERSON_NAME]" at bounding box center [878, 399] width 70 height 11
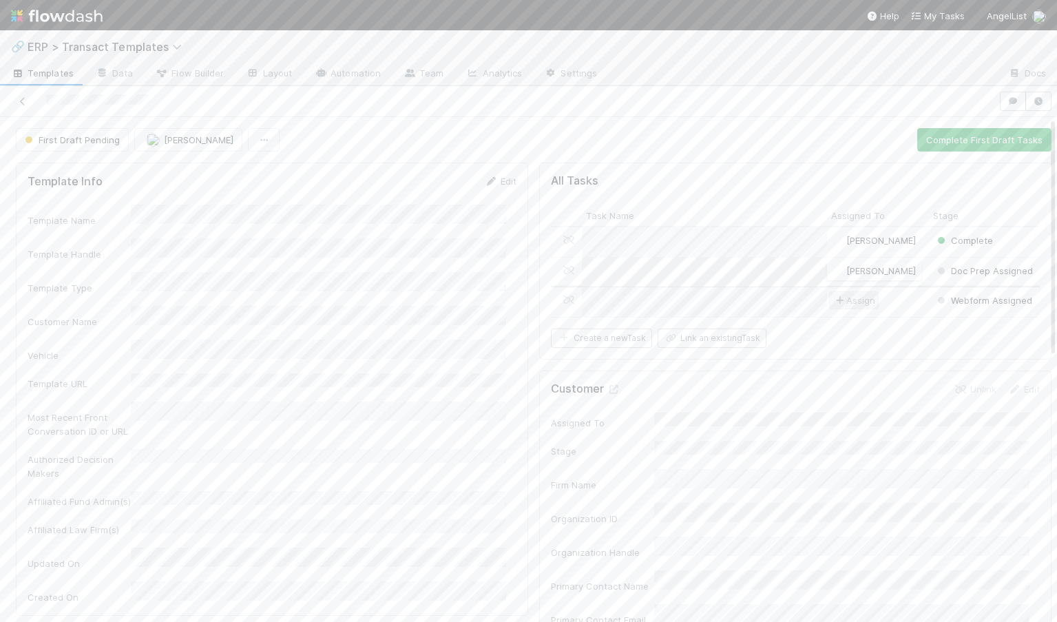
click at [849, 302] on span "Assign" at bounding box center [853, 300] width 43 height 14
click at [768, 307] on div at bounding box center [528, 311] width 1057 height 622
click at [21, 99] on icon at bounding box center [23, 101] width 14 height 9
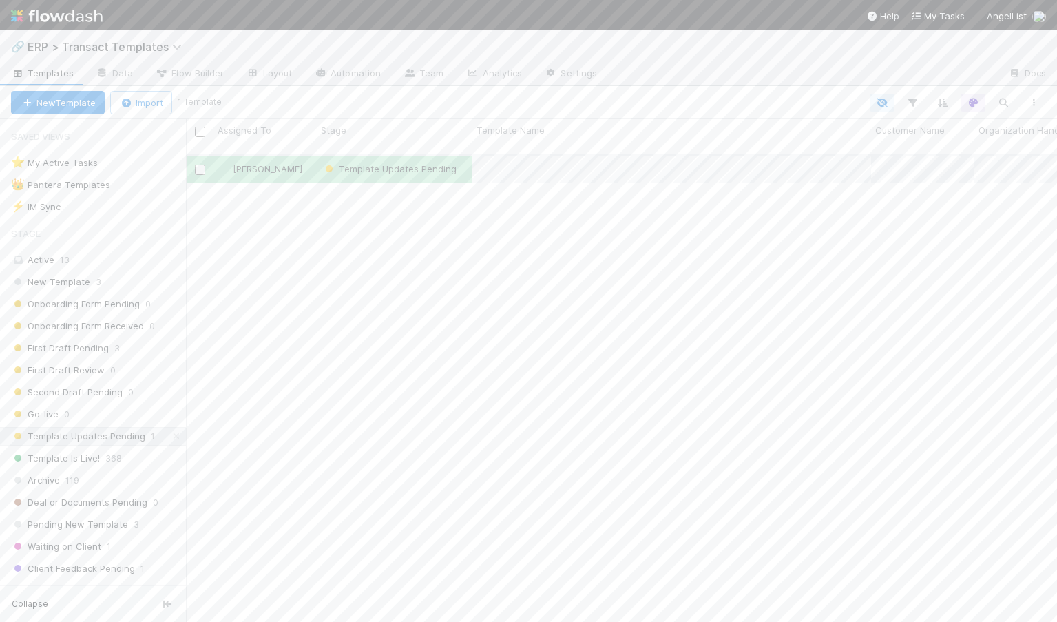
scroll to position [468, 861]
click at [67, 345] on span "First Draft Pending" at bounding box center [60, 347] width 98 height 17
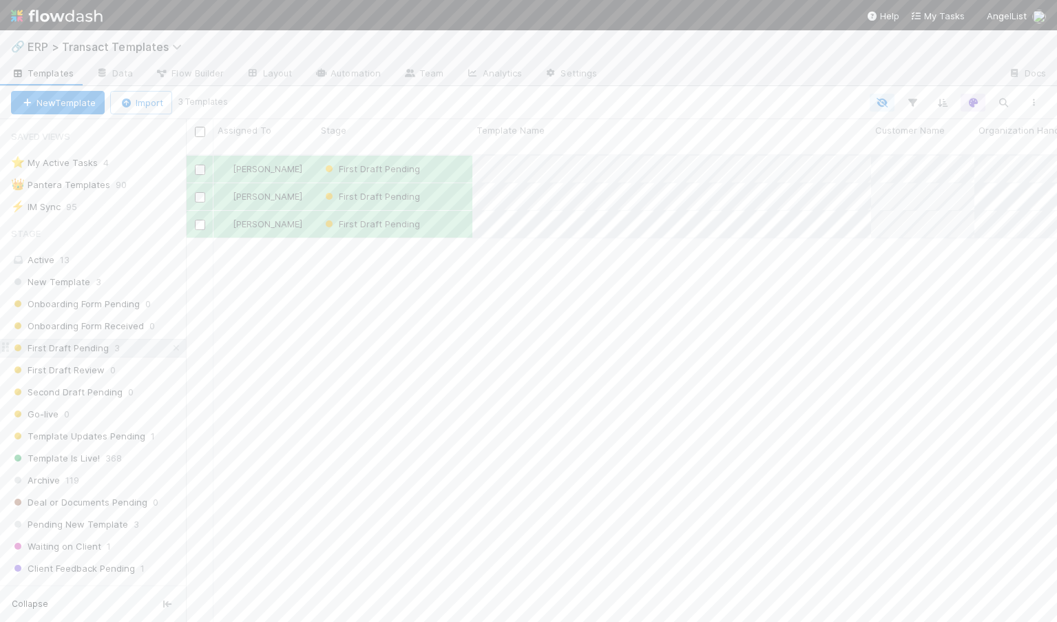
scroll to position [468, 861]
click at [306, 216] on div "[PERSON_NAME]" at bounding box center [264, 224] width 103 height 27
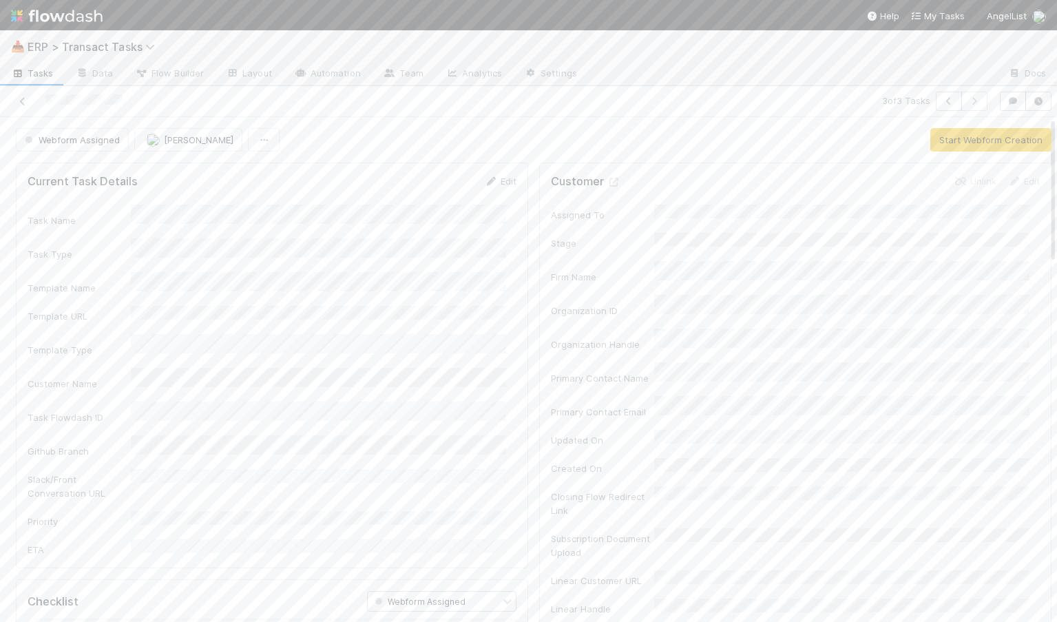
click at [490, 188] on form "Current Task Details Edit Task Name Task Type Template Name Template URL Templa…" at bounding box center [272, 365] width 489 height 382
click at [496, 180] on link "Edit" at bounding box center [500, 181] width 32 height 11
click at [181, 461] on div "3" at bounding box center [321, 458] width 370 height 25
click at [291, 481] on div "13" at bounding box center [291, 471] width 19 height 19
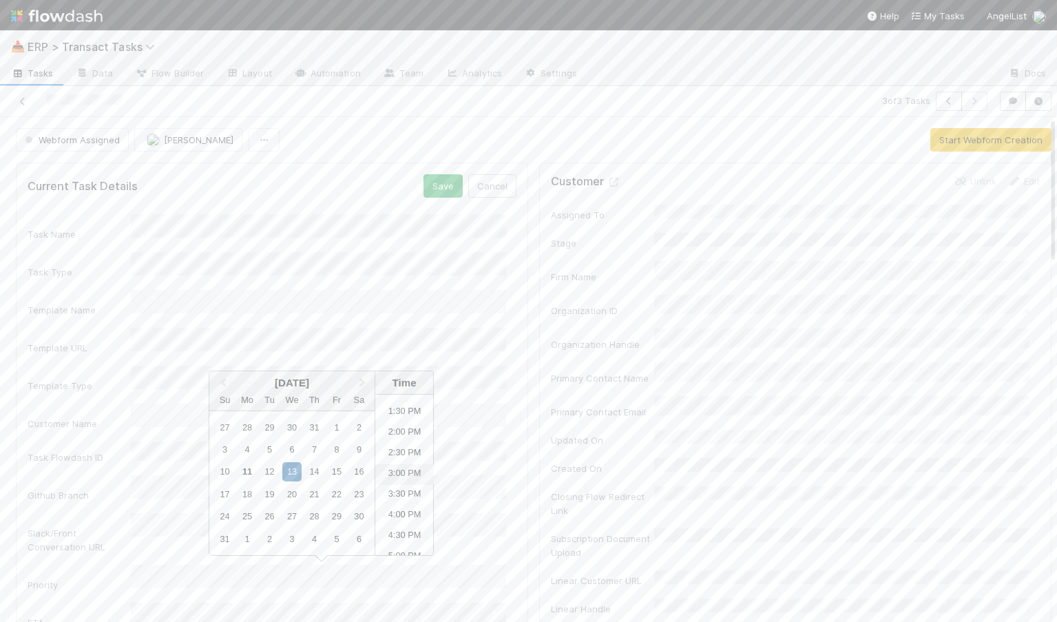
scroll to position [571, 0]
click at [399, 536] on li "5:00 PM" at bounding box center [404, 536] width 59 height 21
click at [434, 183] on button "Save" at bounding box center [442, 185] width 39 height 23
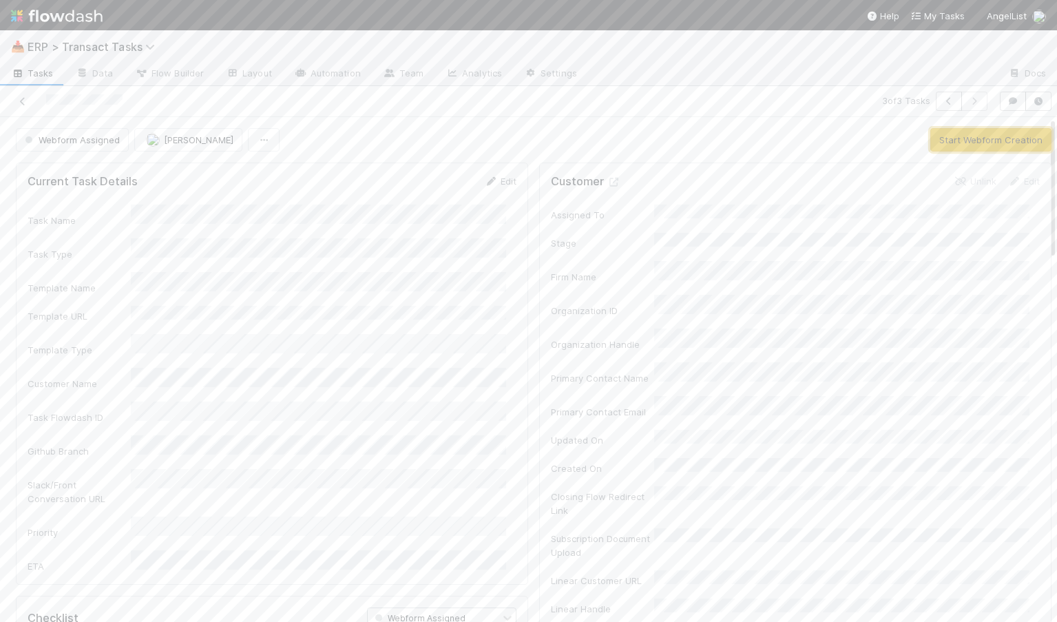
click at [946, 139] on button "Start Webform Creation" at bounding box center [990, 139] width 121 height 23
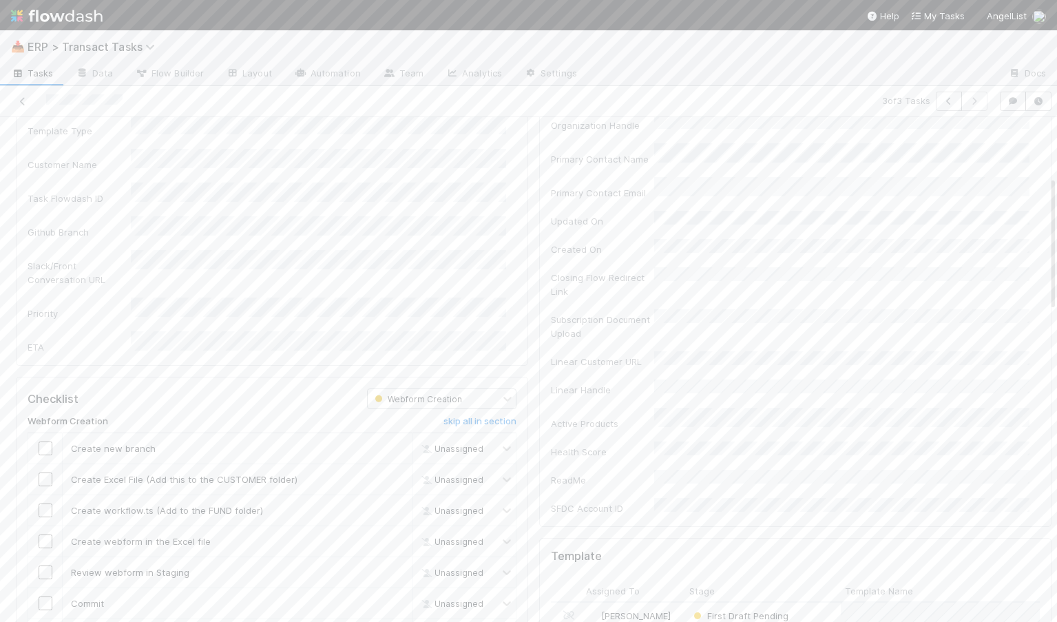
scroll to position [224, 0]
click at [45, 436] on input "checkbox" at bounding box center [46, 443] width 14 height 14
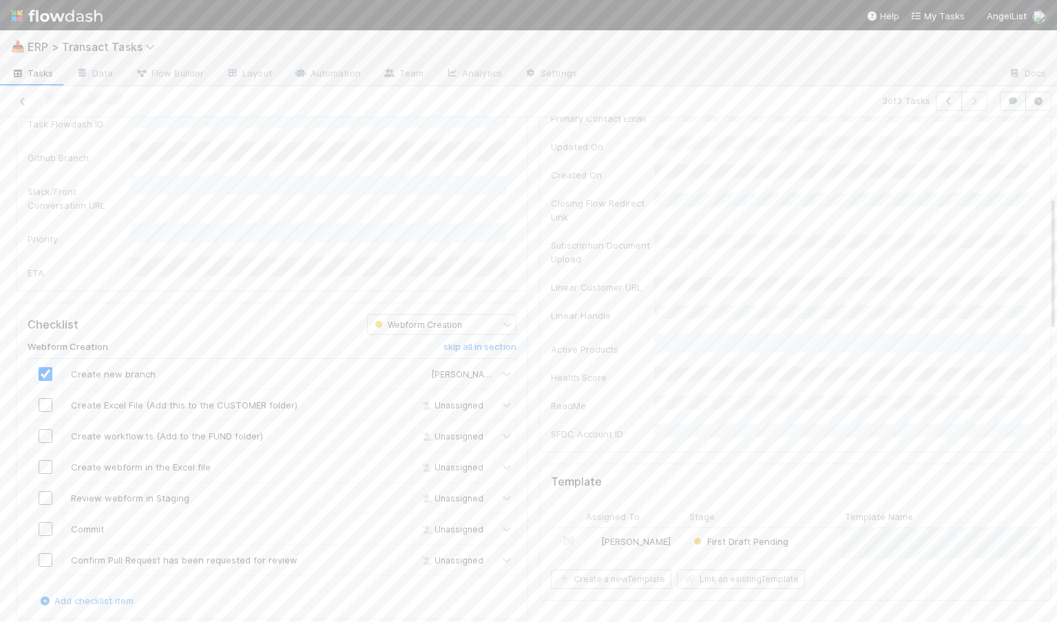
scroll to position [297, 0]
click at [101, 50] on span "ERP > Transact Tasks" at bounding box center [95, 47] width 134 height 14
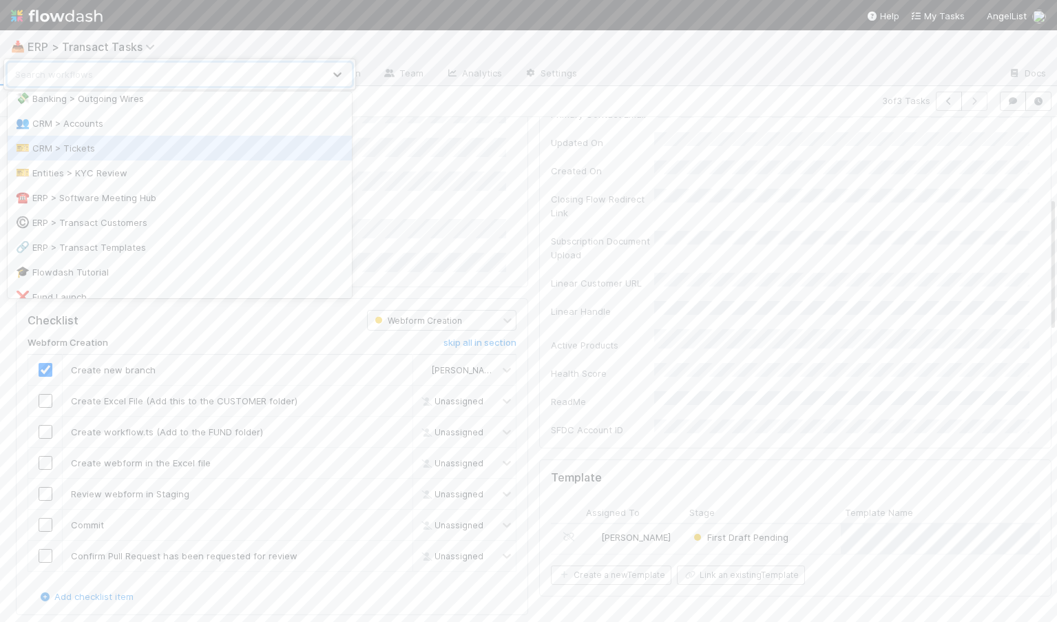
scroll to position [100, 0]
